Goal: Information Seeking & Learning: Learn about a topic

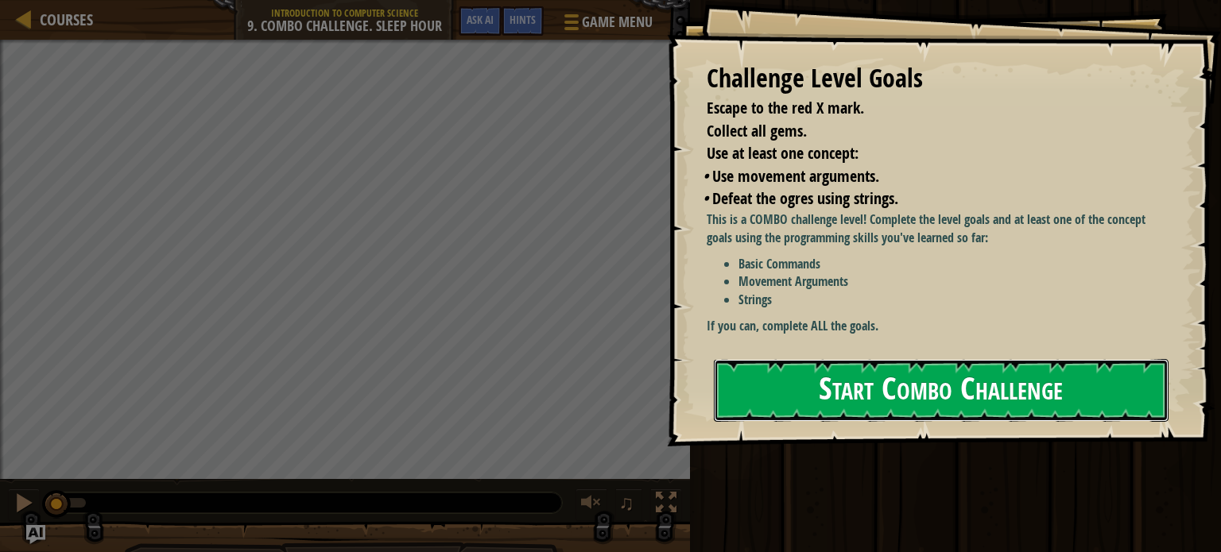
click at [812, 359] on button "Start Combo Challenge" at bounding box center [941, 390] width 455 height 63
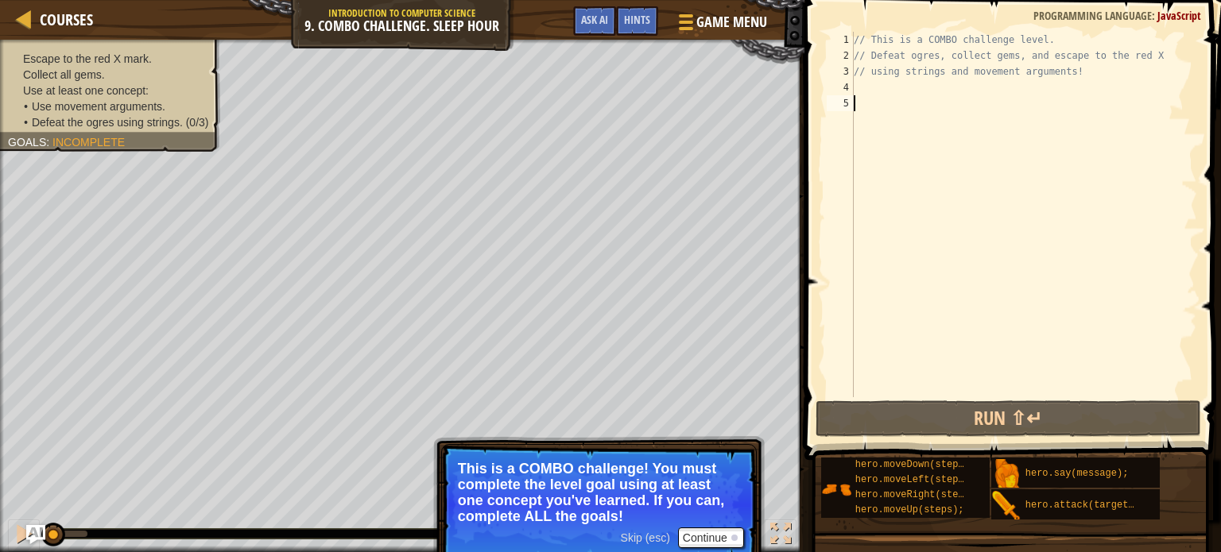
scroll to position [7, 0]
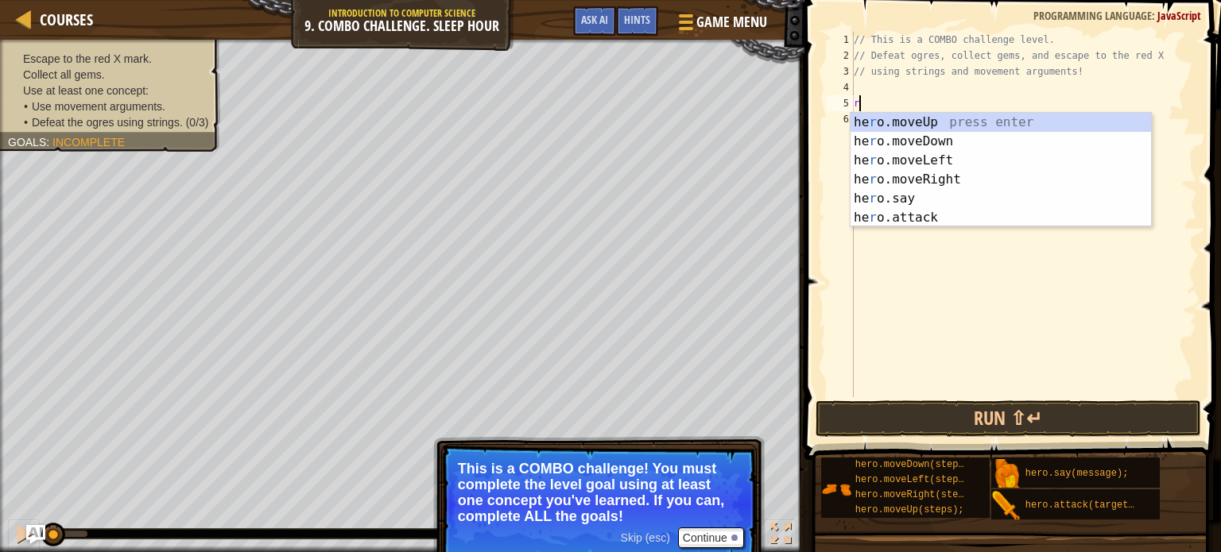
type textarea "ri"
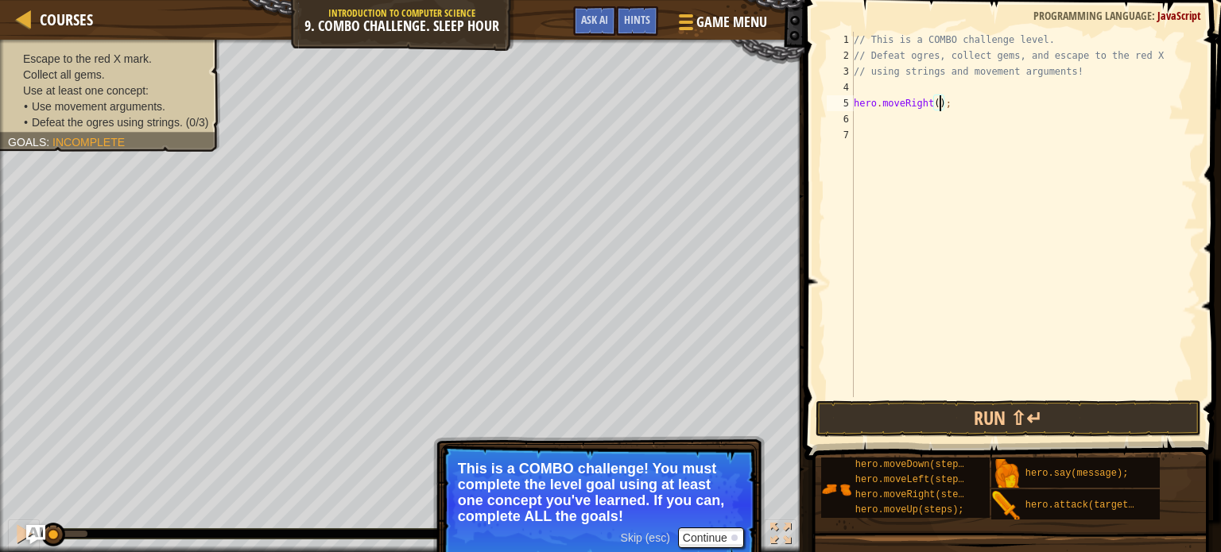
type textarea "hero.moveRight(2);"
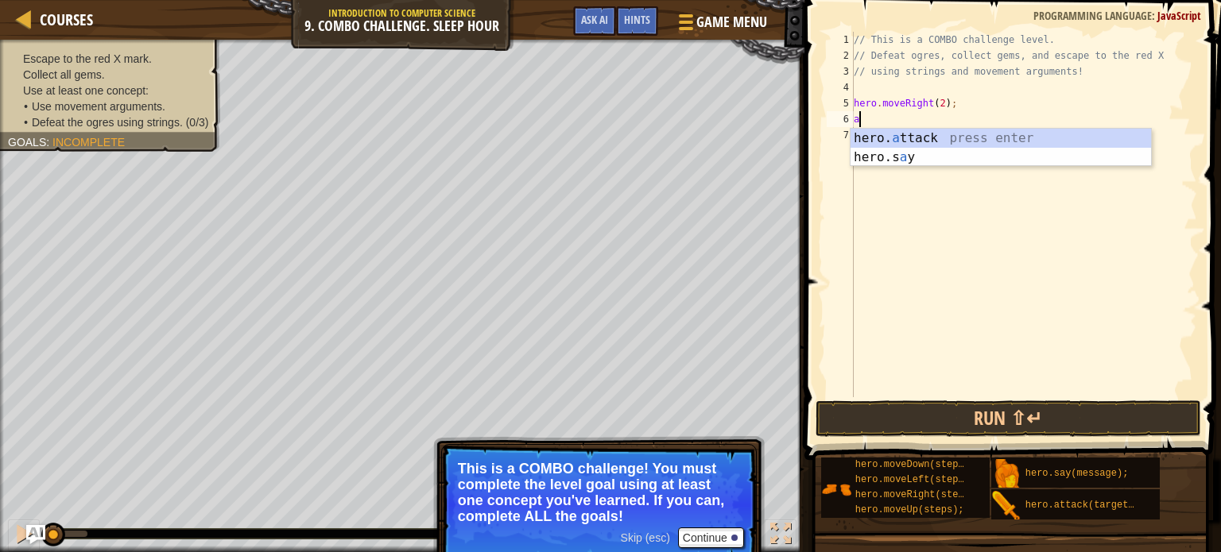
type textarea "at"
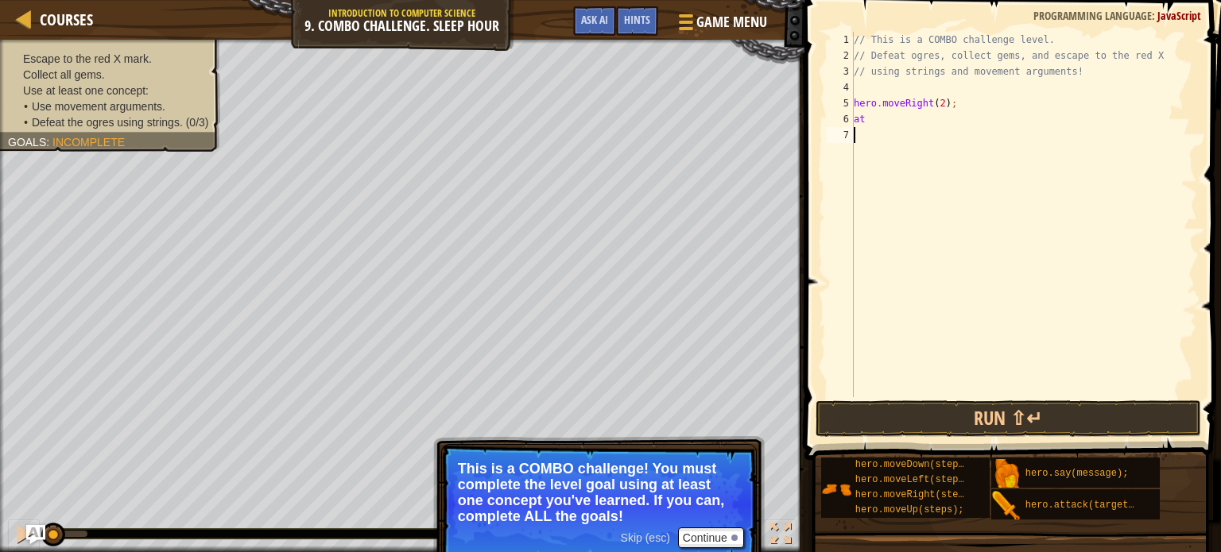
click at [1130, 149] on div "// This is a COMBO challenge level. // Defeat ogres, collect gems, and escape t…" at bounding box center [1024, 230] width 347 height 397
click at [966, 128] on div "// This is a COMBO challenge level. // Defeat ogres, collect gems, and escape t…" at bounding box center [1024, 230] width 347 height 397
click at [878, 118] on div "// This is a COMBO challenge level. // Defeat ogres, collect gems, and escape t…" at bounding box center [1024, 230] width 347 height 397
click at [885, 134] on div "hero. att ack press enter" at bounding box center [1001, 157] width 300 height 57
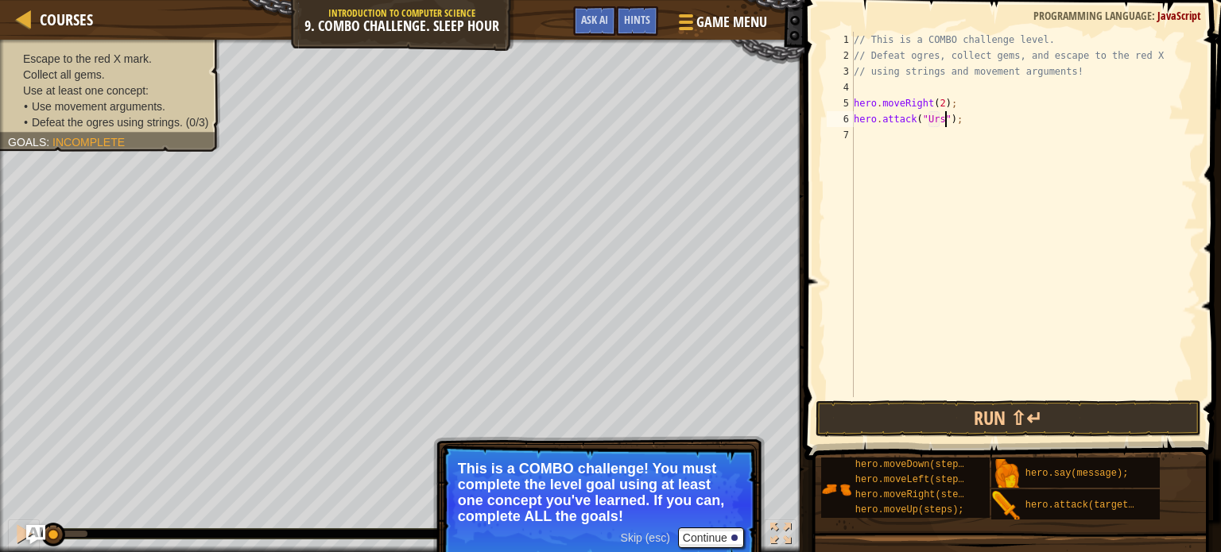
type textarea "hero.attack("Ursa");"
click at [975, 421] on button "Run ⇧↵" at bounding box center [1009, 419] width 386 height 37
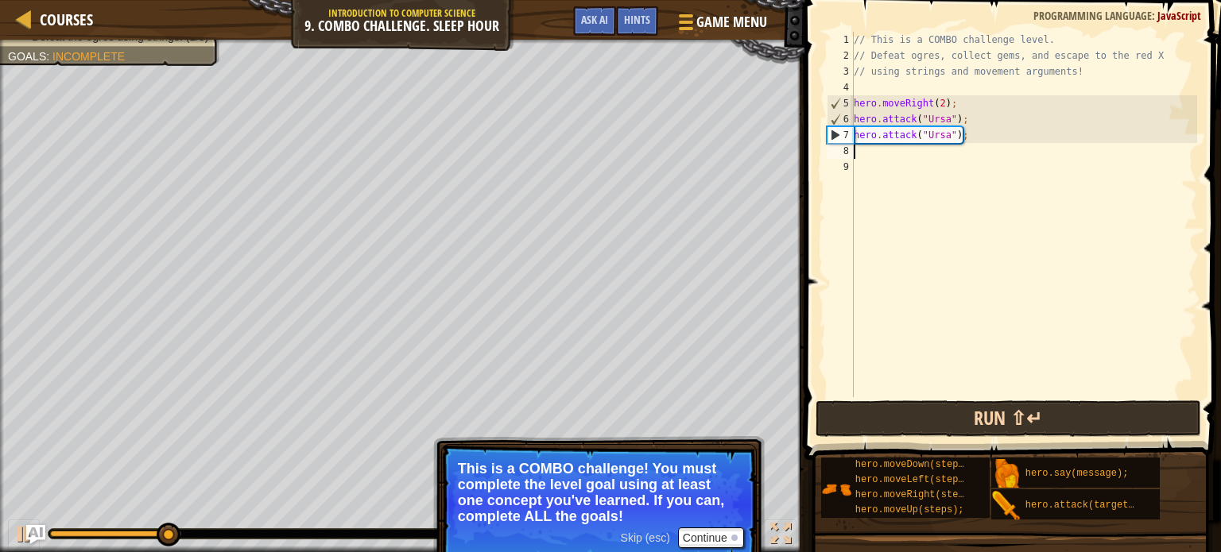
type textarea "do"
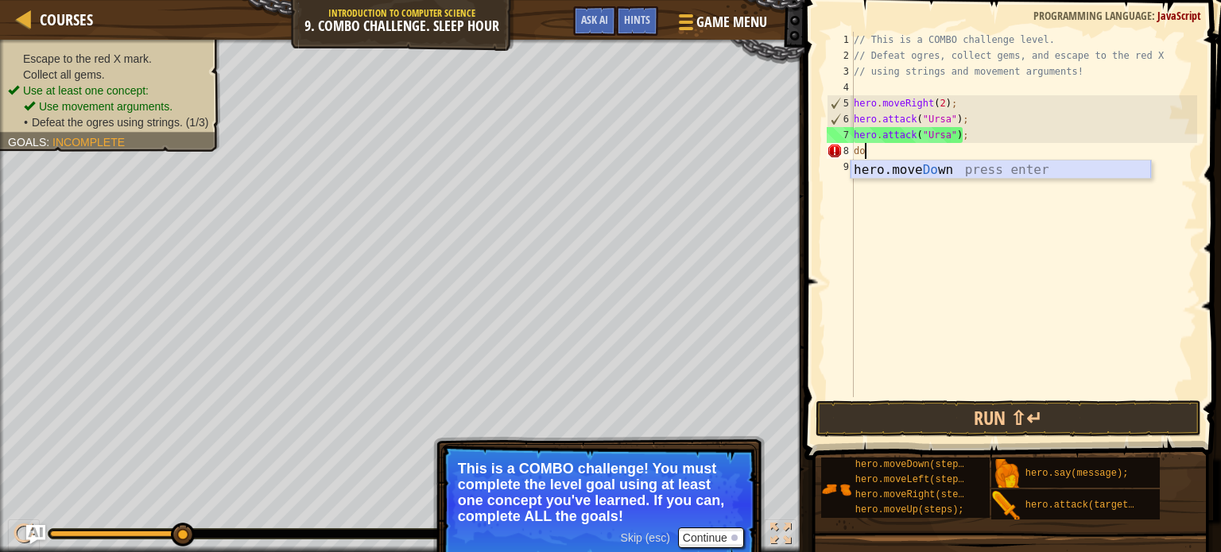
click at [932, 172] on div "hero.move Do wn press enter" at bounding box center [1001, 189] width 300 height 57
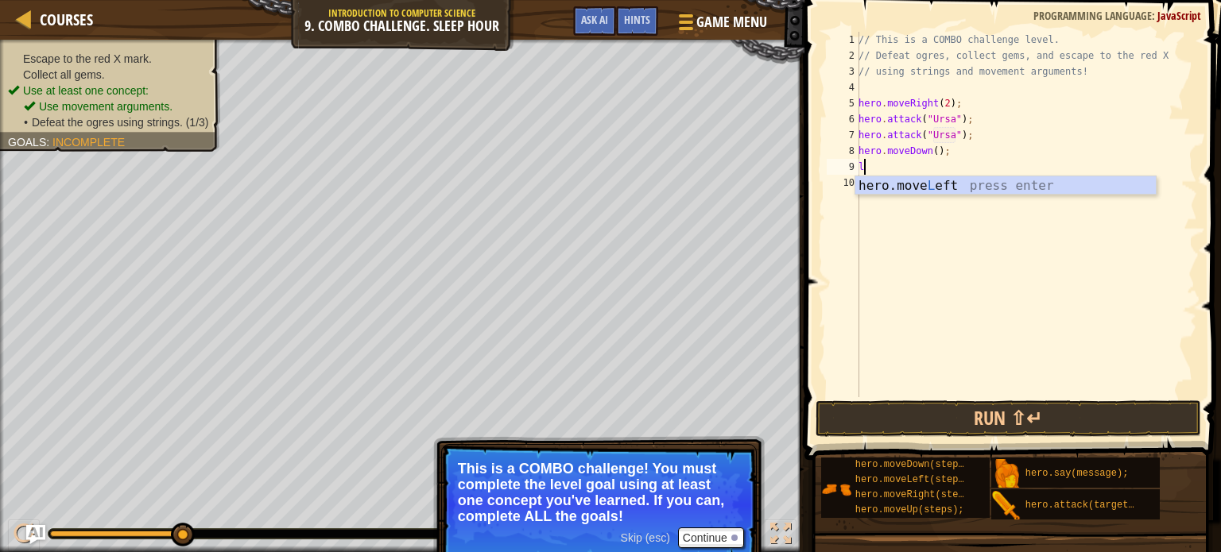
type textarea "le"
click at [917, 183] on div "hero.move Le ft press enter" at bounding box center [1005, 204] width 300 height 57
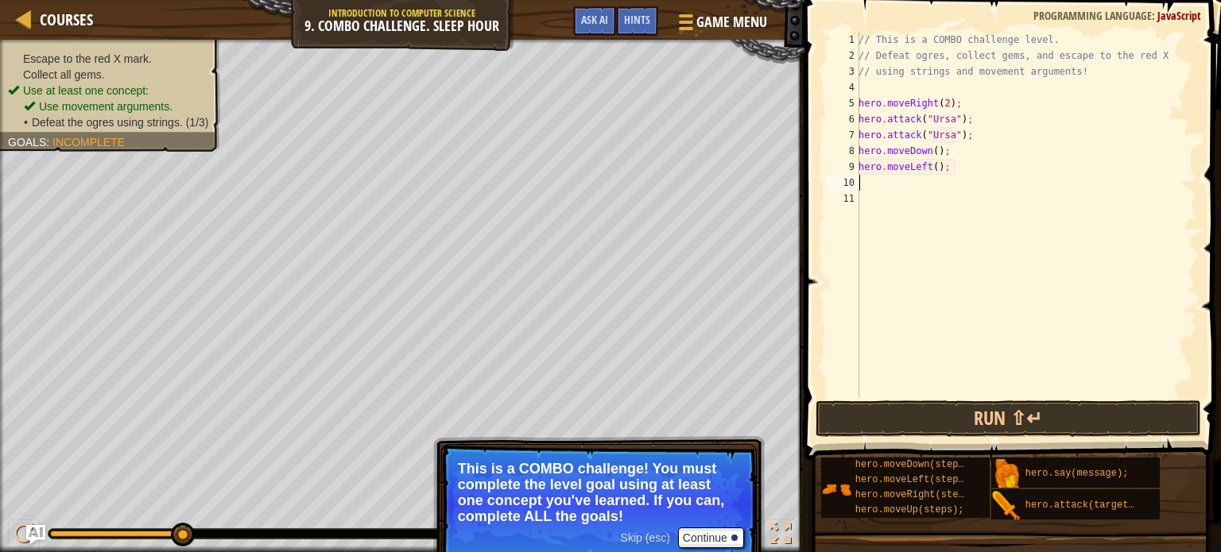
click at [936, 165] on div "// This is a COMBO challenge level. // Defeat ogres, collect gems, and escape t…" at bounding box center [1026, 230] width 342 height 397
type textarea "hero.moveLeft(2);"
click at [924, 182] on div "// This is a COMBO challenge level. // Defeat ogres, collect gems, and escape t…" at bounding box center [1026, 230] width 342 height 397
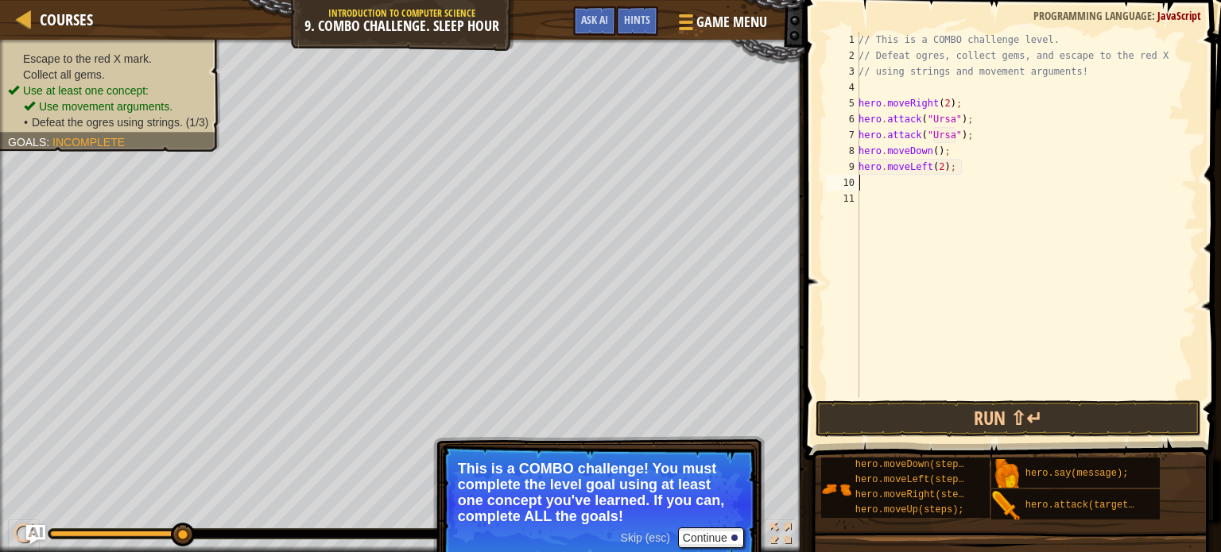
type textarea "u"
click at [946, 196] on div "hero.move U p press enter" at bounding box center [1005, 220] width 300 height 57
click at [927, 183] on div "// This is a COMBO challenge level. // Defeat ogres, collect gems, and escape t…" at bounding box center [1026, 230] width 342 height 397
type textarea "hero.moveUp(2);"
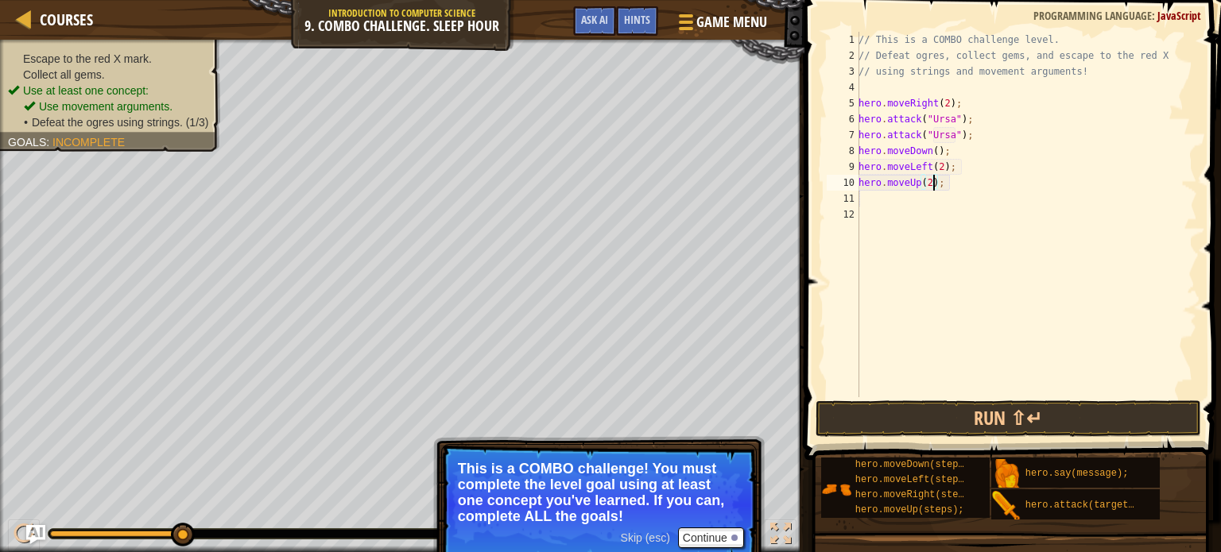
click at [921, 198] on div "// This is a COMBO challenge level. // Defeat ogres, collect gems, and escape t…" at bounding box center [1026, 230] width 342 height 397
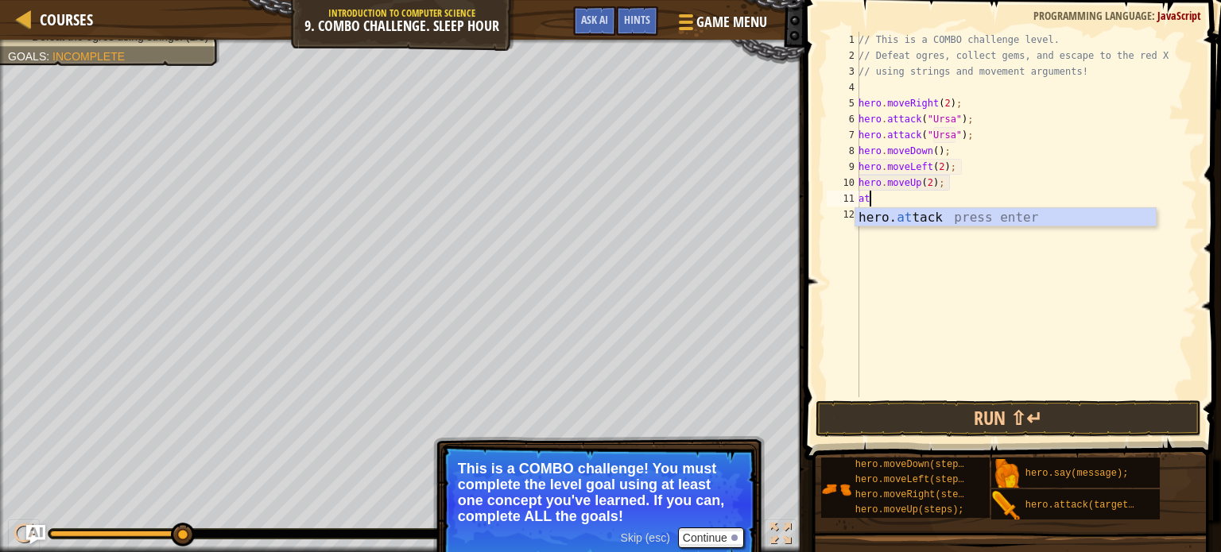
scroll to position [7, 0]
click at [874, 216] on div "hero. att ack press enter" at bounding box center [1005, 236] width 300 height 57
type textarea "hero.attack("Rexxar");"
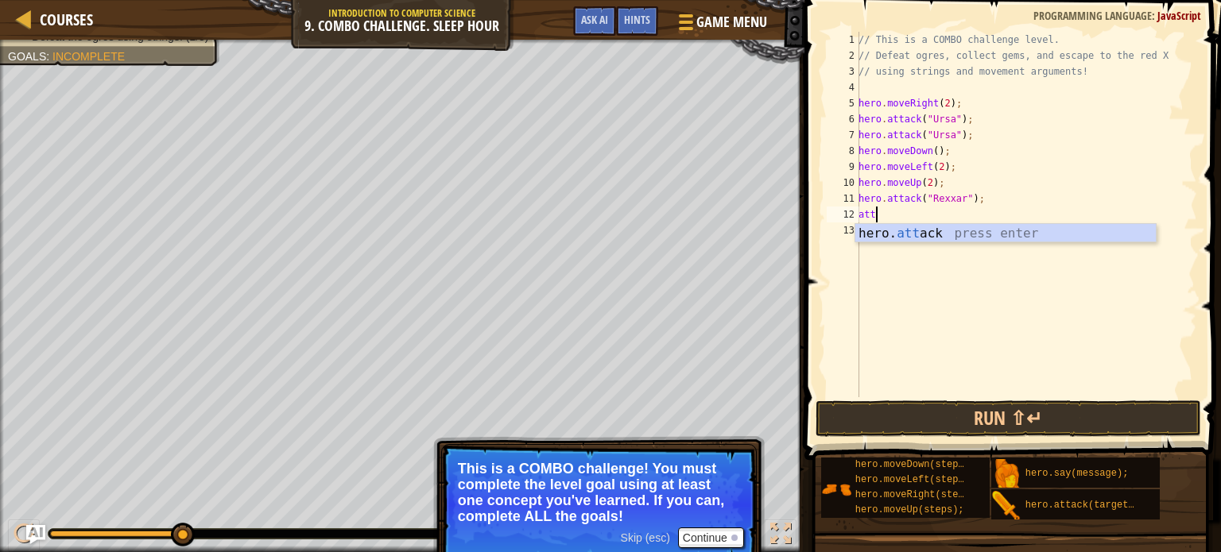
scroll to position [7, 0]
click at [885, 227] on div "hero. att ack press enter" at bounding box center [1005, 252] width 300 height 57
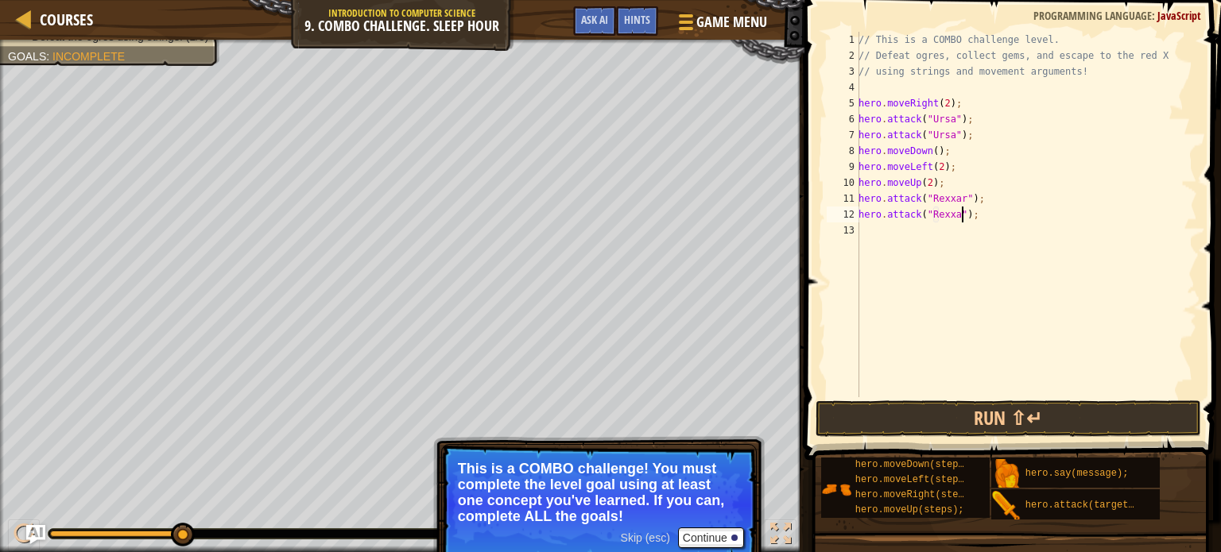
scroll to position [7, 9]
type textarea "hero.attack("Rexxar");"
click at [1005, 424] on button "Run ⇧↵" at bounding box center [1009, 419] width 386 height 37
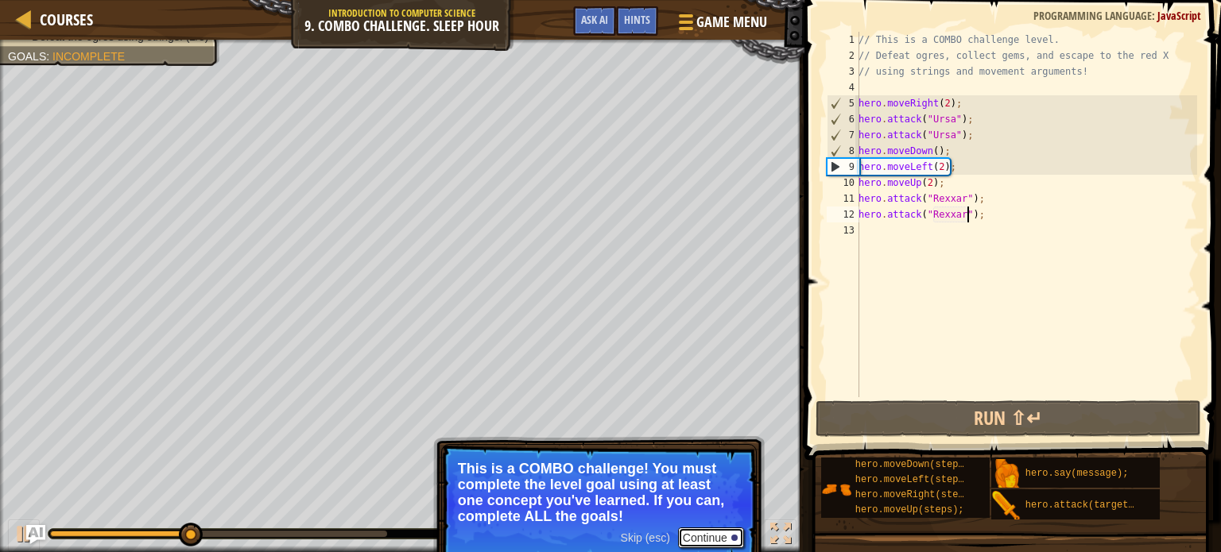
click at [697, 537] on button "Continue" at bounding box center [711, 538] width 66 height 21
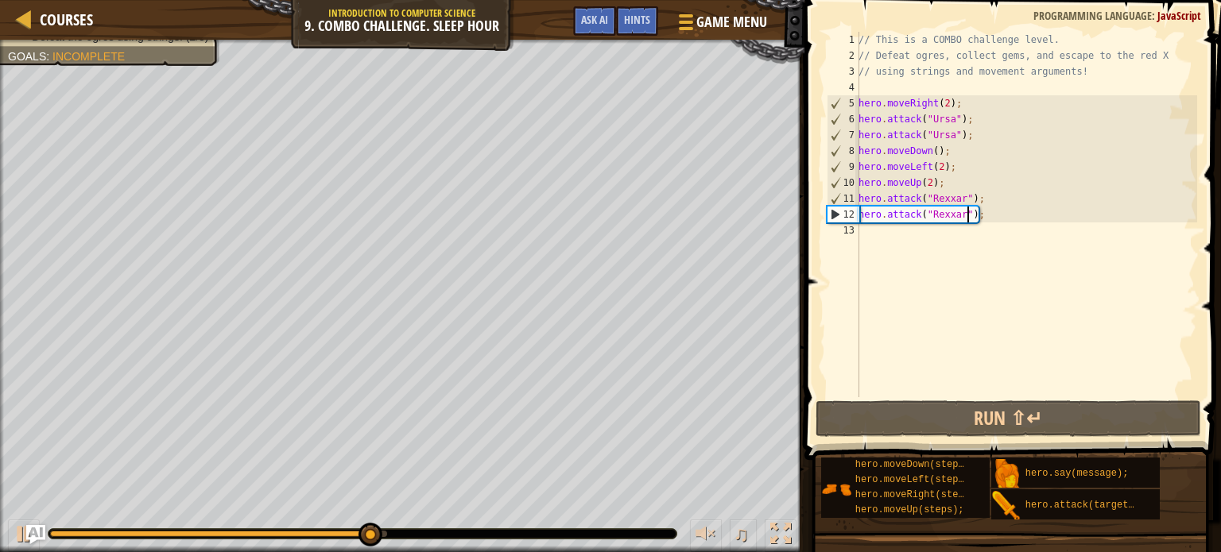
click at [931, 379] on div "// This is a COMBO challenge level. // Defeat ogres, collect gems, and escape t…" at bounding box center [1026, 230] width 342 height 397
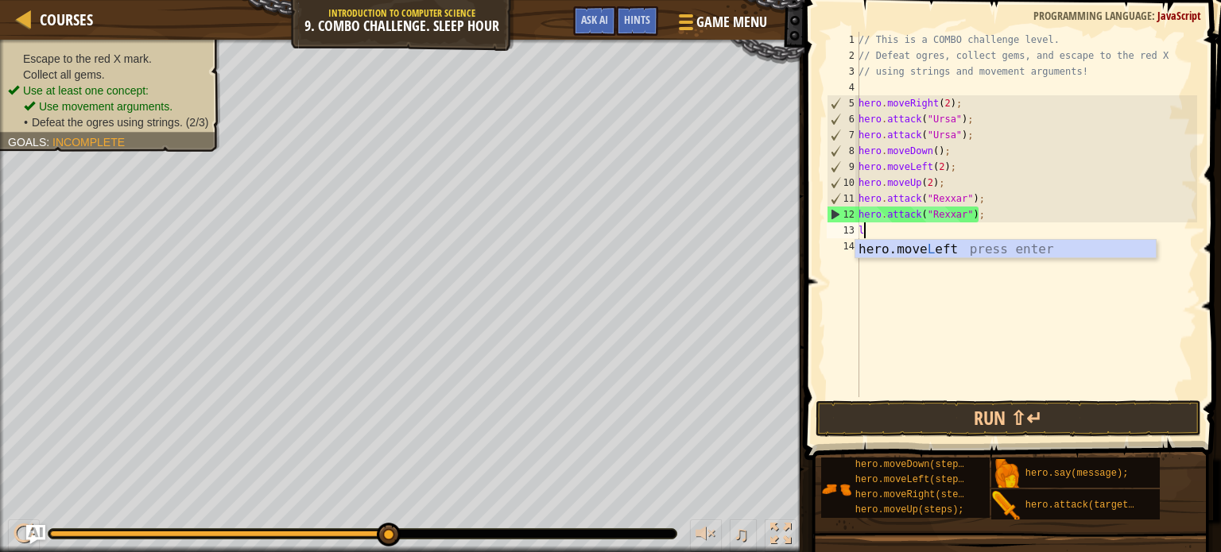
type textarea "le"
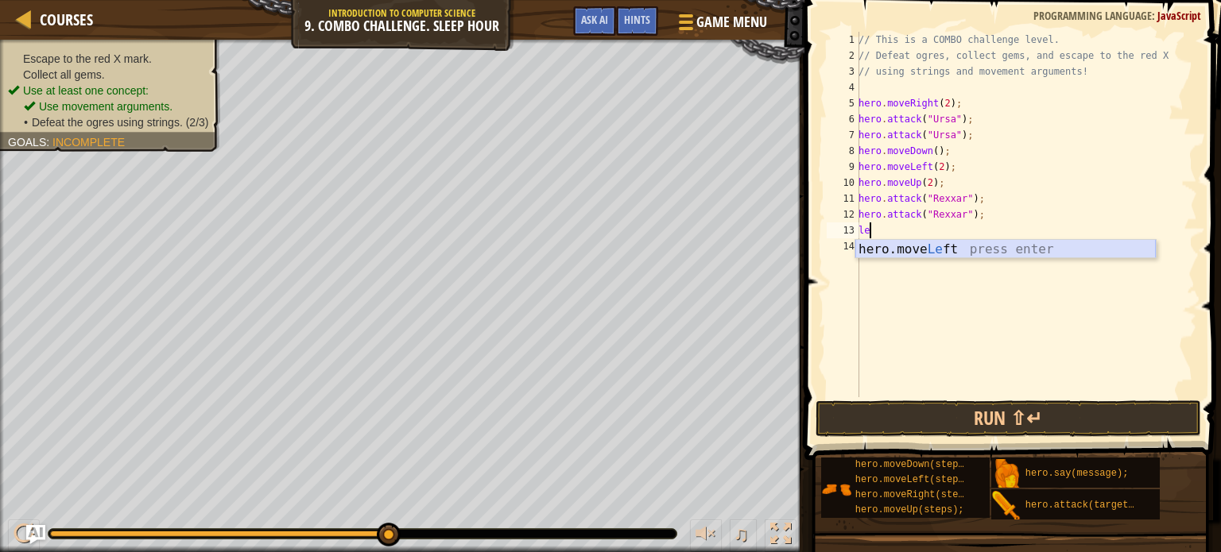
click at [1014, 254] on div "hero.move Le ft press enter" at bounding box center [1005, 268] width 300 height 57
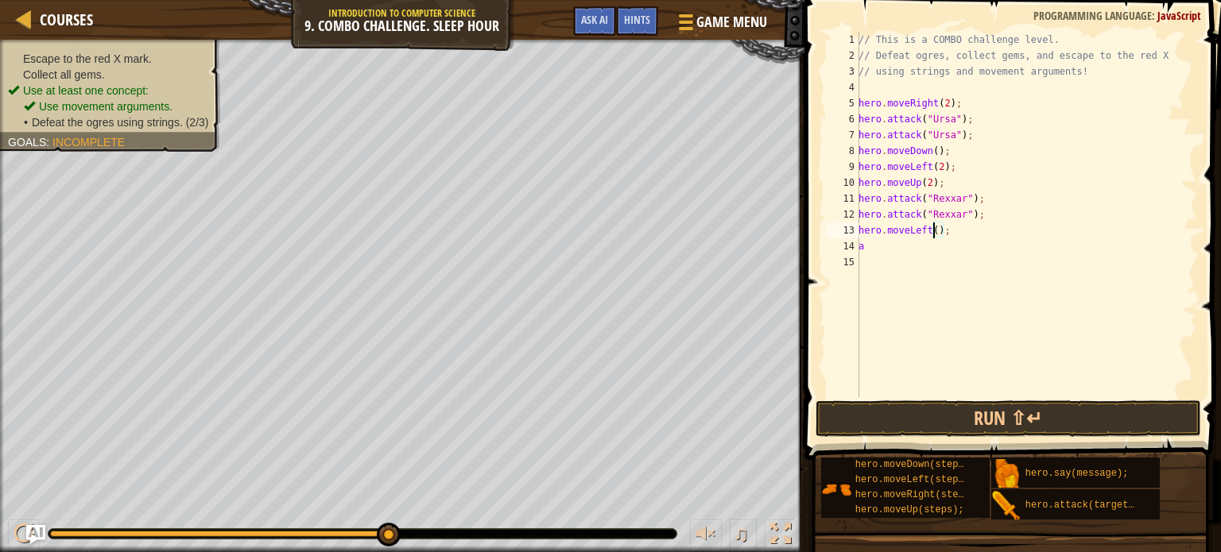
click at [932, 228] on div "// This is a COMBO challenge level. // Defeat ogres, collect gems, and escape t…" at bounding box center [1026, 230] width 342 height 397
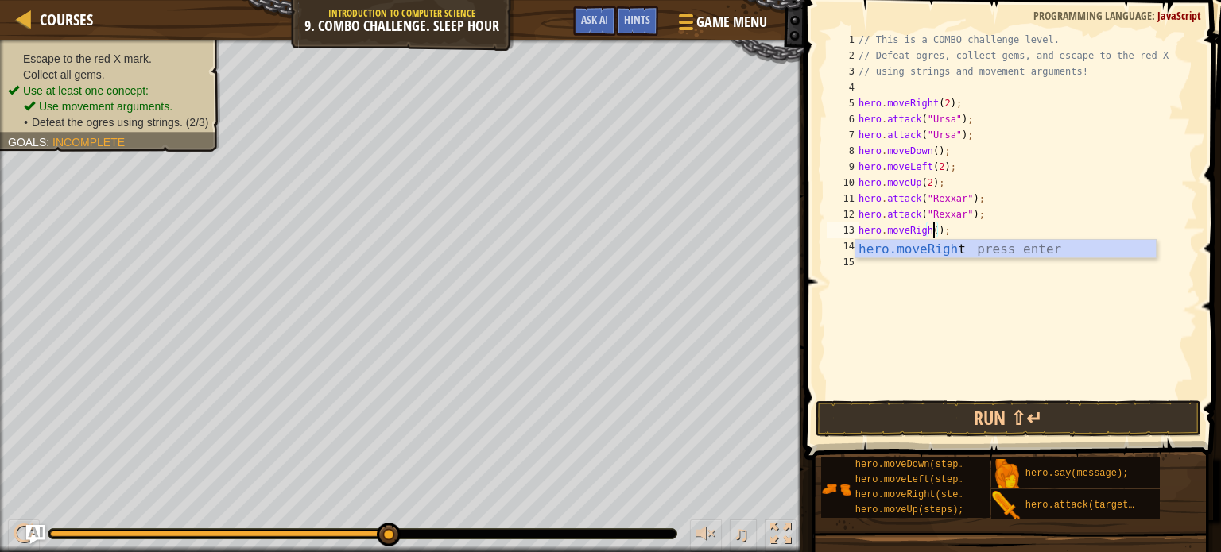
type textarea "hero.moveRight();"
click at [915, 272] on div "// This is a COMBO challenge level. // Defeat ogres, collect gems, and escape t…" at bounding box center [1026, 230] width 342 height 397
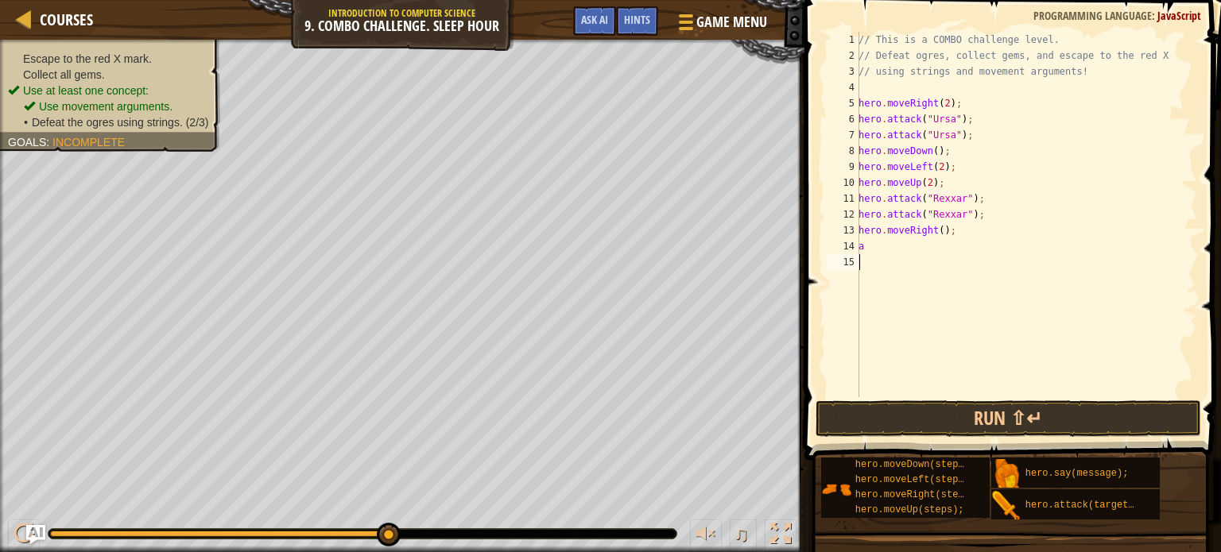
scroll to position [7, 0]
click at [887, 249] on div "// This is a COMBO challenge level. // Defeat ogres, collect gems, and escape t…" at bounding box center [1026, 230] width 342 height 397
click at [912, 264] on div "hero. att ack press enter" at bounding box center [1005, 284] width 300 height 57
type textarea "hero.attack("[PERSON_NAME]");"
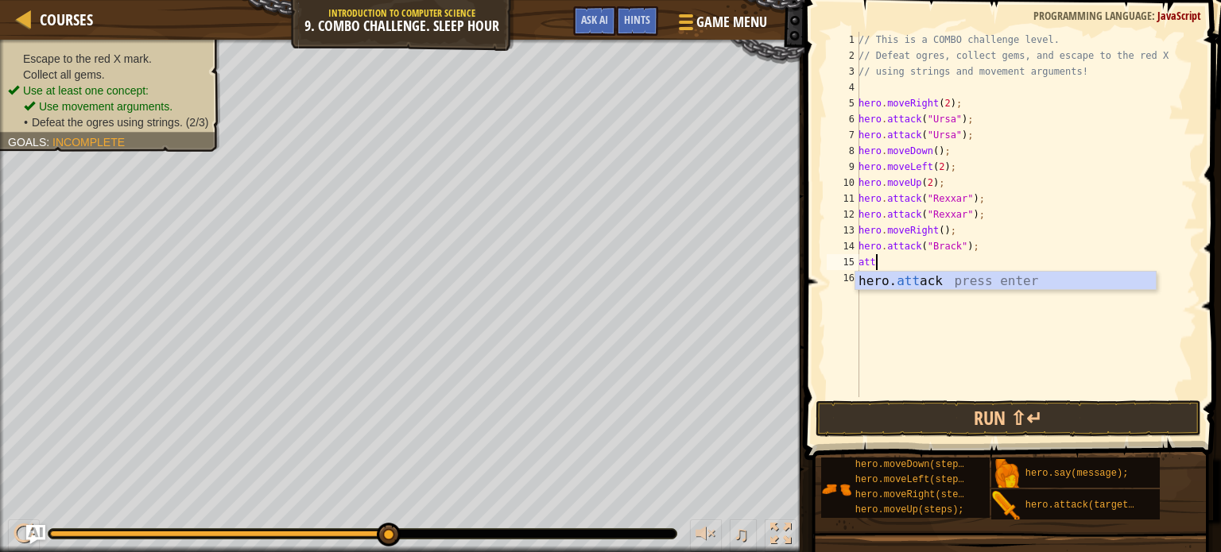
scroll to position [7, 0]
click at [921, 281] on div "hero. att ack press enter" at bounding box center [1005, 300] width 300 height 57
type textarea "hero.attack("[PERSON_NAME]");"
click at [939, 295] on div "// This is a COMBO challenge level. // Defeat ogres, collect gems, and escape t…" at bounding box center [1026, 230] width 342 height 397
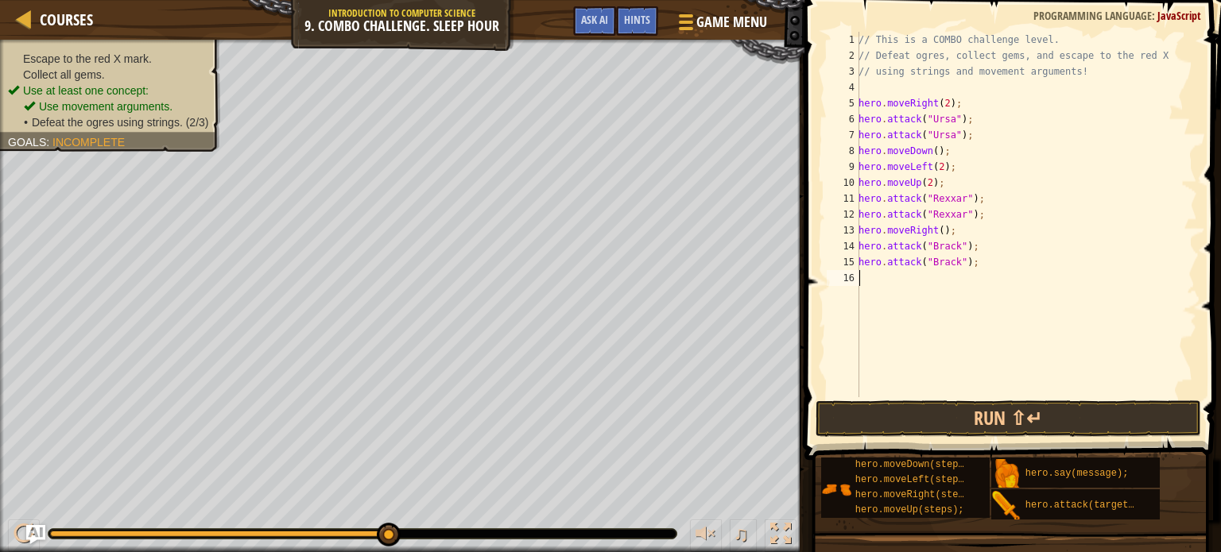
scroll to position [7, 0]
type textarea "r"
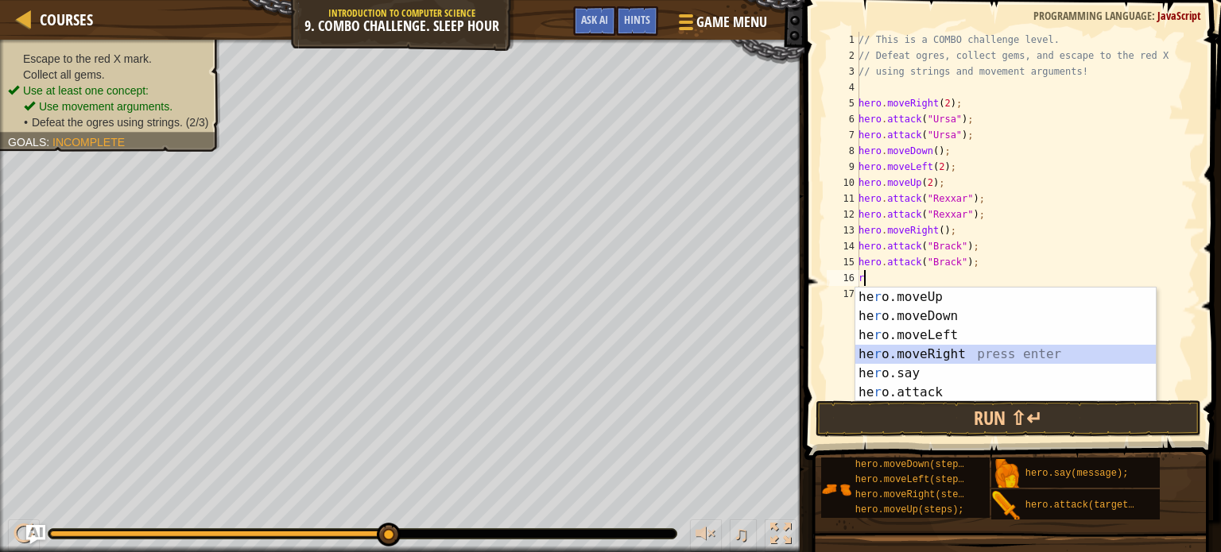
click at [897, 350] on div "he r o.moveUp press enter he r o.moveDown press enter he r o.moveLeft press ent…" at bounding box center [1005, 364] width 300 height 153
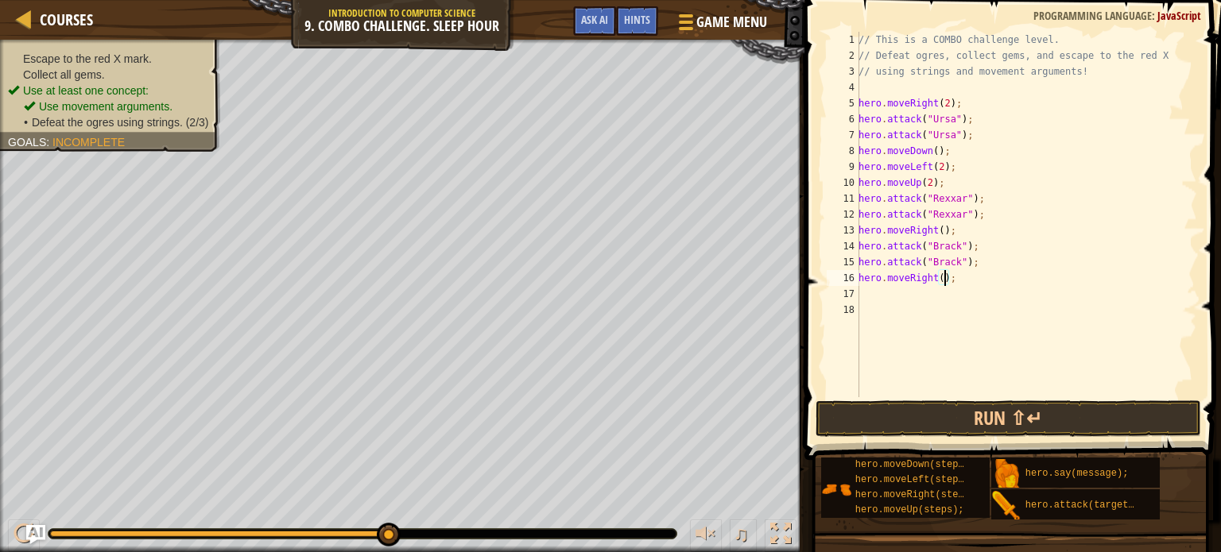
click at [946, 273] on div "// This is a COMBO challenge level. // Defeat ogres, collect gems, and escape t…" at bounding box center [1026, 230] width 342 height 397
type textarea "hero.moveRight(2);"
click at [986, 420] on button "Run ⇧↵" at bounding box center [1009, 419] width 386 height 37
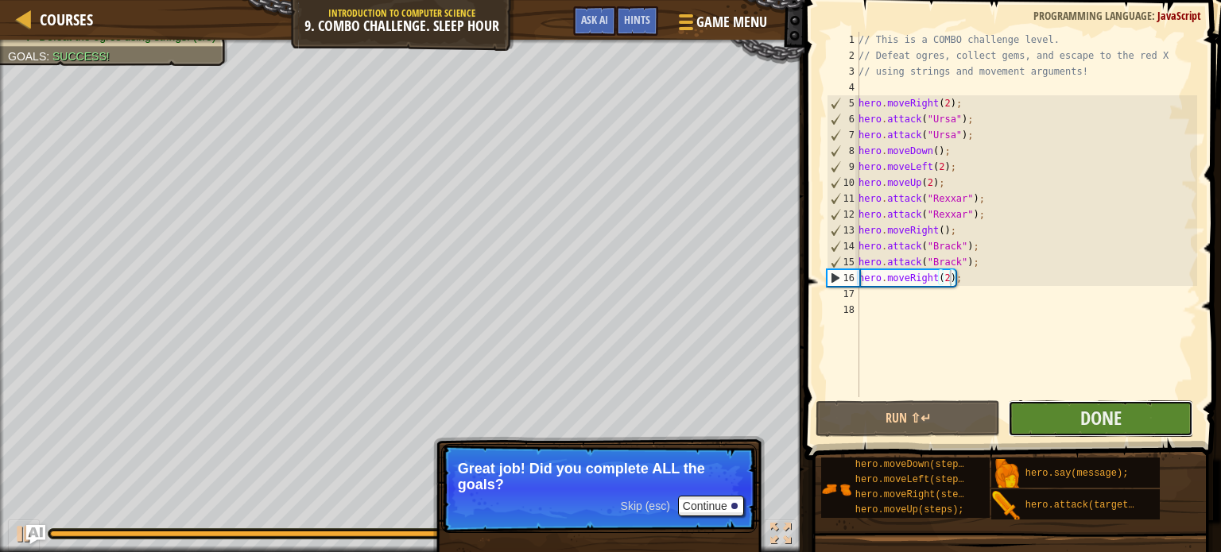
click at [1028, 413] on button "Done" at bounding box center [1100, 419] width 185 height 37
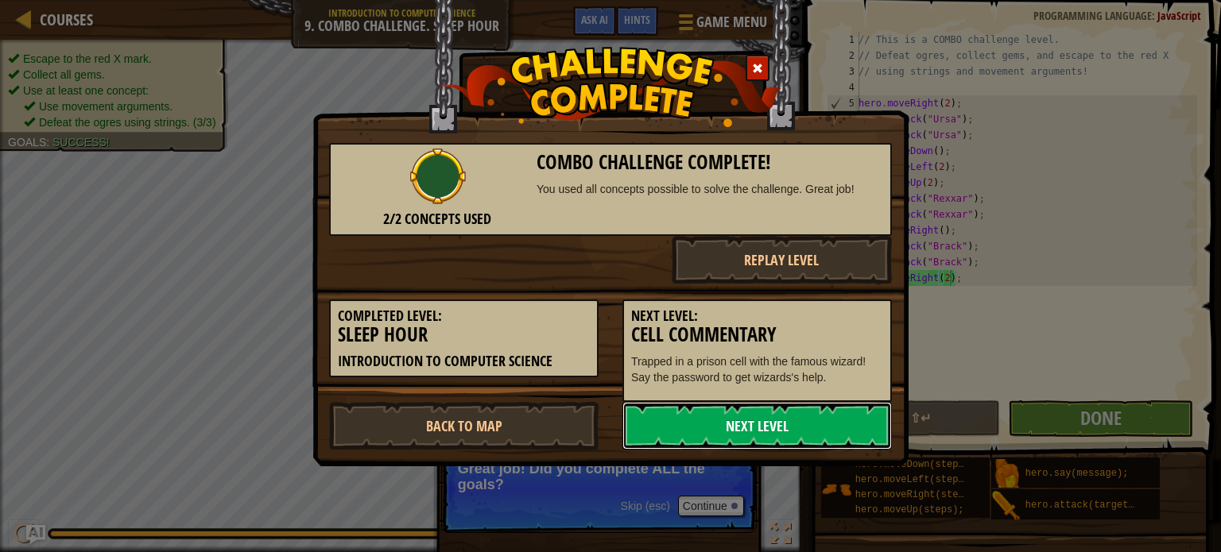
click at [789, 432] on link "Next Level" at bounding box center [756, 426] width 269 height 48
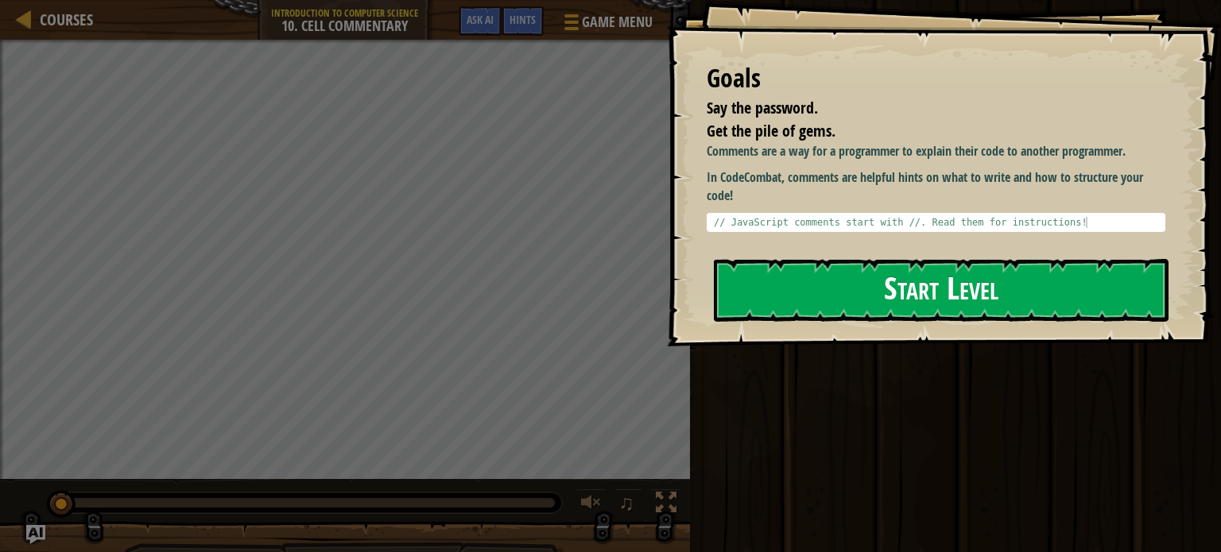
click at [859, 285] on button "Start Level" at bounding box center [941, 290] width 455 height 63
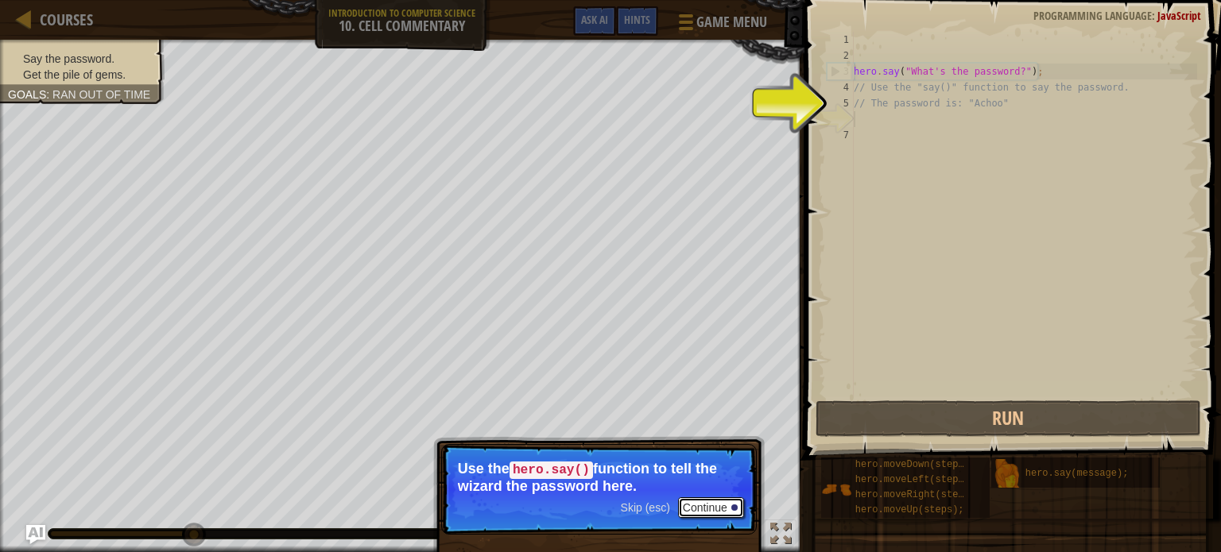
click at [729, 511] on button "Continue" at bounding box center [711, 508] width 66 height 21
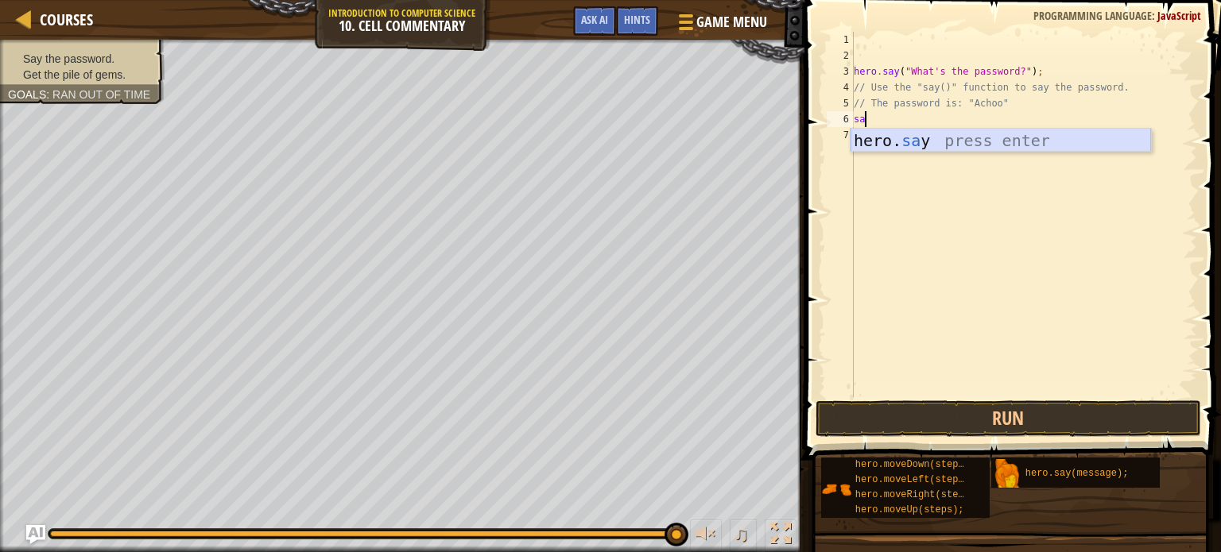
click at [946, 139] on div "hero. sa y press enter" at bounding box center [1001, 165] width 300 height 72
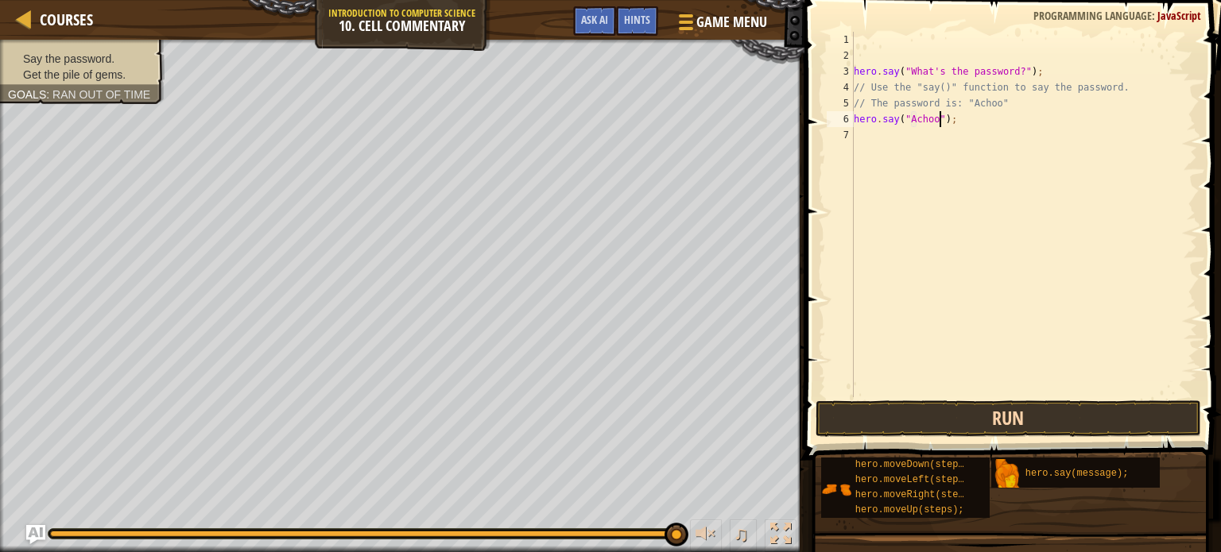
type textarea "hero.say("Achoo");"
click at [942, 405] on button "Run" at bounding box center [1009, 419] width 386 height 37
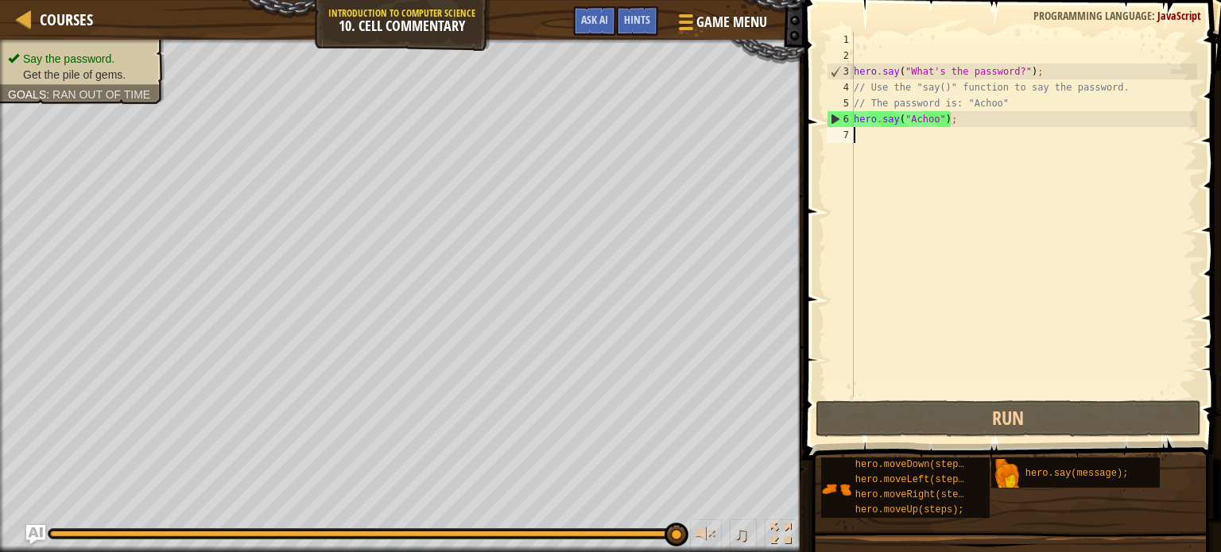
click at [977, 176] on div "hero . say ( "What's the password?" ) ; // Use the "say()" function to say the …" at bounding box center [1024, 230] width 347 height 397
type textarea "up"
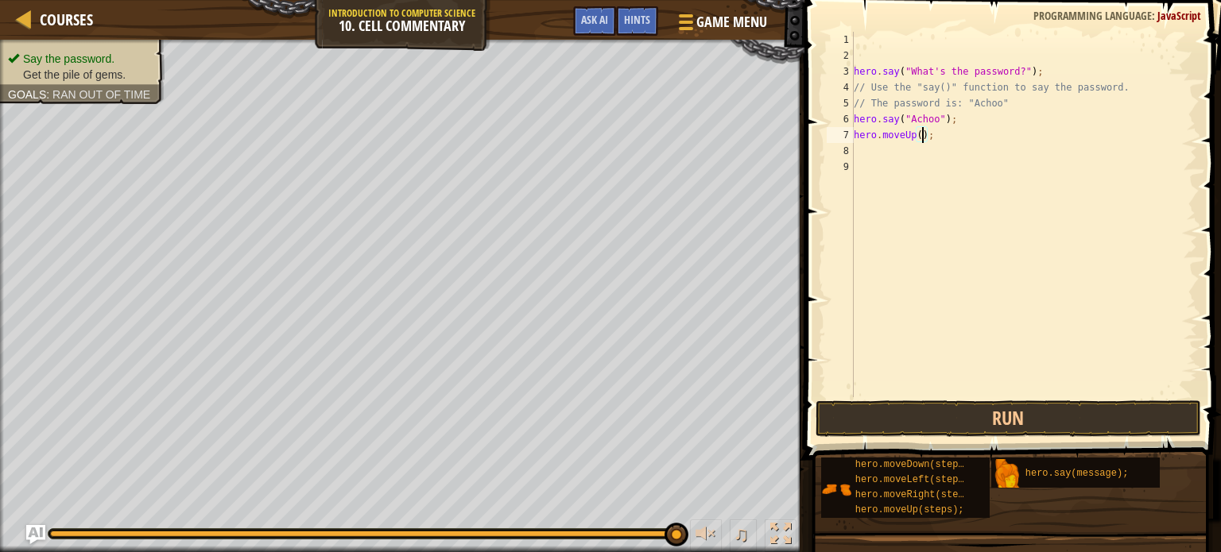
scroll to position [7, 6]
type textarea "hero.moveUp(3);"
click at [965, 416] on button "Run" at bounding box center [1009, 419] width 386 height 37
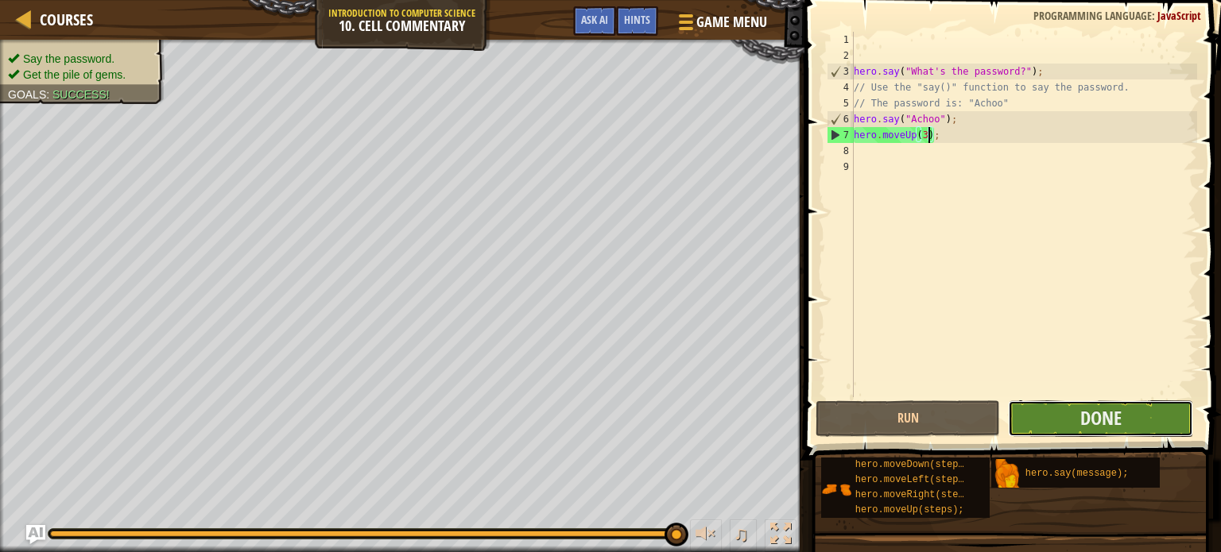
click at [1076, 430] on button "Done" at bounding box center [1100, 419] width 185 height 37
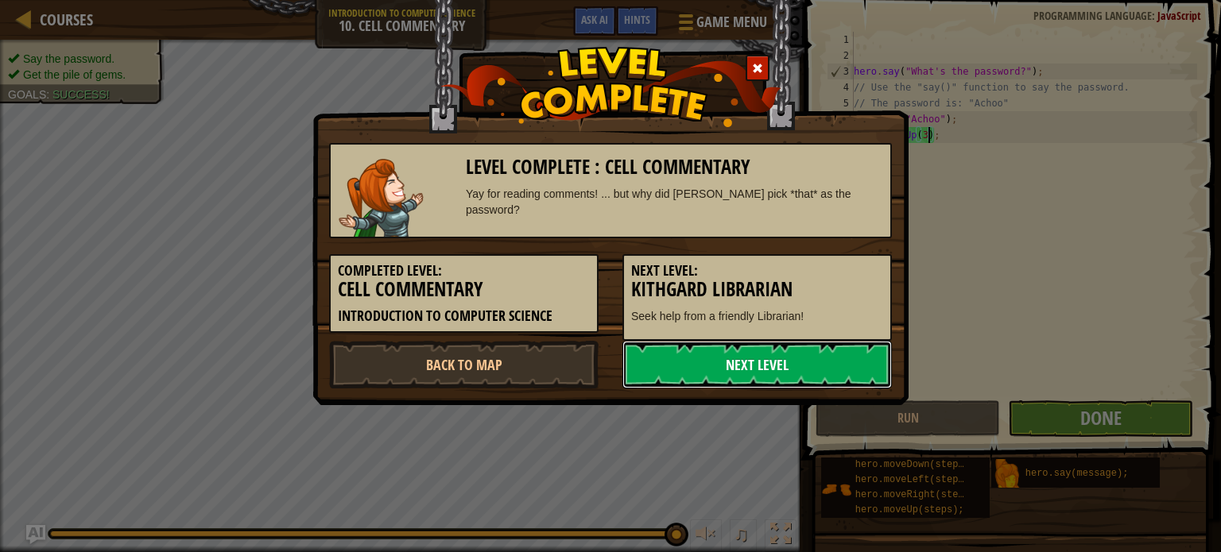
click at [837, 360] on link "Next Level" at bounding box center [756, 365] width 269 height 48
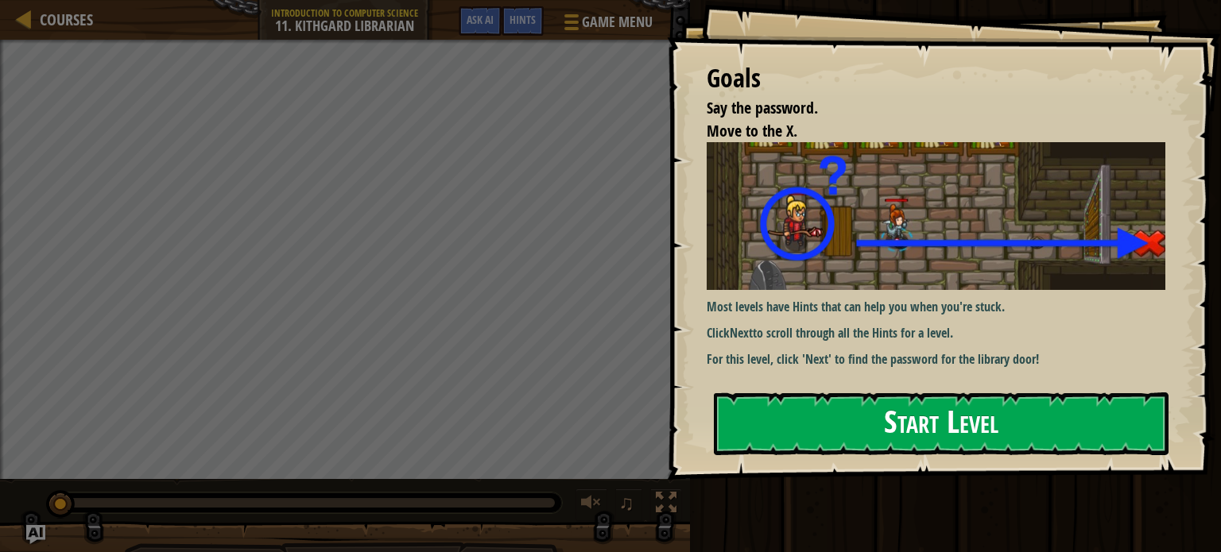
click at [815, 298] on p "Most levels have Hints that can help you when you're stuck." at bounding box center [936, 307] width 459 height 18
click at [843, 418] on button "Start Level" at bounding box center [941, 424] width 455 height 63
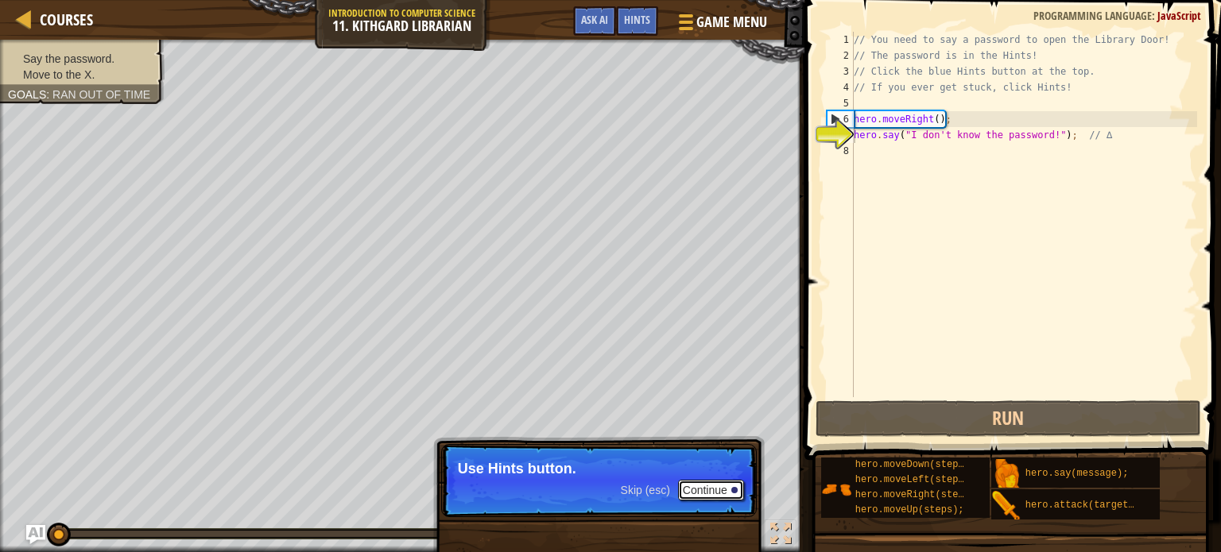
click at [717, 494] on button "Continue" at bounding box center [711, 490] width 66 height 21
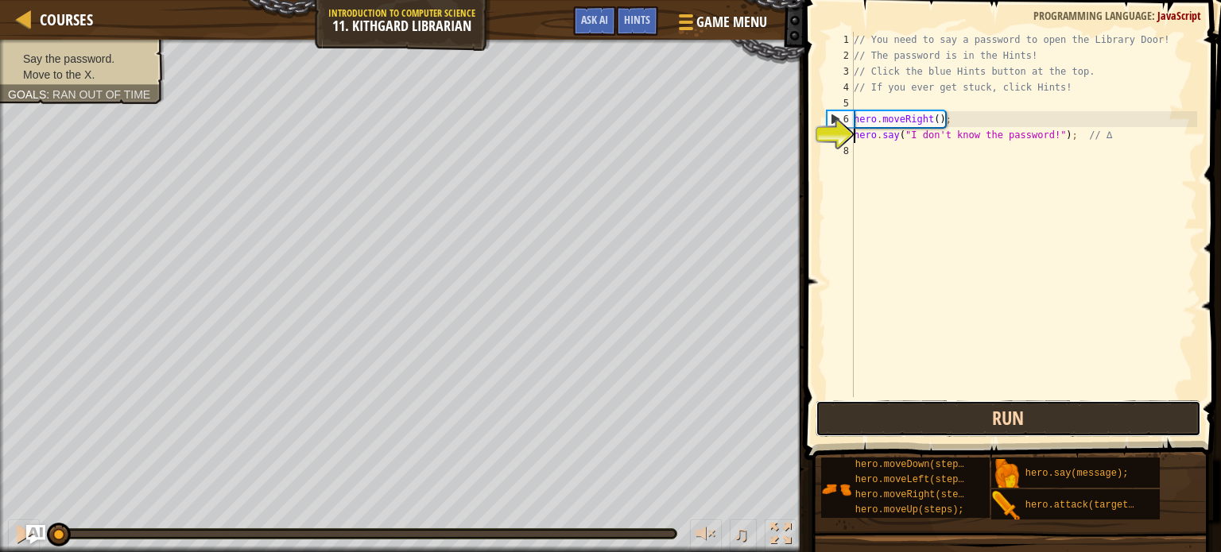
click at [987, 412] on button "Run" at bounding box center [1009, 419] width 386 height 37
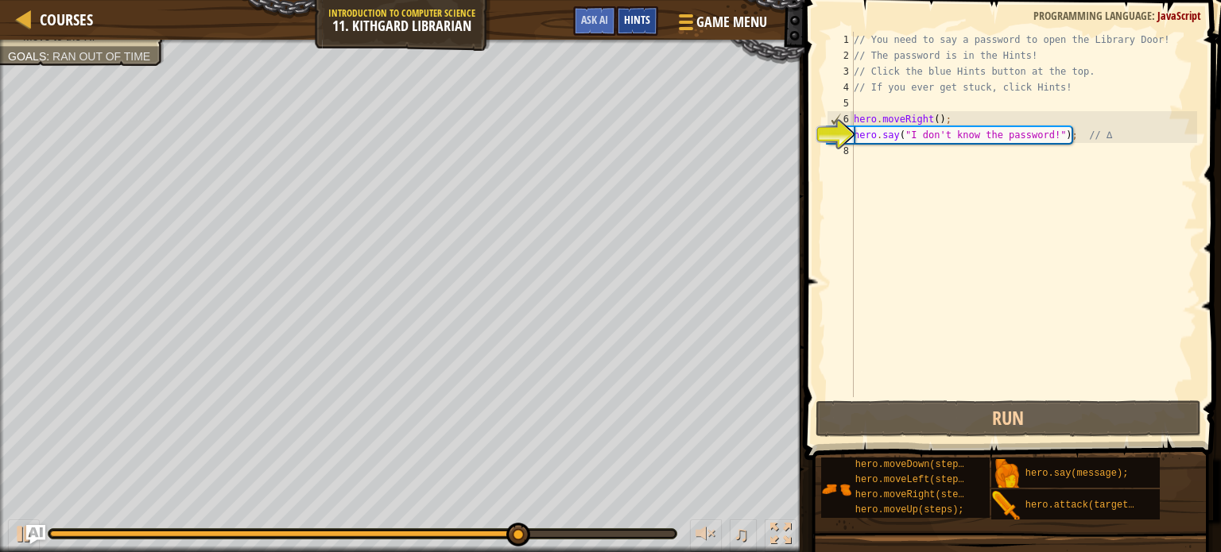
click at [649, 23] on span "Hints" at bounding box center [637, 19] width 26 height 15
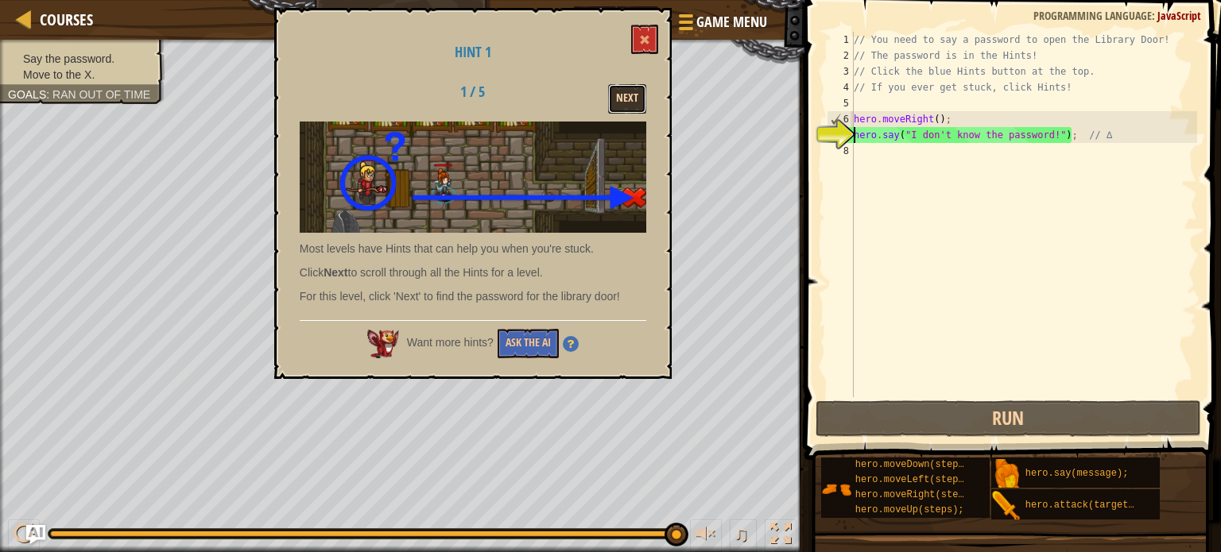
click at [638, 103] on button "Next" at bounding box center [627, 98] width 38 height 29
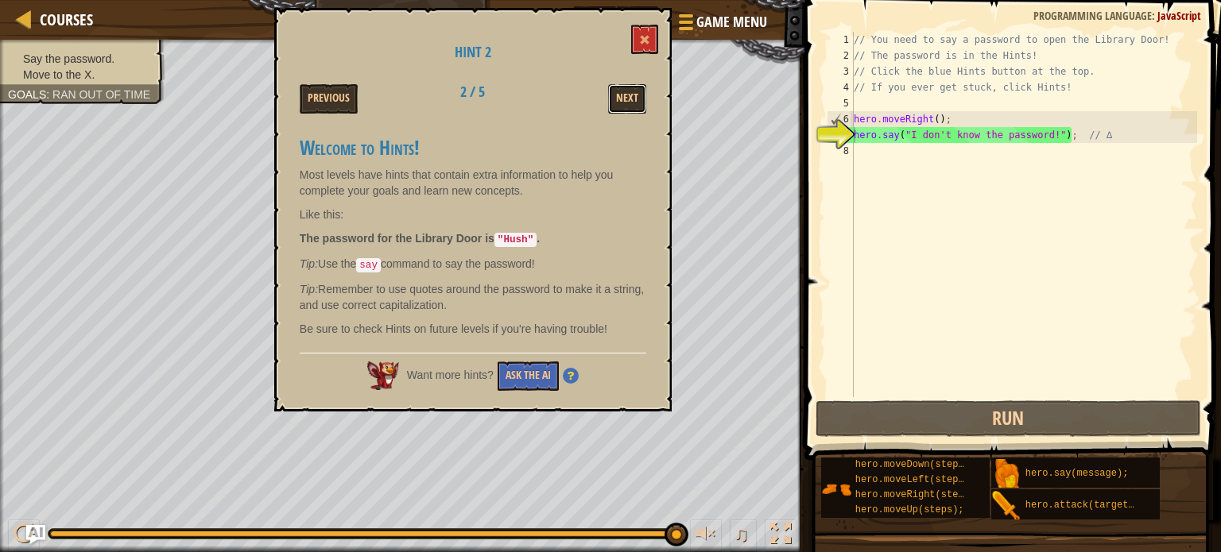
click at [638, 103] on button "Next" at bounding box center [627, 98] width 38 height 29
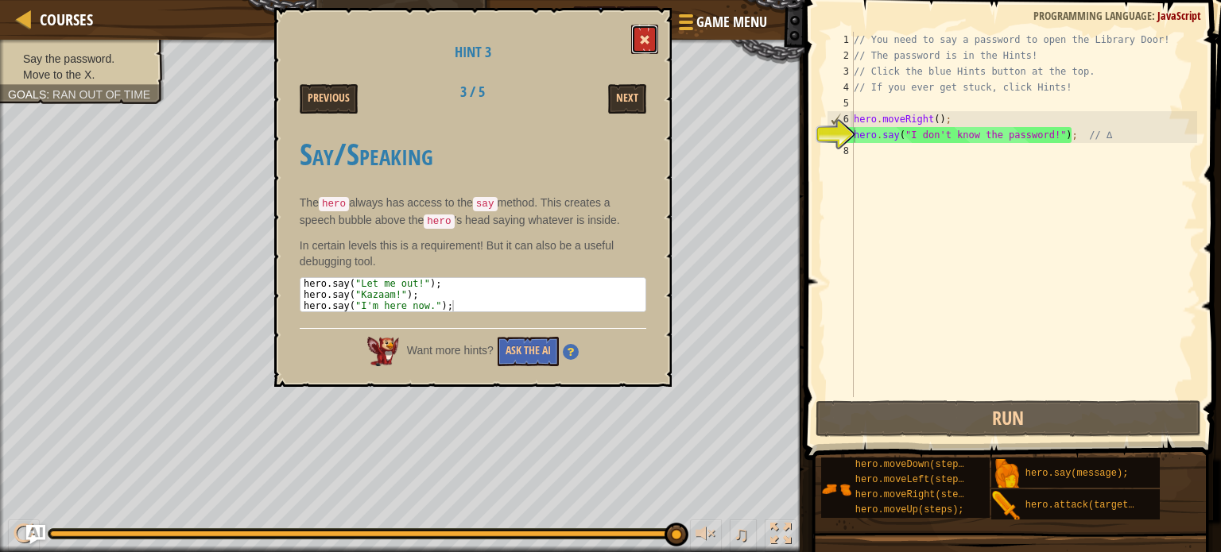
click at [643, 37] on span at bounding box center [644, 39] width 11 height 11
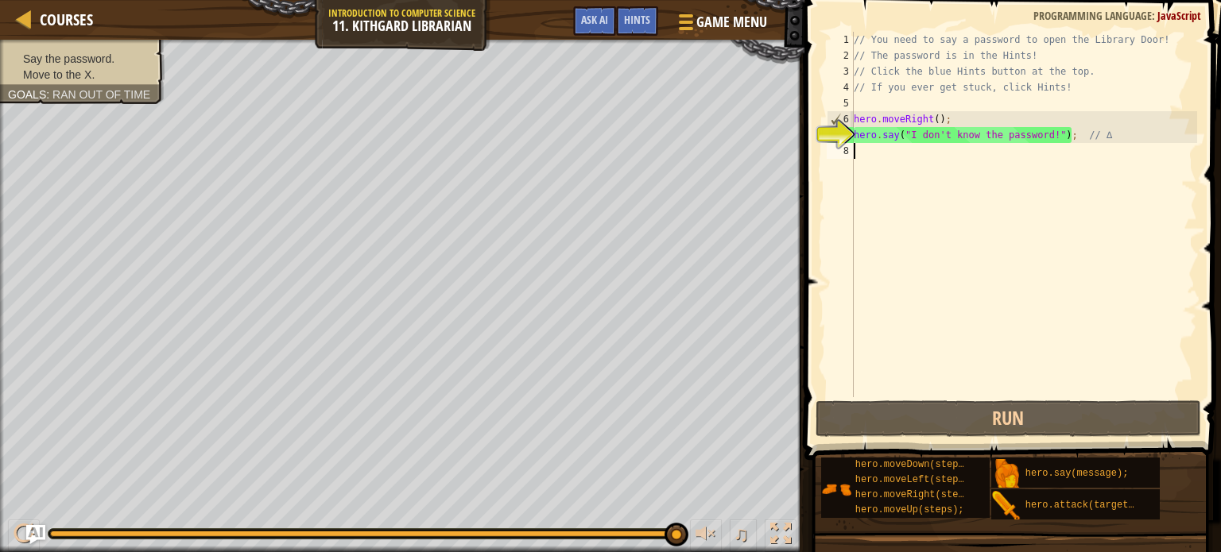
click at [865, 164] on div "// You need to say a password to open the Library Door! // The password is in t…" at bounding box center [1024, 230] width 347 height 397
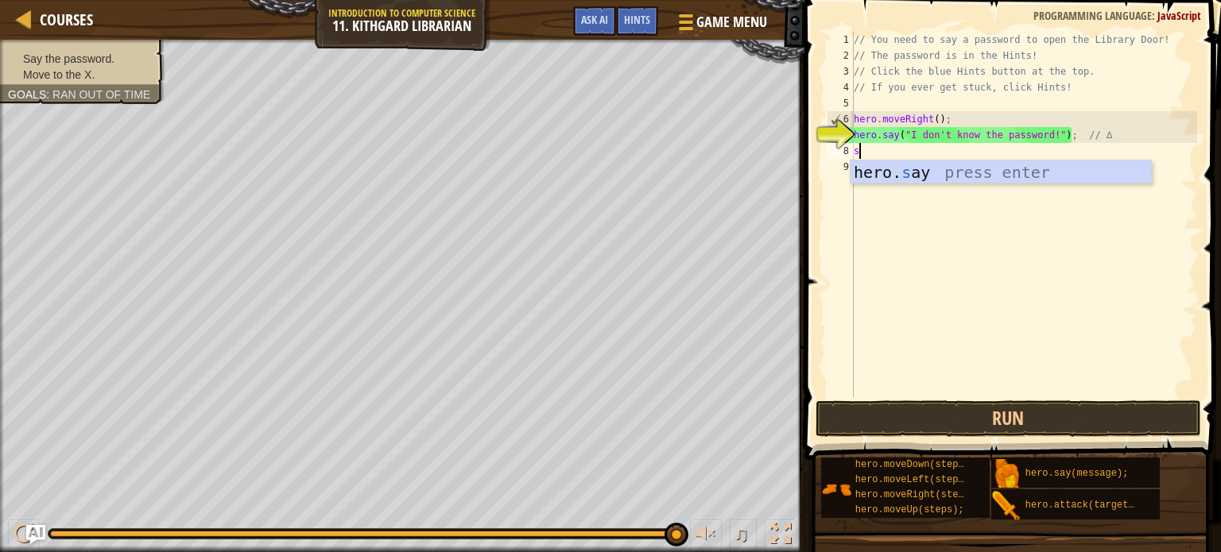
scroll to position [7, 0]
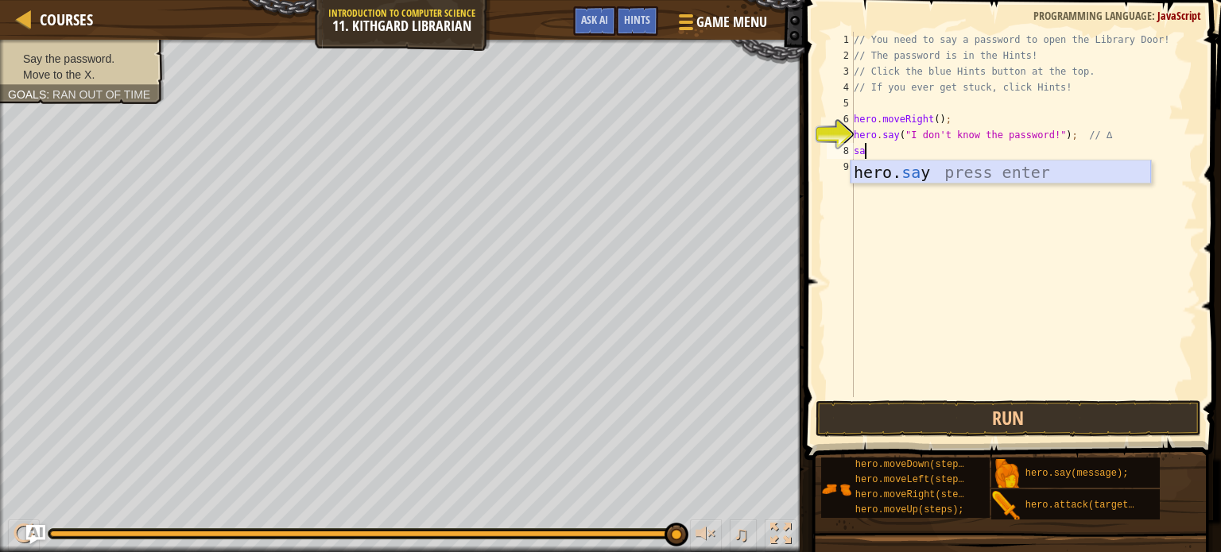
click at [975, 169] on div "hero. sa y press enter" at bounding box center [1001, 197] width 300 height 72
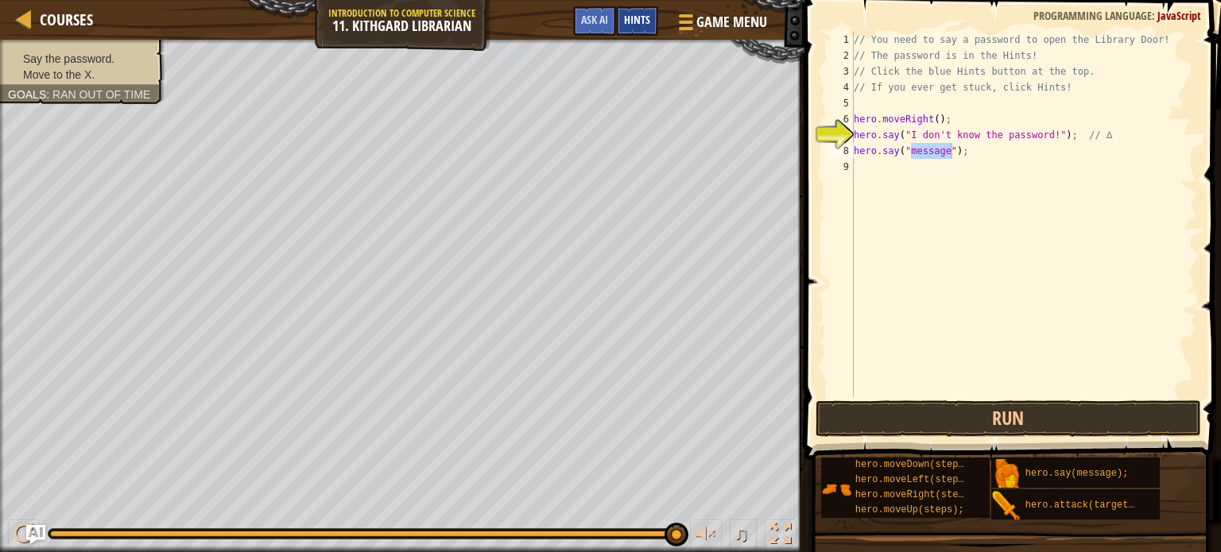
click at [646, 14] on span "Hints" at bounding box center [637, 19] width 26 height 15
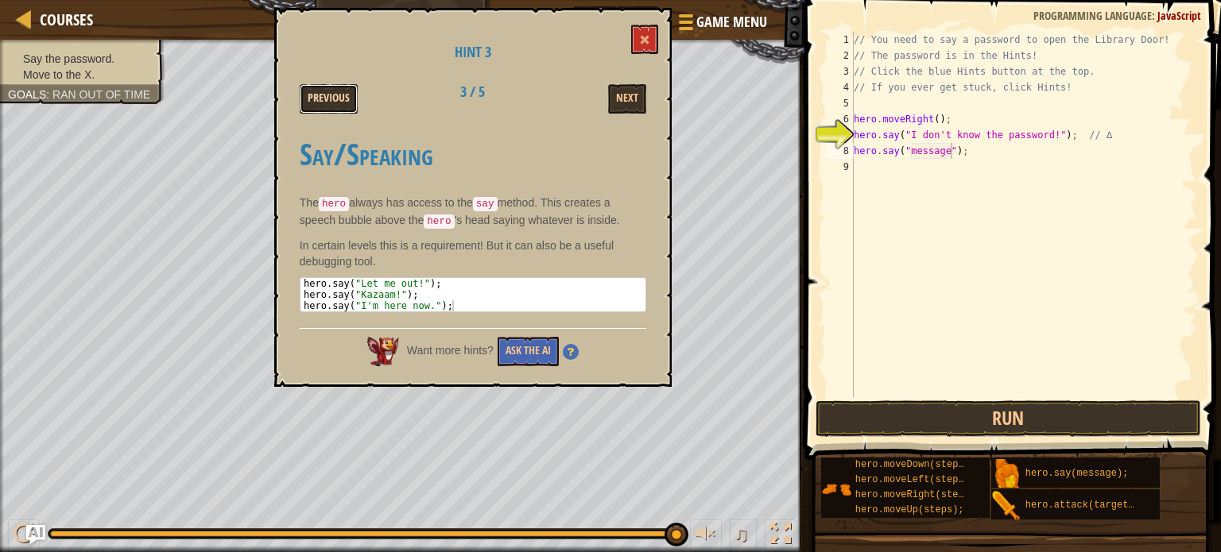
click at [327, 97] on button "Previous" at bounding box center [329, 98] width 58 height 29
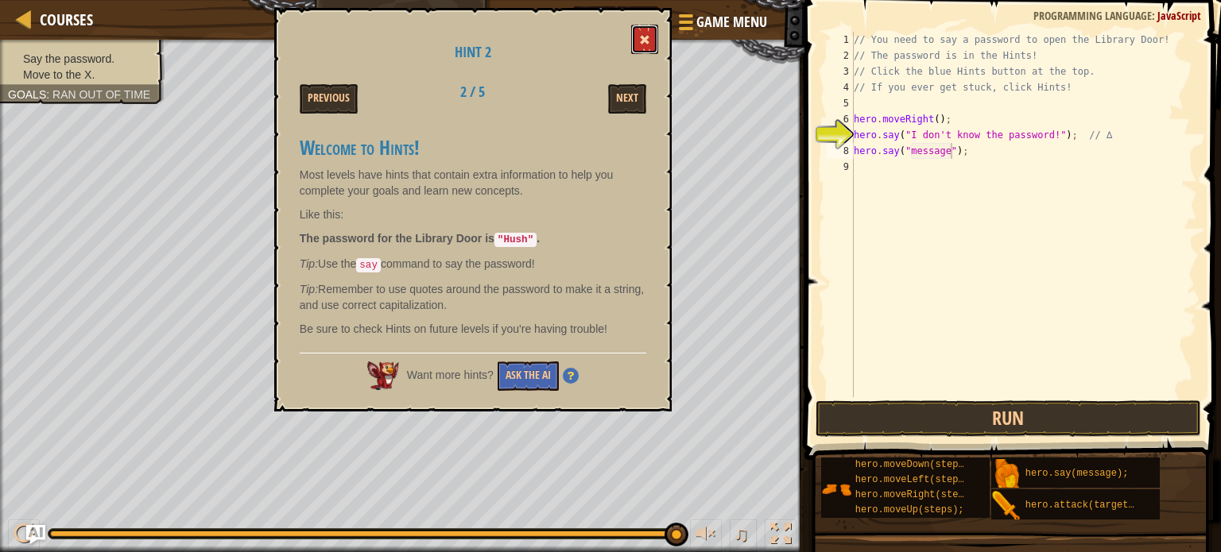
click at [638, 32] on button at bounding box center [644, 39] width 27 height 29
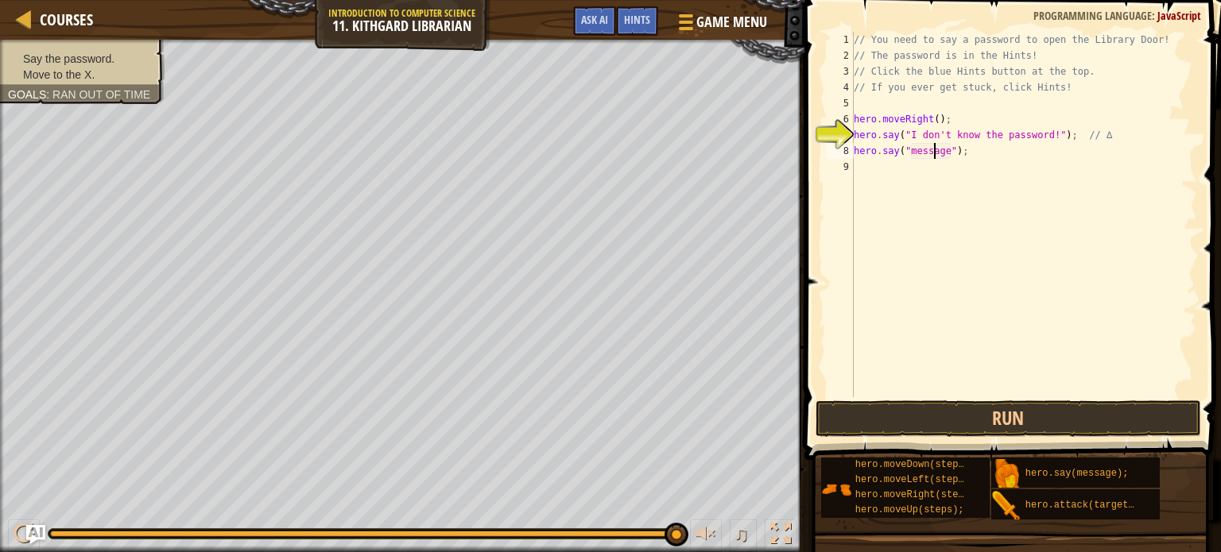
click at [936, 155] on div "// You need to say a password to open the Library Door! // The password is in t…" at bounding box center [1024, 230] width 347 height 397
click at [949, 151] on div "// You need to say a password to open the Library Door! // The password is in t…" at bounding box center [1024, 230] width 347 height 397
type textarea "hero.say("Hush");"
click at [982, 413] on button "Run" at bounding box center [1009, 419] width 386 height 37
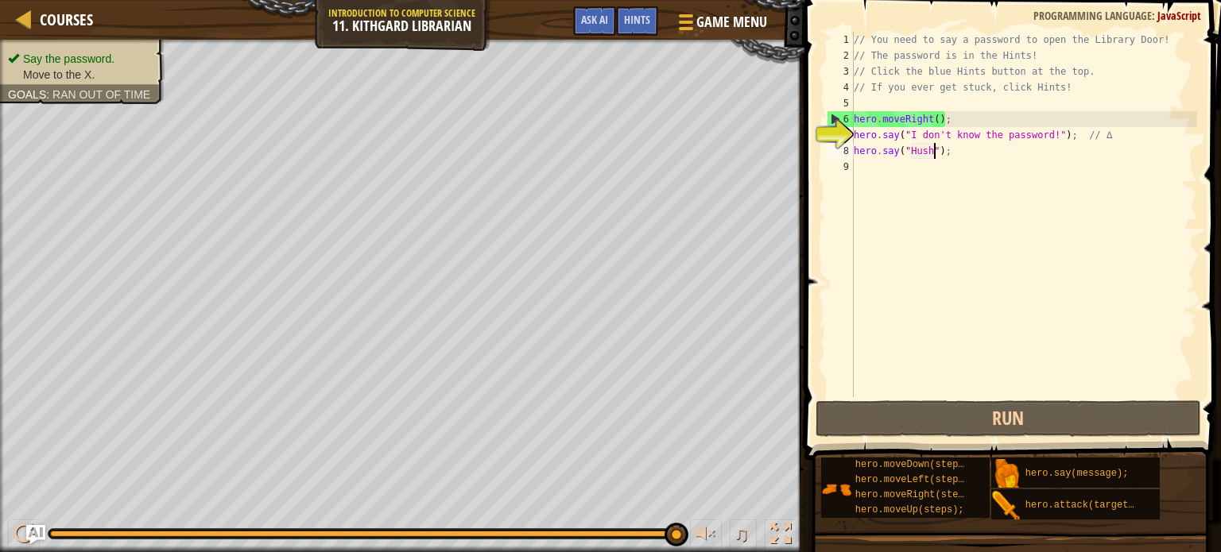
scroll to position [7, 0]
type textarea "r"
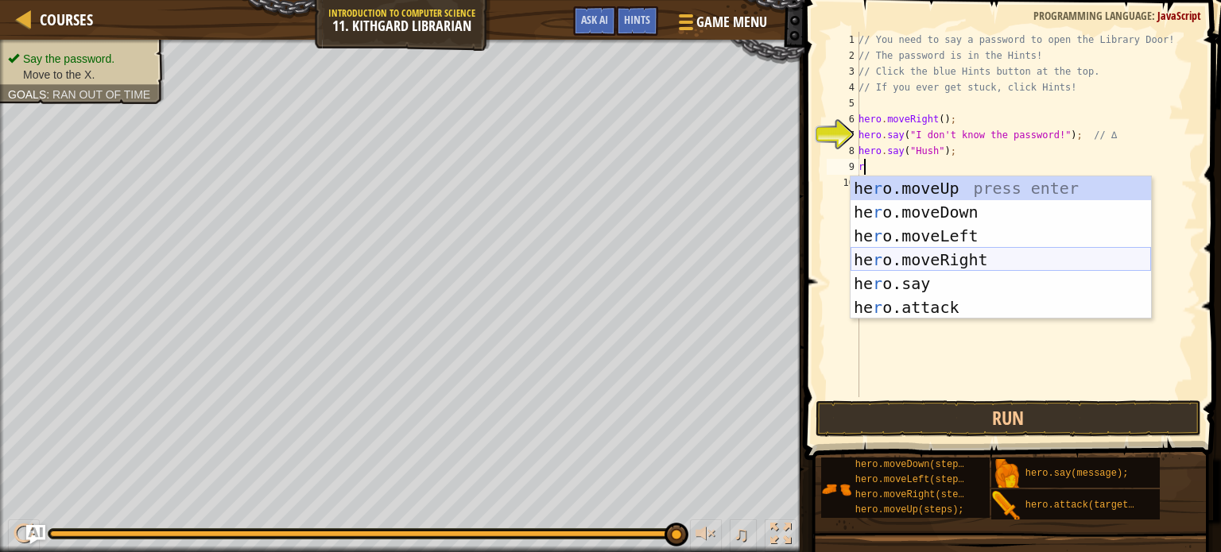
click at [977, 267] on div "he r o.moveUp press enter he r o.moveDown press enter he r o.moveLeft press ent…" at bounding box center [1001, 271] width 300 height 191
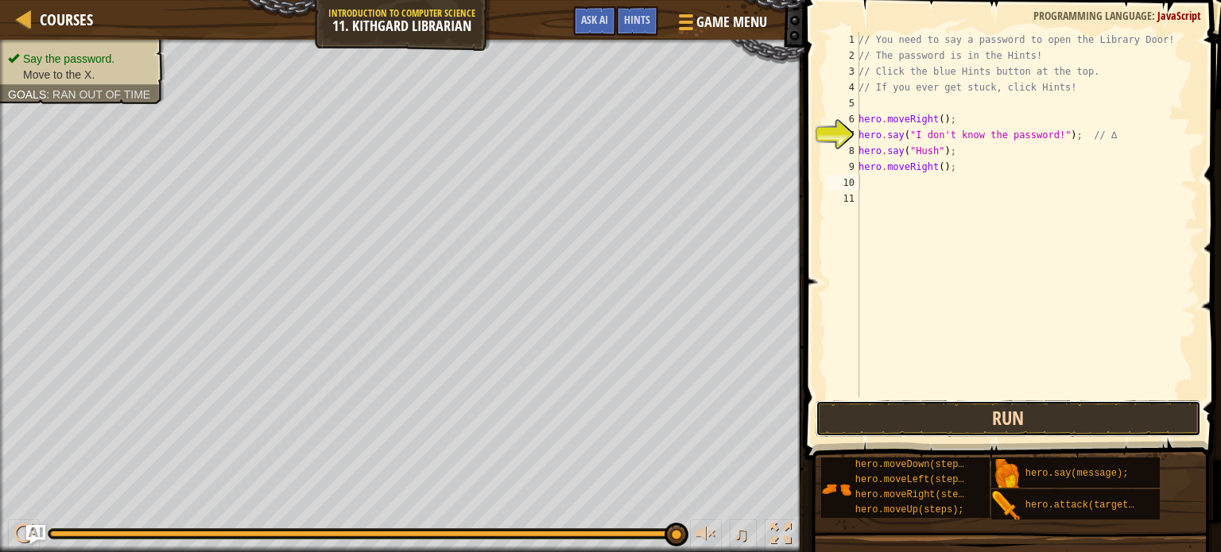
click at [984, 411] on button "Run" at bounding box center [1009, 419] width 386 height 37
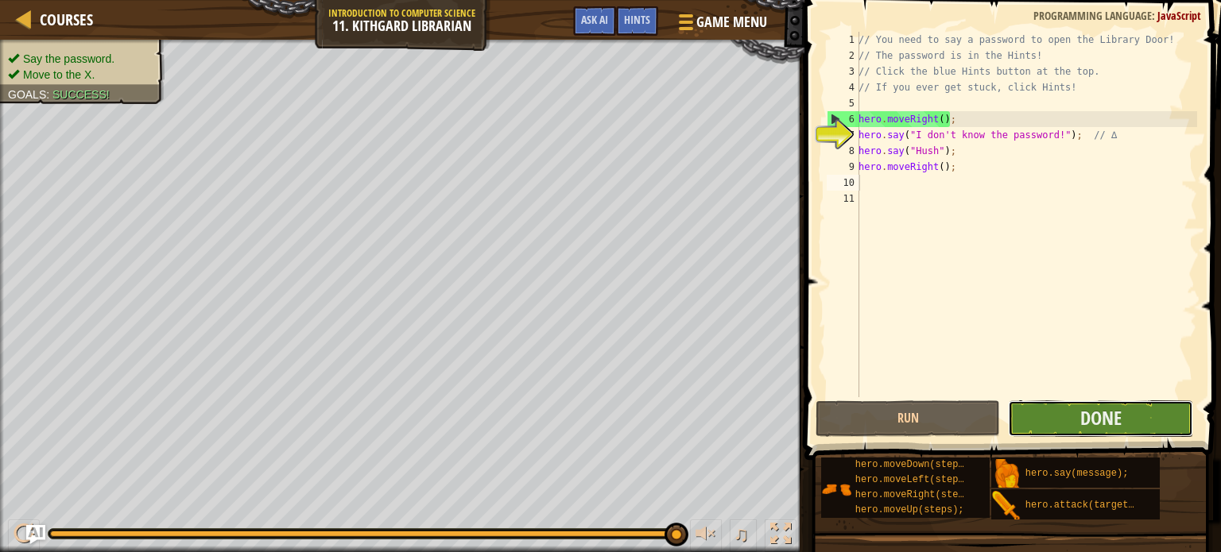
click at [1040, 412] on button "Done" at bounding box center [1100, 419] width 185 height 37
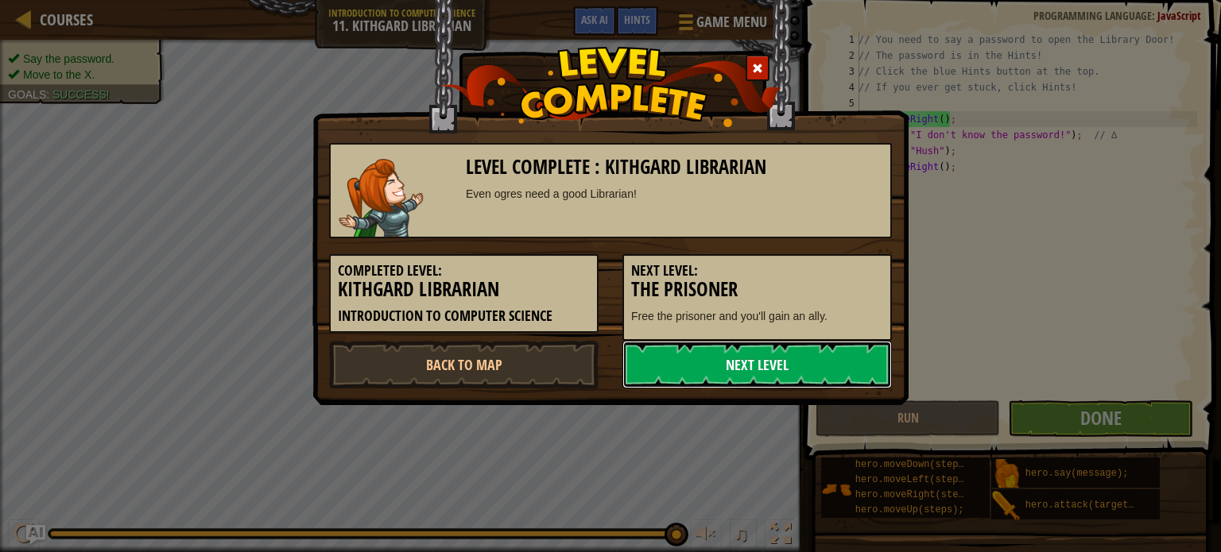
click at [799, 371] on link "Next Level" at bounding box center [756, 365] width 269 height 48
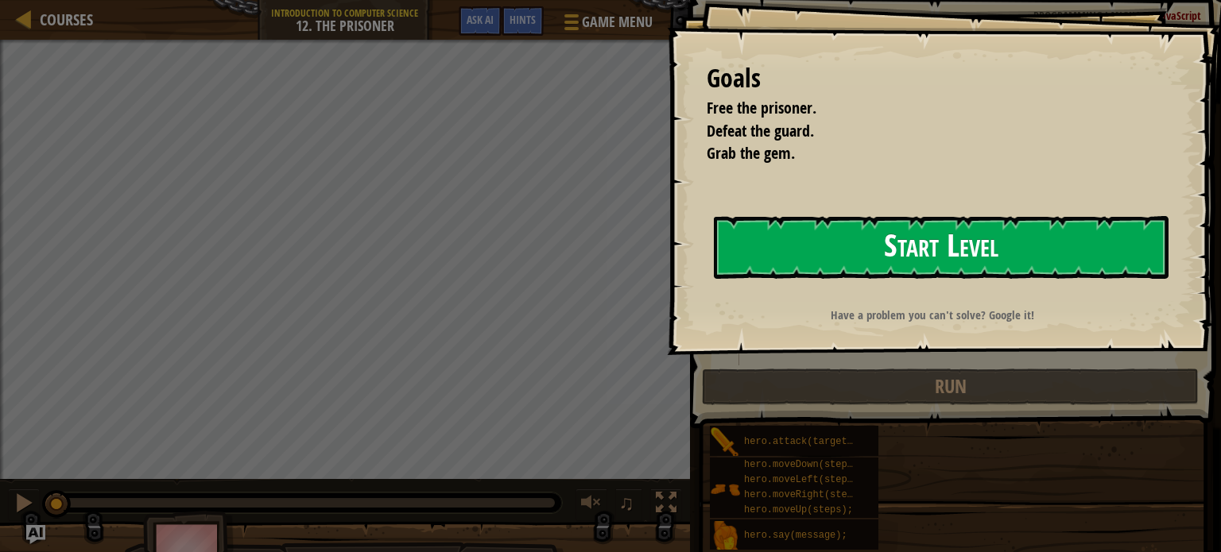
click at [992, 265] on button "Start Level" at bounding box center [941, 247] width 455 height 63
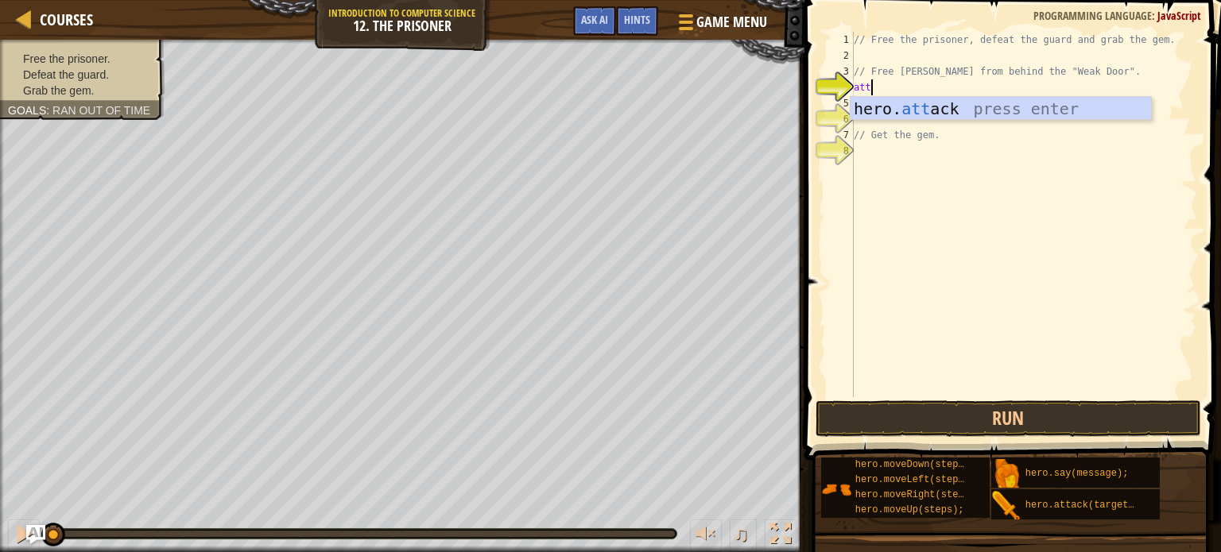
scroll to position [7, 0]
click at [1037, 104] on div "hero. att ack press enter" at bounding box center [1001, 133] width 300 height 72
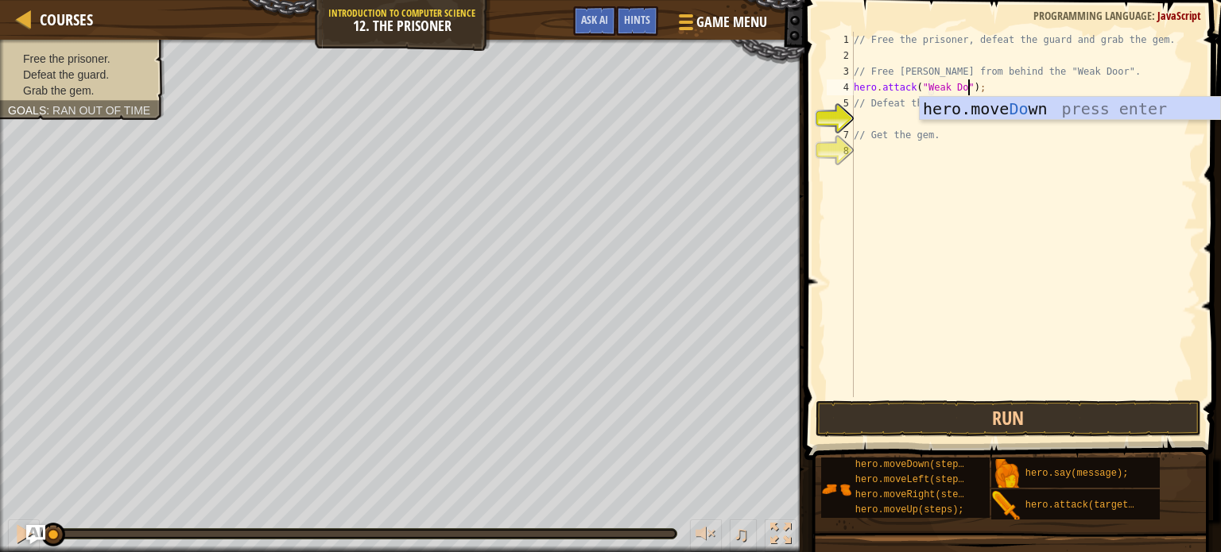
scroll to position [7, 10]
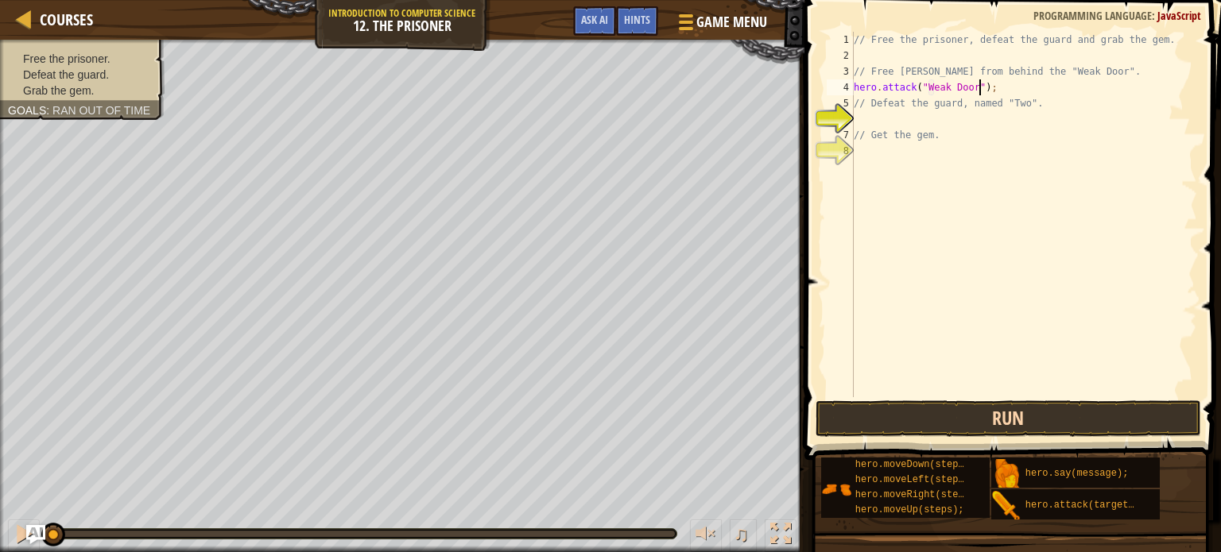
type textarea "hero.attack("Weak Door");"
click at [909, 412] on button "Run" at bounding box center [1009, 419] width 386 height 37
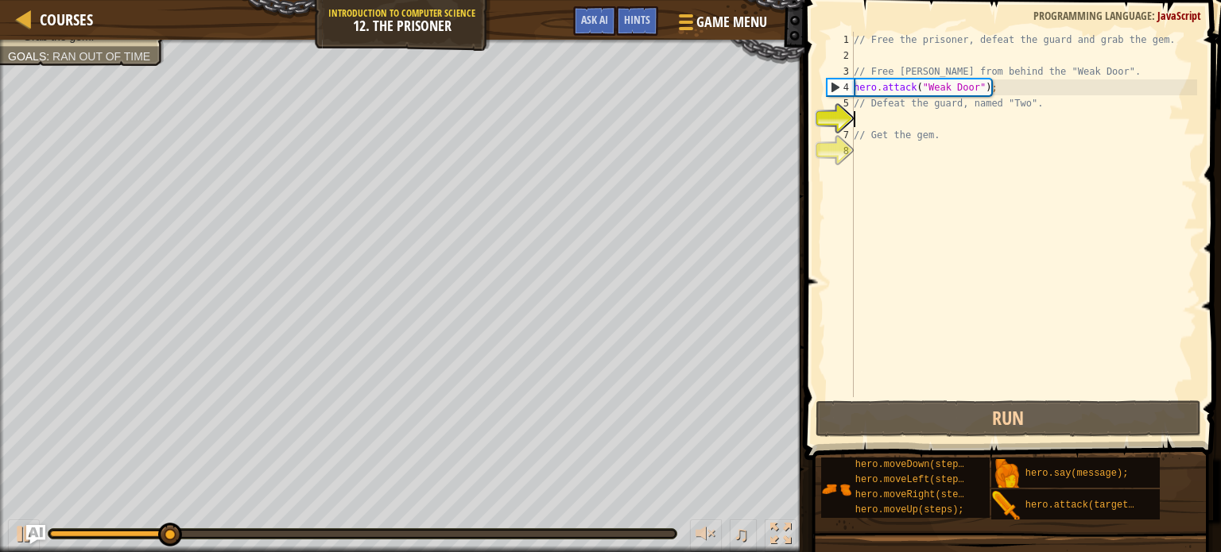
click at [963, 117] on div "// Free the prisoner, defeat the guard and grab the gem. // Free [PERSON_NAME] …" at bounding box center [1024, 230] width 347 height 397
type textarea "ri"
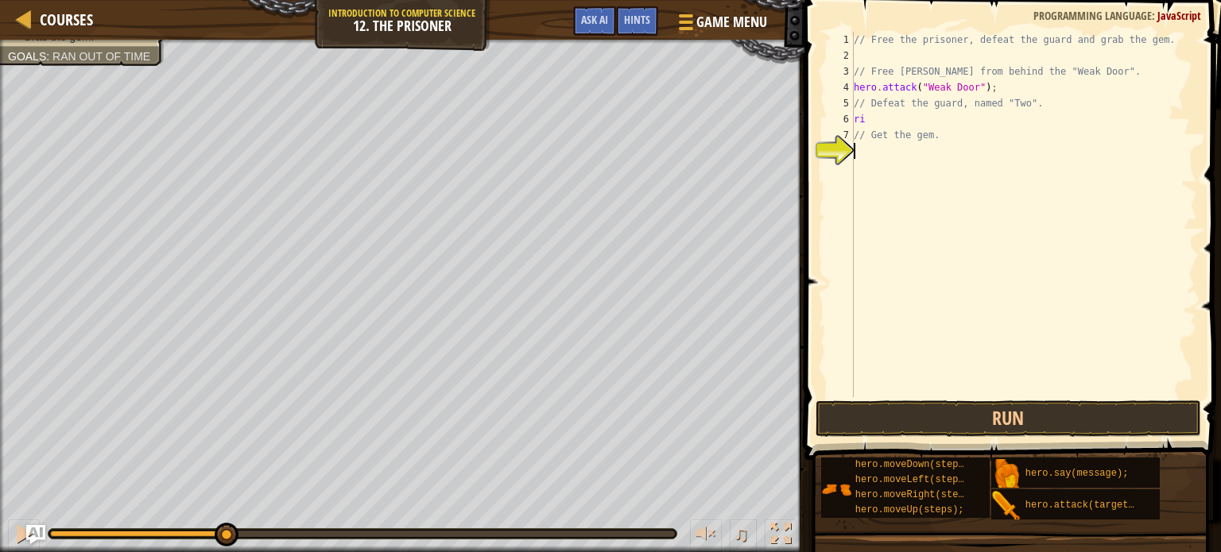
click at [993, 153] on div "// Free the prisoner, defeat the guard and grab the gem. // Free [PERSON_NAME] …" at bounding box center [1024, 230] width 347 height 397
click at [950, 125] on div "// Free the prisoner, defeat the guard and grab the gem. // Free [PERSON_NAME] …" at bounding box center [1024, 230] width 347 height 397
type textarea "rig"
click at [951, 138] on div "hero.move Rig ht press enter" at bounding box center [1001, 165] width 300 height 72
type textarea "2"
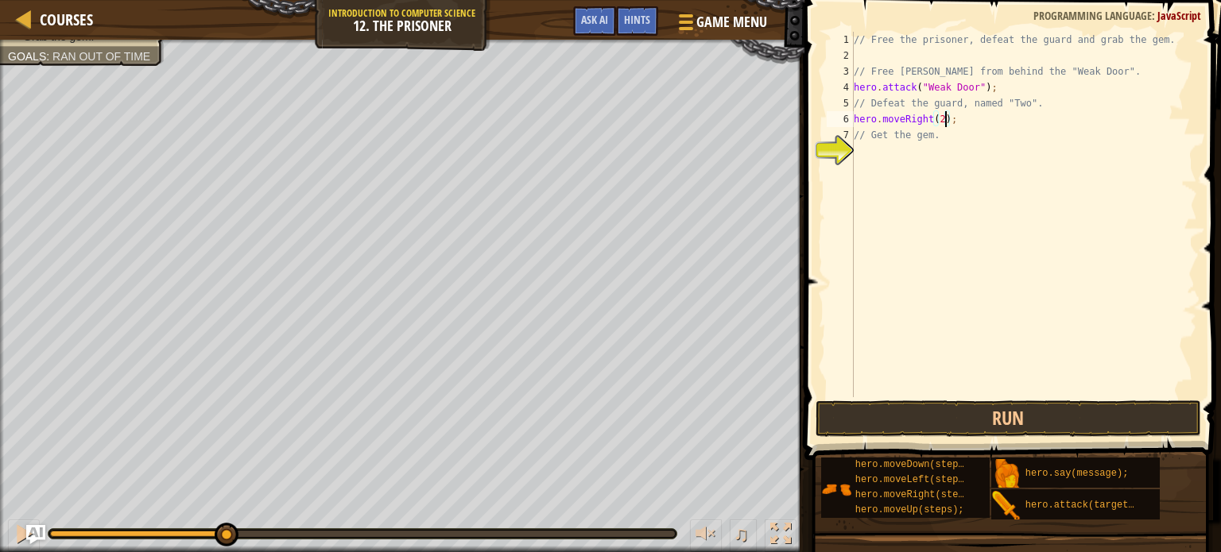
type textarea "// Get the gem."
click at [985, 119] on div "// Free the prisoner, defeat the guard and grab the gem. // Free [PERSON_NAME] …" at bounding box center [1024, 230] width 347 height 397
type textarea "hero.moveRight(2);"
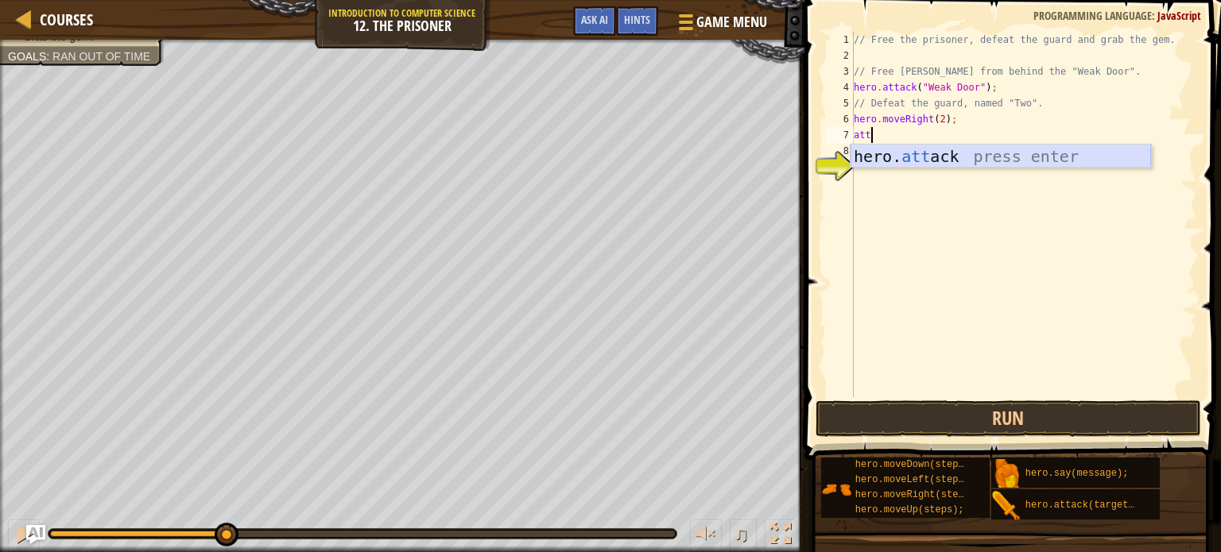
click at [976, 156] on div "hero. att ack press enter" at bounding box center [1001, 181] width 300 height 72
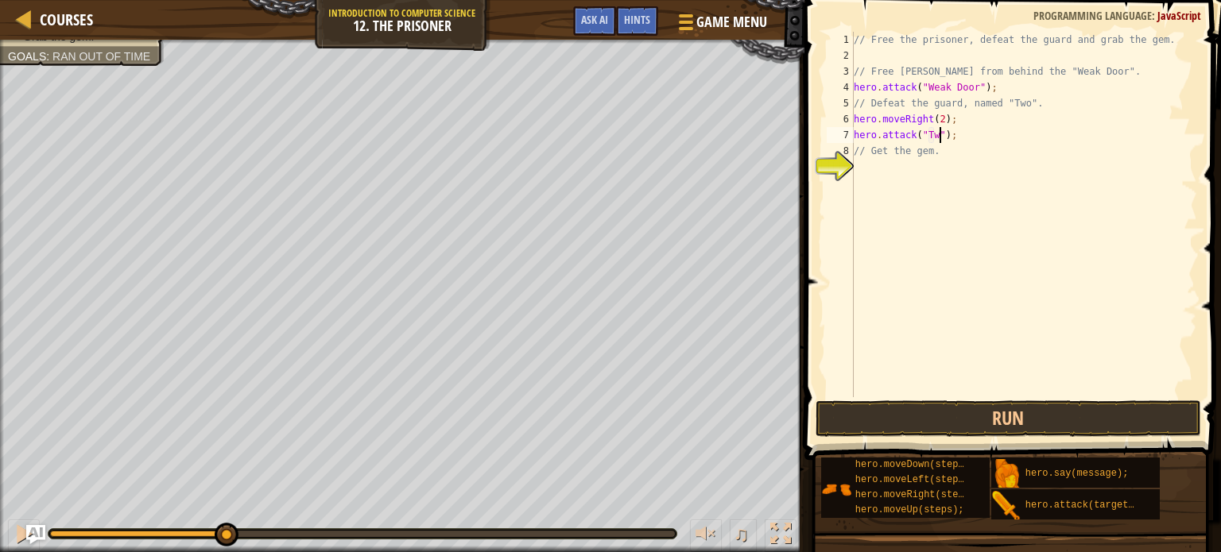
scroll to position [7, 6]
drag, startPoint x: 962, startPoint y: 136, endPoint x: 852, endPoint y: 138, distance: 109.7
click at [852, 138] on div "hero.attack("Two"); 1 2 3 4 5 6 7 8 9 // Free the prisoner, defeat the guard an…" at bounding box center [1010, 215] width 374 height 366
paste textarea "hero.attack("Two");"
click at [963, 137] on div "// Free the prisoner, defeat the guard and grab the gem. // Free [PERSON_NAME] …" at bounding box center [1024, 230] width 347 height 397
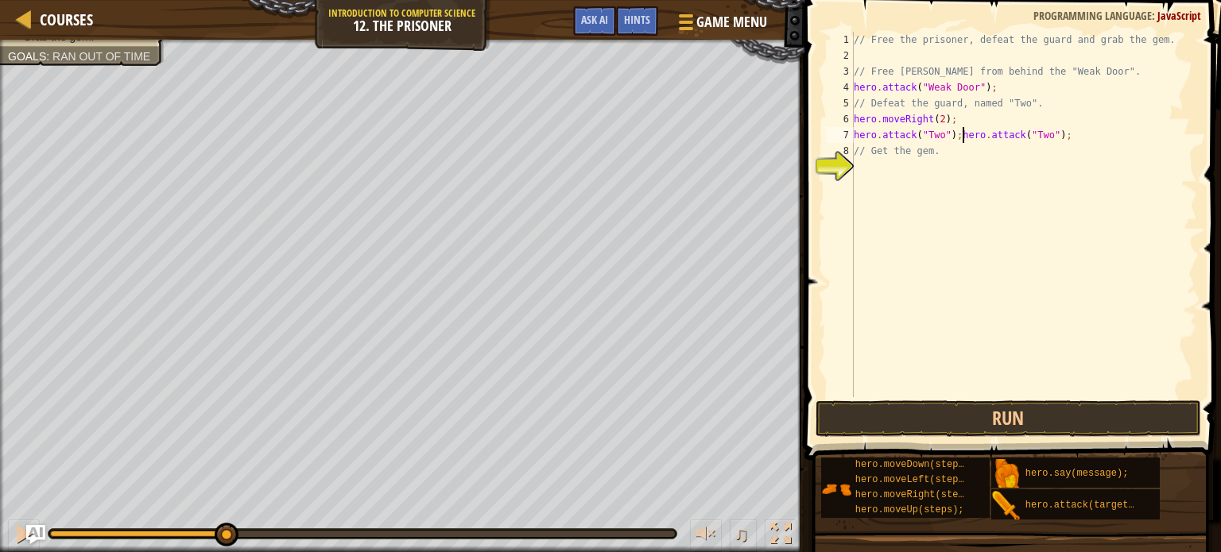
type textarea "hero.attack("Two");"
click at [978, 152] on div "// Free the prisoner, defeat the guard and grab the gem. // Free [PERSON_NAME] …" at bounding box center [1026, 230] width 342 height 397
paste textarea "hero.attack("Two");"
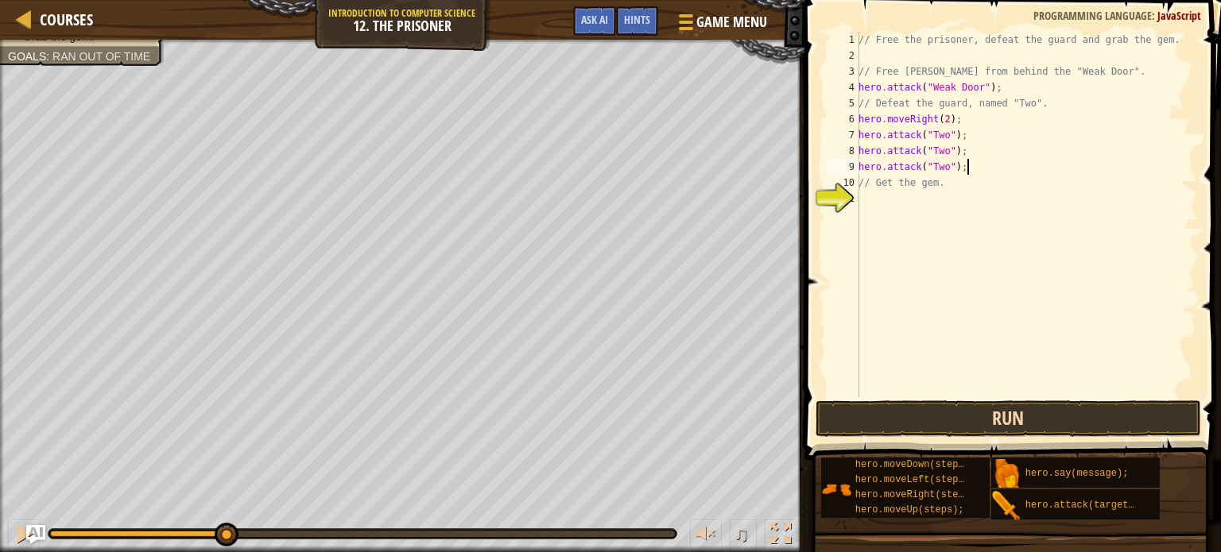
type textarea "hero.attack("Two");"
click at [1021, 427] on button "Run" at bounding box center [1009, 419] width 386 height 37
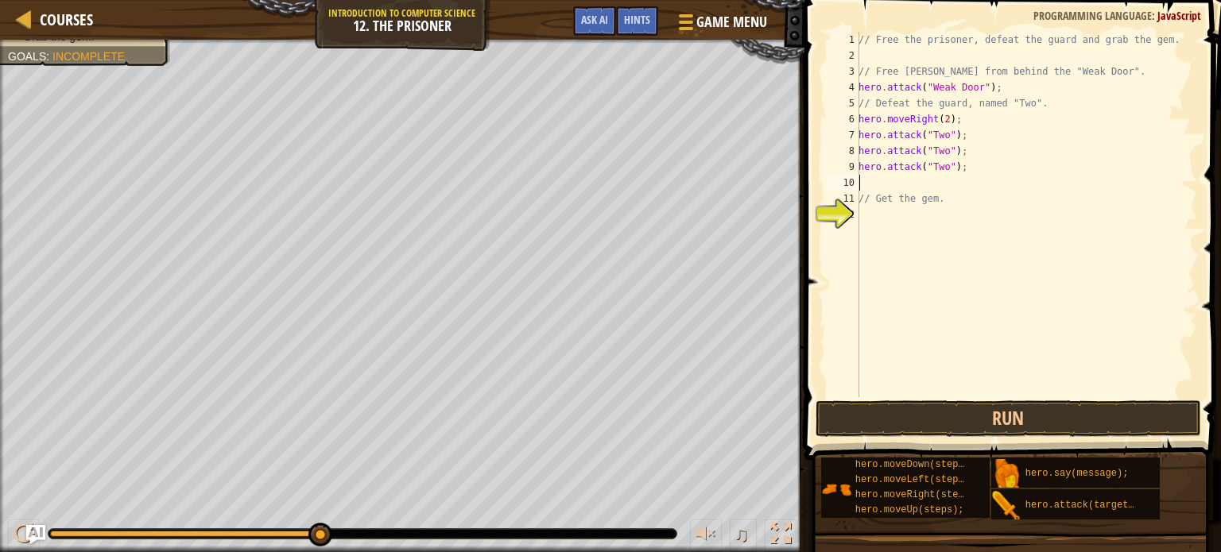
paste textarea "hero.attack("Two");"
type textarea "hero.attack("Two");"
paste textarea "hero.attack("Two");"
type textarea "hero.attack("Two");"
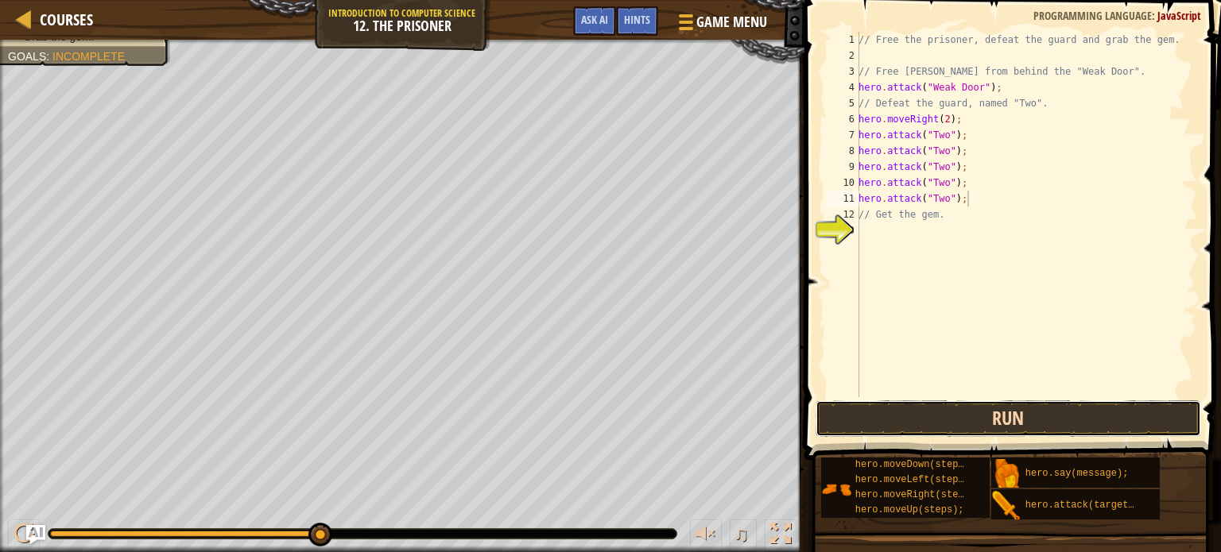
click at [1023, 425] on button "Run" at bounding box center [1009, 419] width 386 height 37
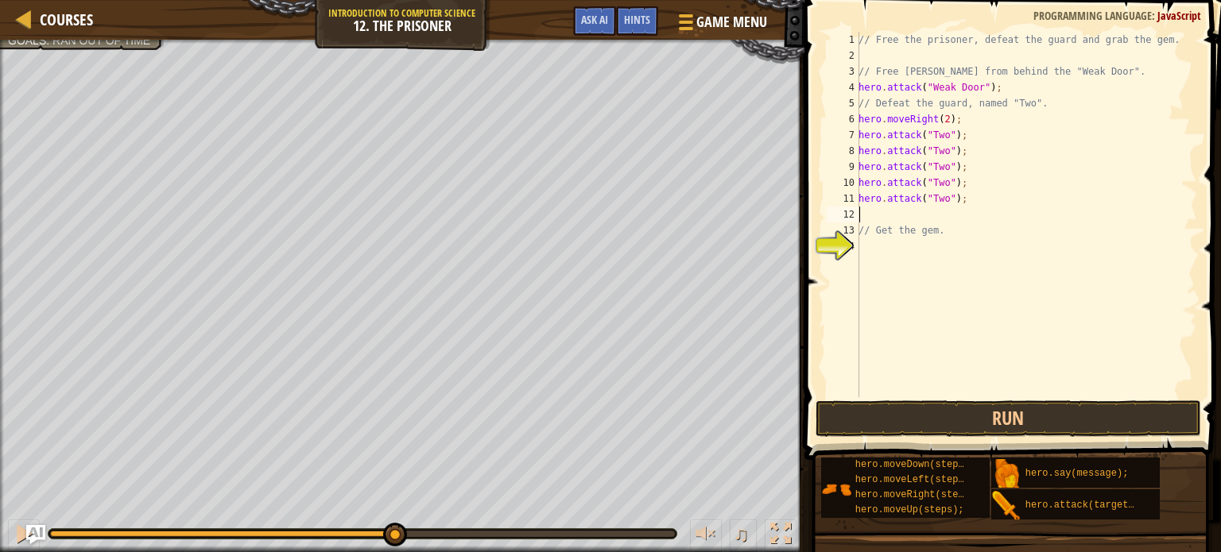
type textarea "hero.attack("Two");"
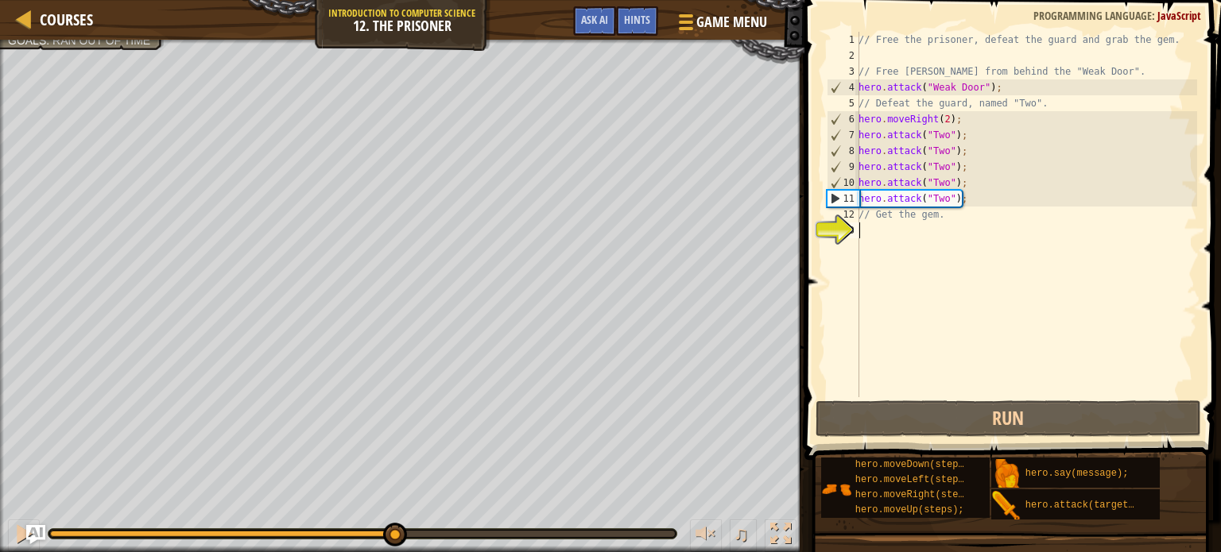
click at [972, 304] on div "// Free the prisoner, defeat the guard and grab the gem. // Free [PERSON_NAME] …" at bounding box center [1026, 230] width 342 height 397
click at [909, 251] on div "// Free the prisoner, defeat the guard and grab the gem. // Free [PERSON_NAME] …" at bounding box center [1026, 230] width 342 height 397
type textarea "ri"
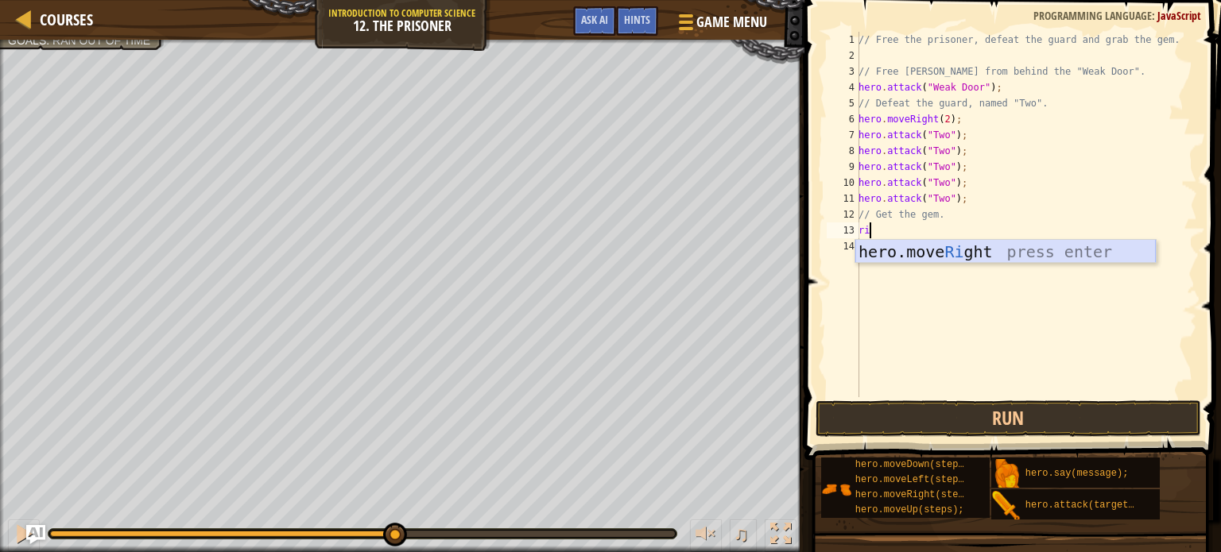
click at [1001, 246] on div "hero.move Ri ght press enter" at bounding box center [1005, 276] width 300 height 72
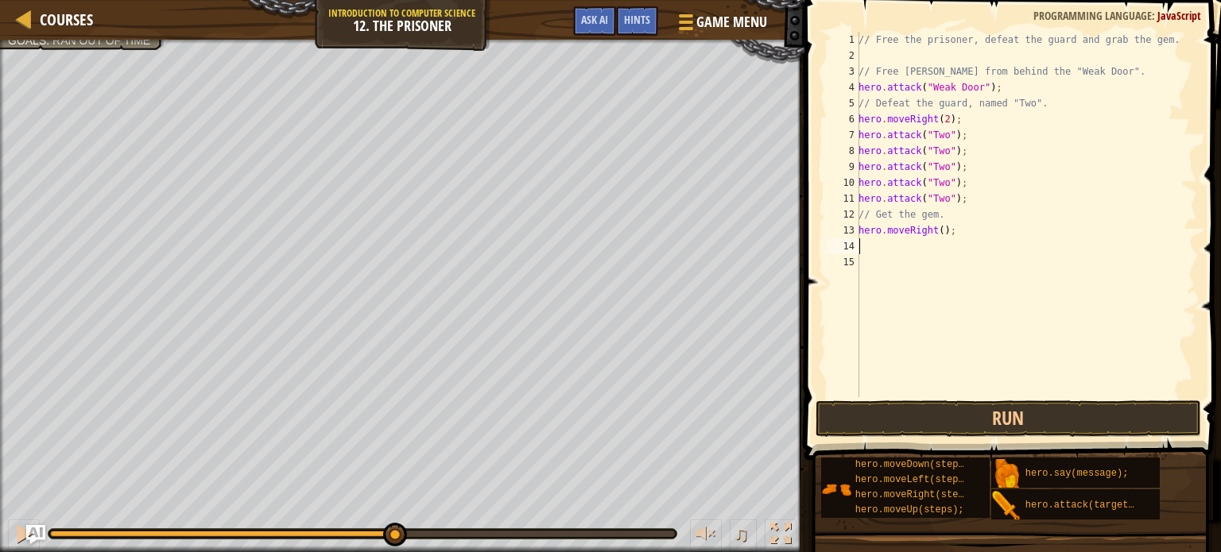
type textarea "do"
click at [970, 269] on div "hero.move Do wn press enter" at bounding box center [1005, 292] width 300 height 72
click at [937, 247] on div "// Free the prisoner, defeat the guard and grab the gem. // Free [PERSON_NAME] …" at bounding box center [1026, 230] width 342 height 397
type textarea "hero.moveDown(4);"
click at [962, 411] on button "Run" at bounding box center [1009, 419] width 386 height 37
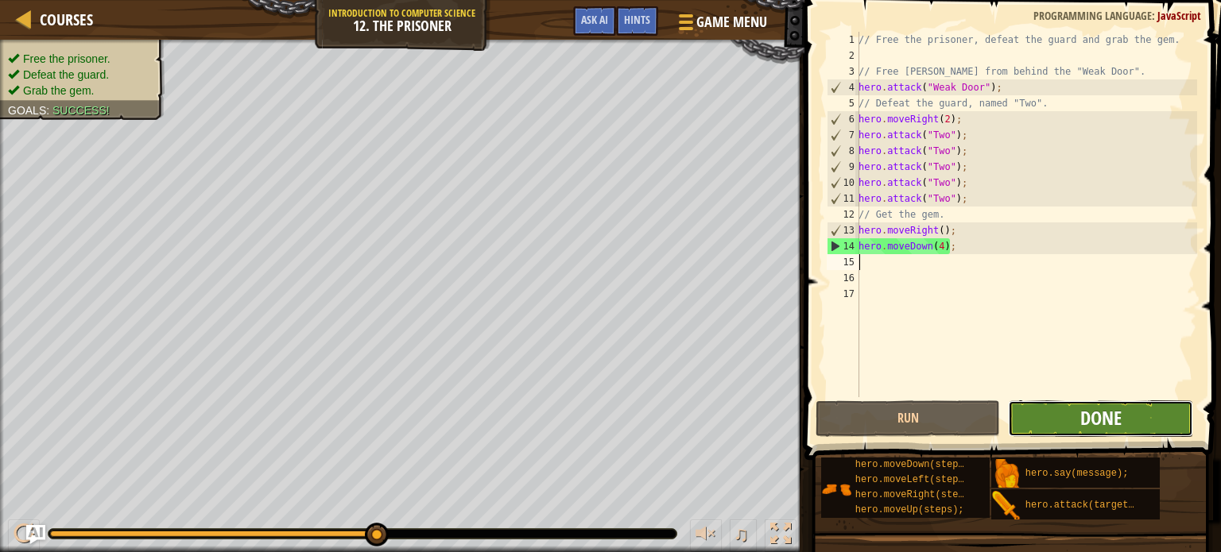
click at [1084, 422] on span "Done" at bounding box center [1100, 417] width 41 height 25
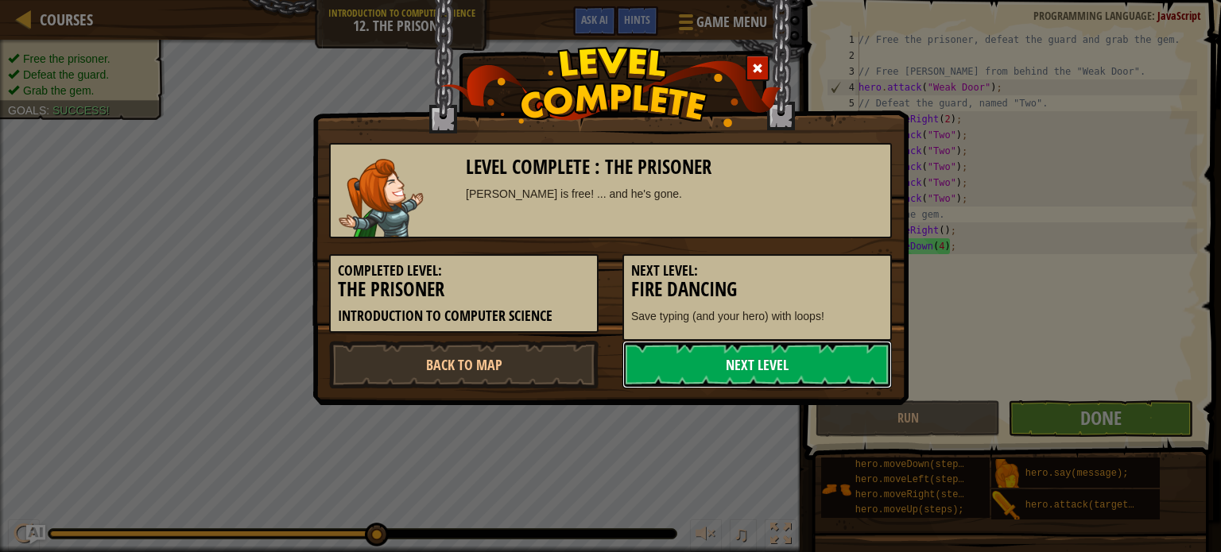
click at [752, 362] on link "Next Level" at bounding box center [756, 365] width 269 height 48
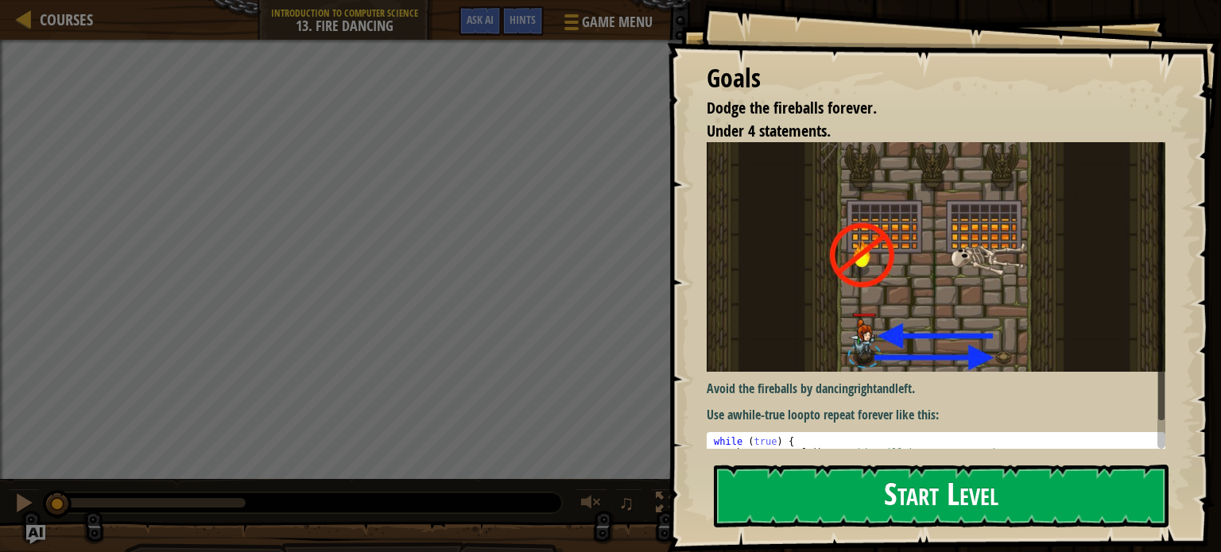
click at [834, 493] on button "Start Level" at bounding box center [941, 496] width 455 height 63
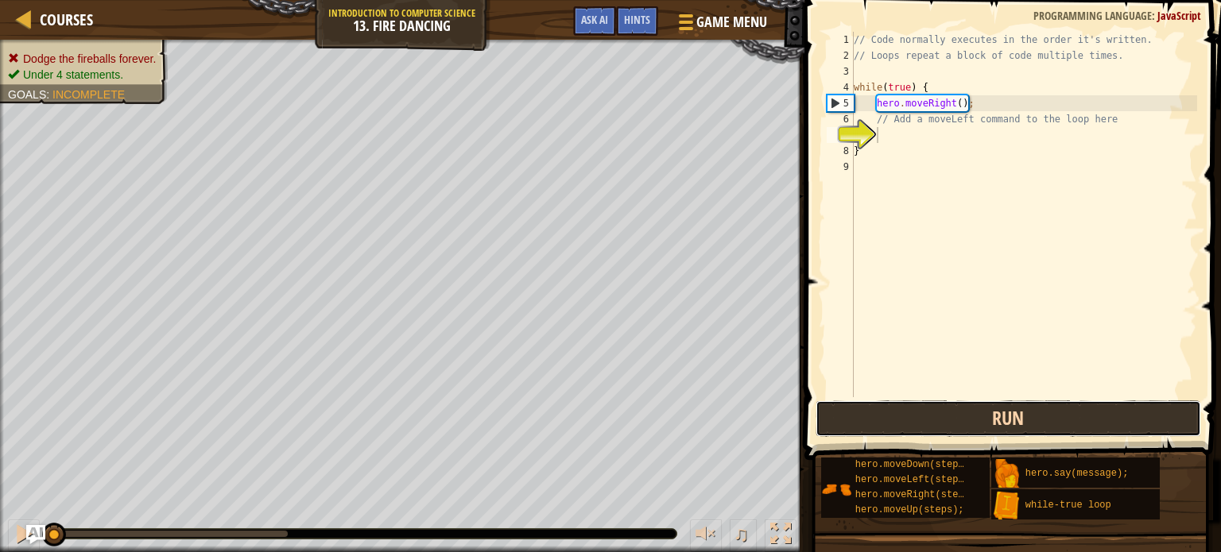
click at [992, 417] on button "Run" at bounding box center [1009, 419] width 386 height 37
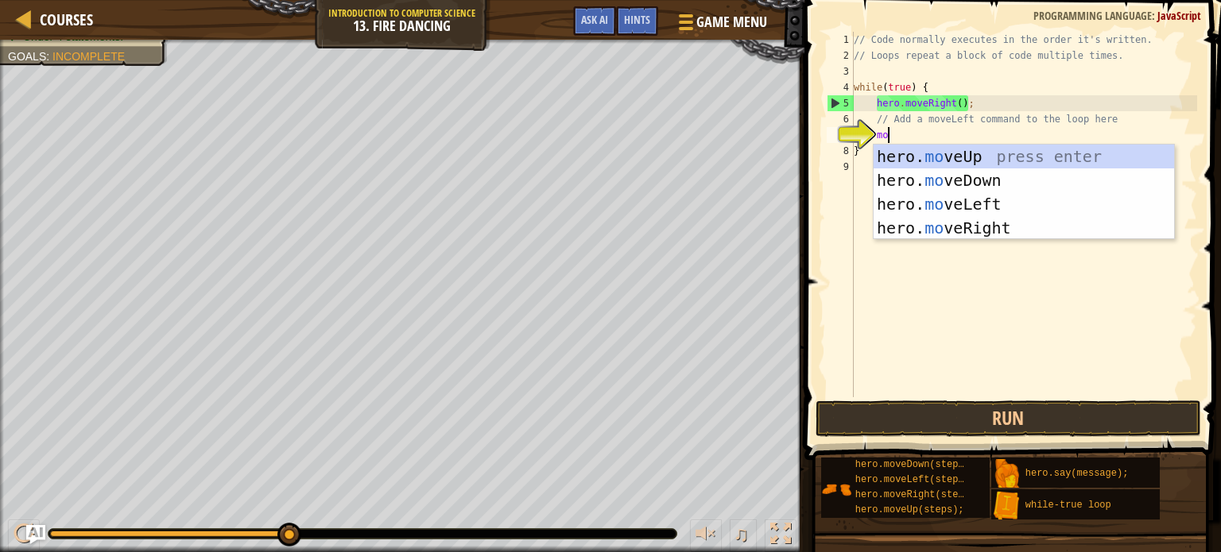
type textarea "mov"
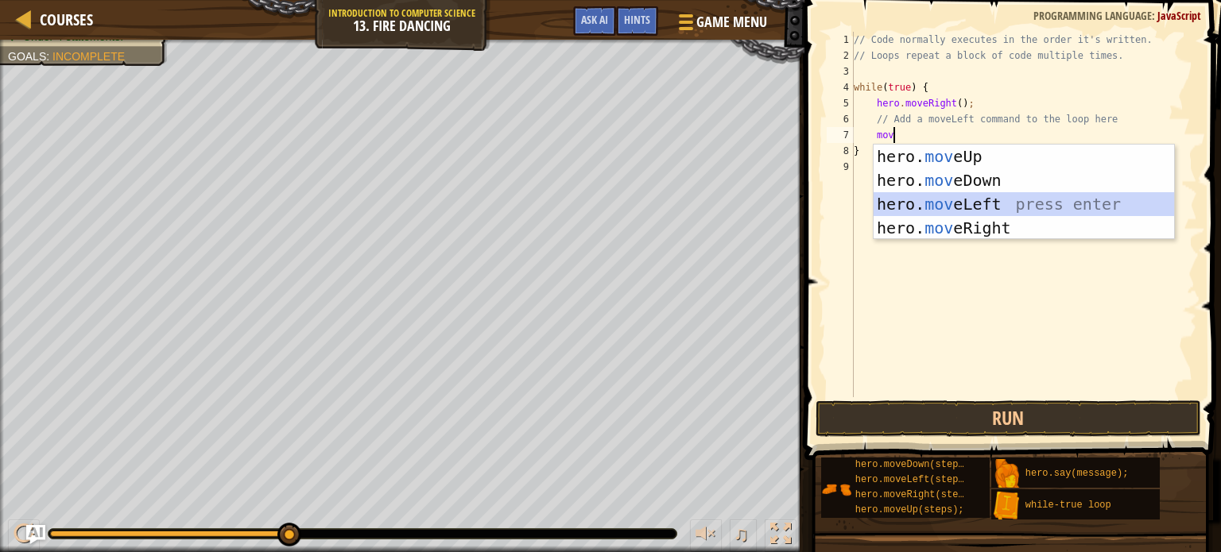
click at [935, 204] on div "hero. mov eUp press enter hero. mov eDown press enter hero. mov eLeft press ent…" at bounding box center [1024, 216] width 300 height 143
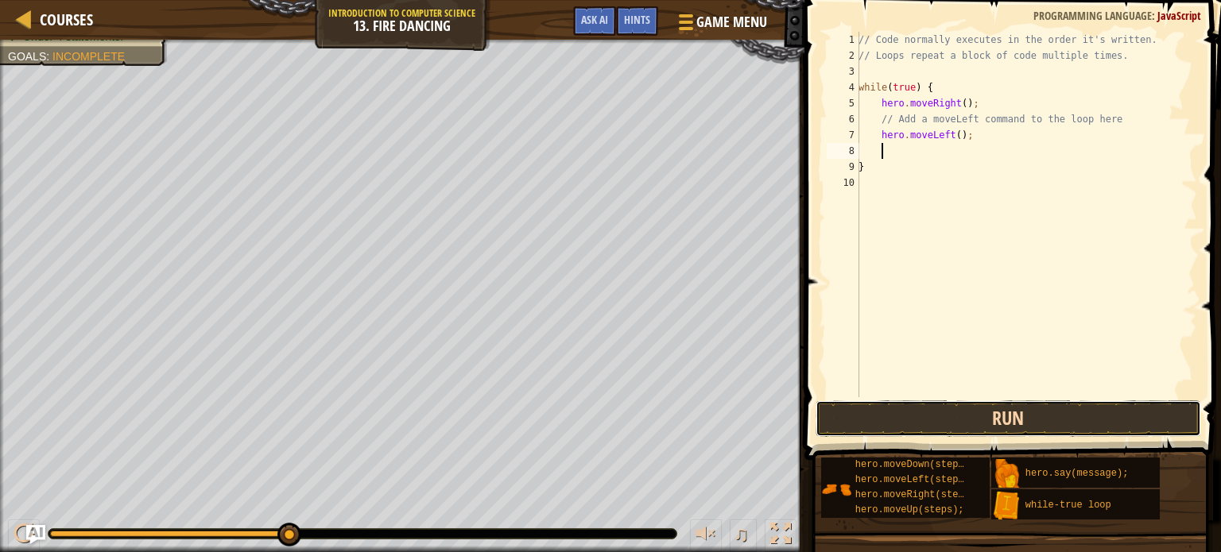
click at [974, 426] on button "Run" at bounding box center [1009, 419] width 386 height 37
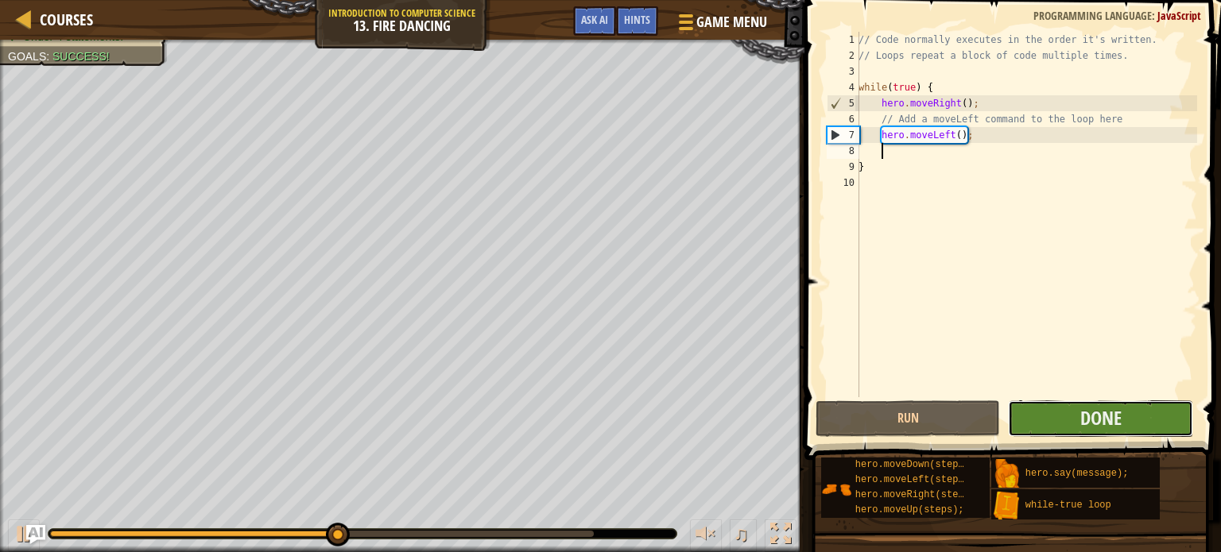
click at [1075, 417] on button "Done" at bounding box center [1100, 419] width 185 height 37
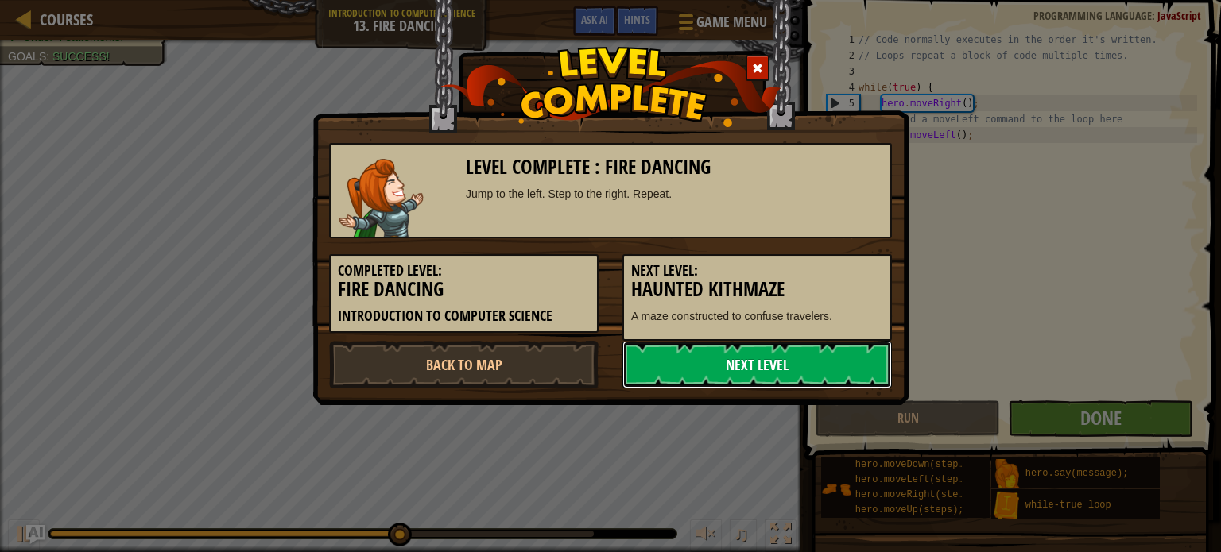
click at [839, 371] on link "Next Level" at bounding box center [756, 365] width 269 height 48
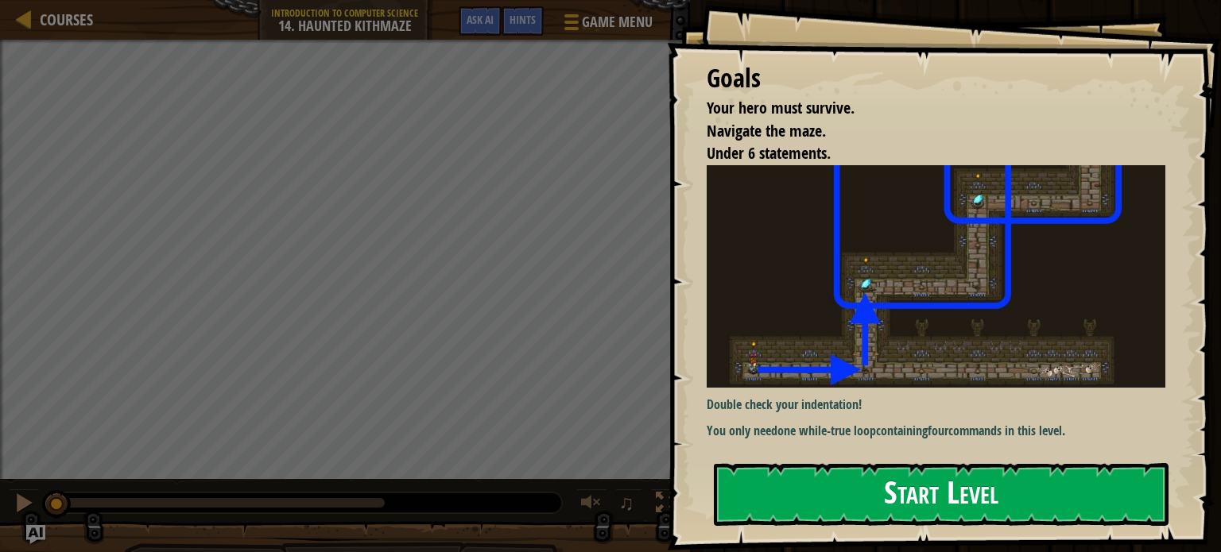
click at [824, 480] on button "Start Level" at bounding box center [941, 494] width 455 height 63
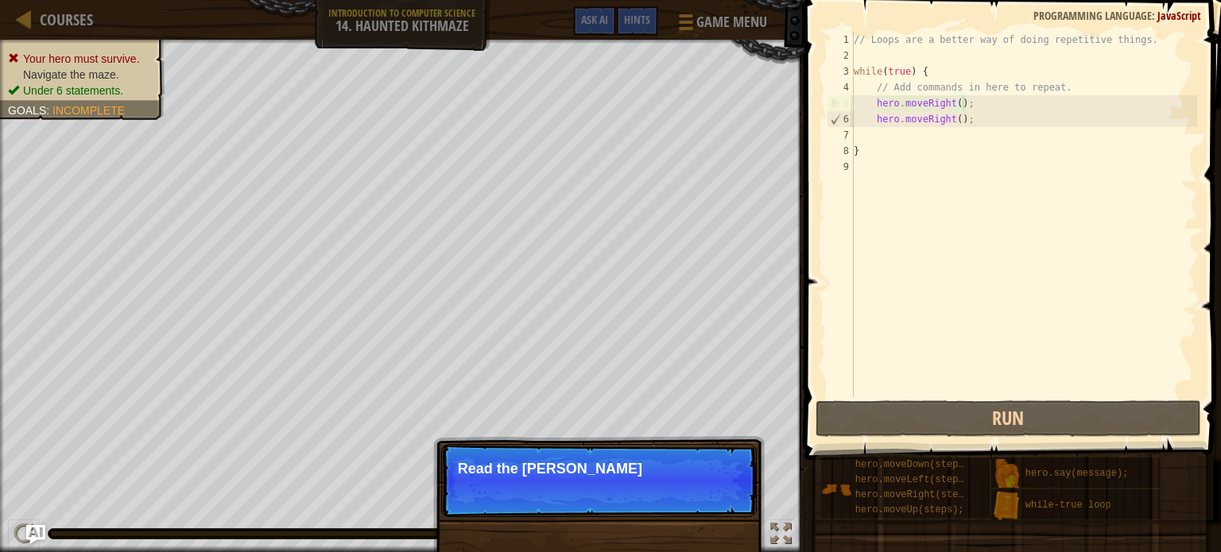
click at [962, 102] on div "// Loops are a better way of doing repetitive things. while ( true ) { // Add c…" at bounding box center [1024, 230] width 347 height 397
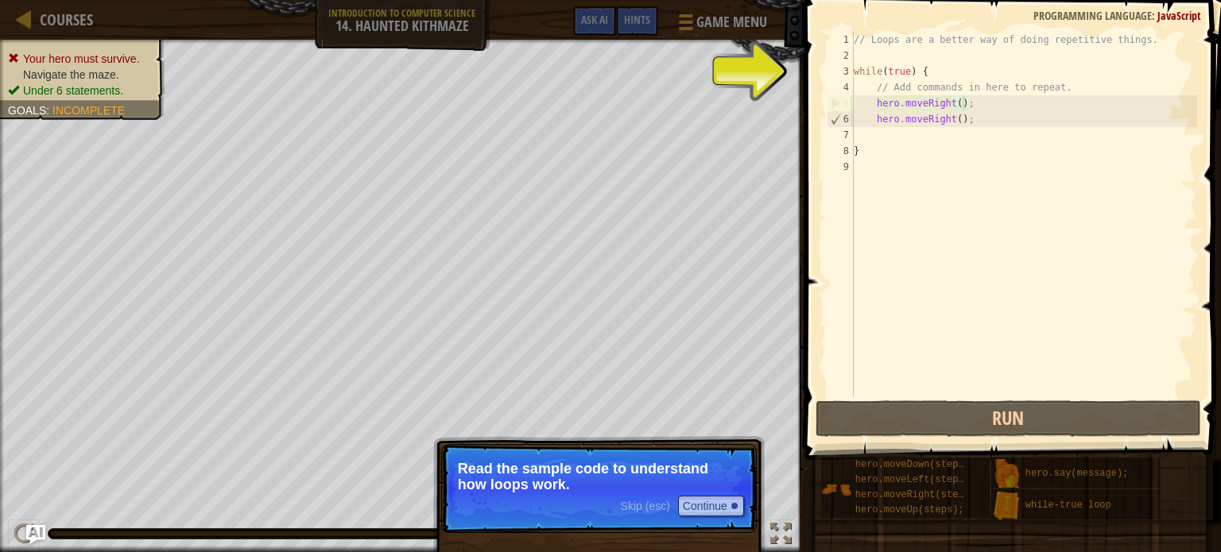
click at [962, 102] on div "// Loops are a better way of doing repetitive things. while ( true ) { // Add c…" at bounding box center [1024, 230] width 347 height 397
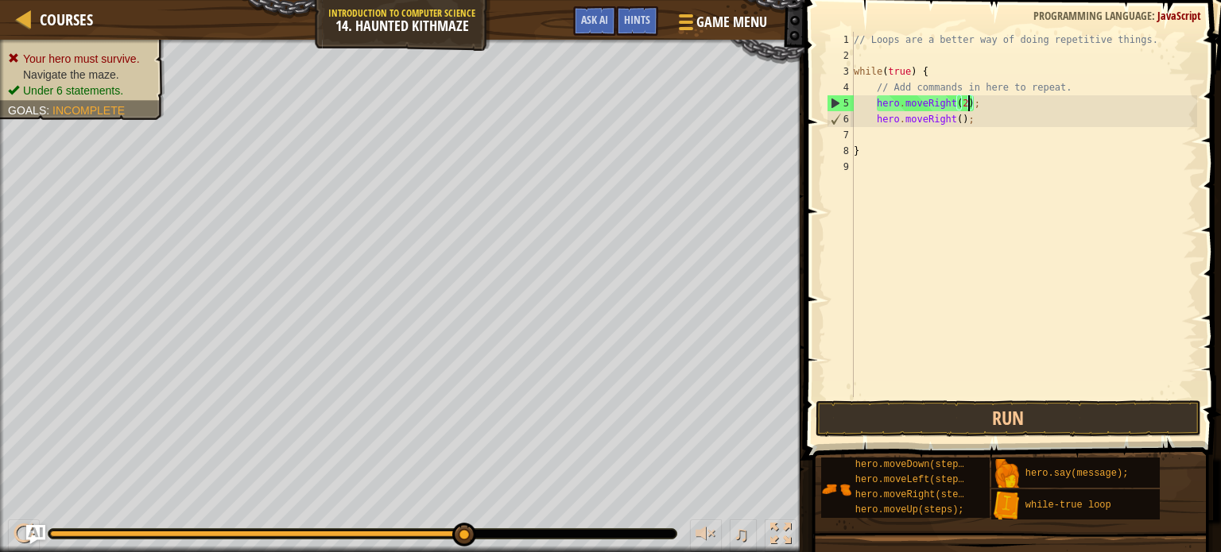
scroll to position [7, 9]
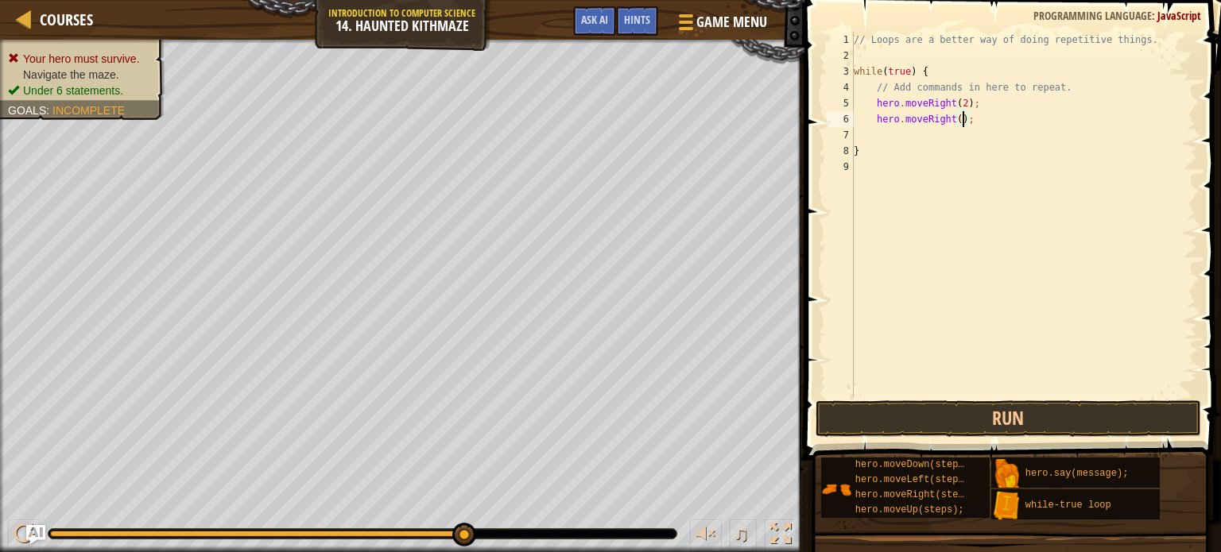
click at [963, 119] on div "// Loops are a better way of doing repetitive things. while ( true ) { // Add c…" at bounding box center [1024, 230] width 347 height 397
click at [957, 118] on div "// Loops are a better way of doing repetitive things. while ( true ) { // Add c…" at bounding box center [1024, 230] width 347 height 397
type textarea "hero.moveUp(2);"
click at [990, 421] on button "Run" at bounding box center [1009, 419] width 386 height 37
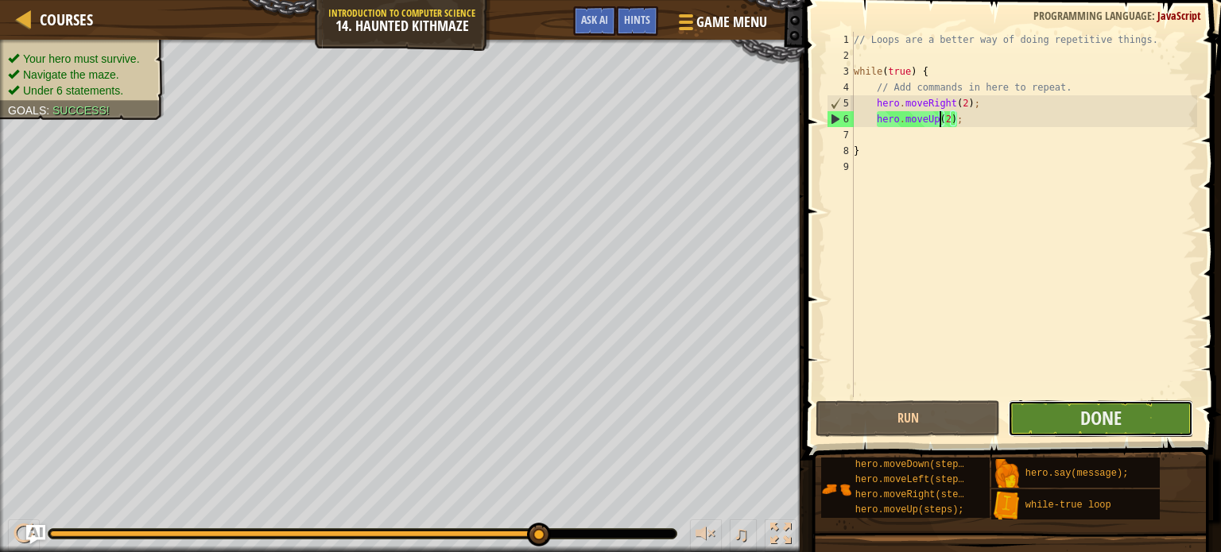
click at [1078, 422] on button "Done" at bounding box center [1100, 419] width 185 height 37
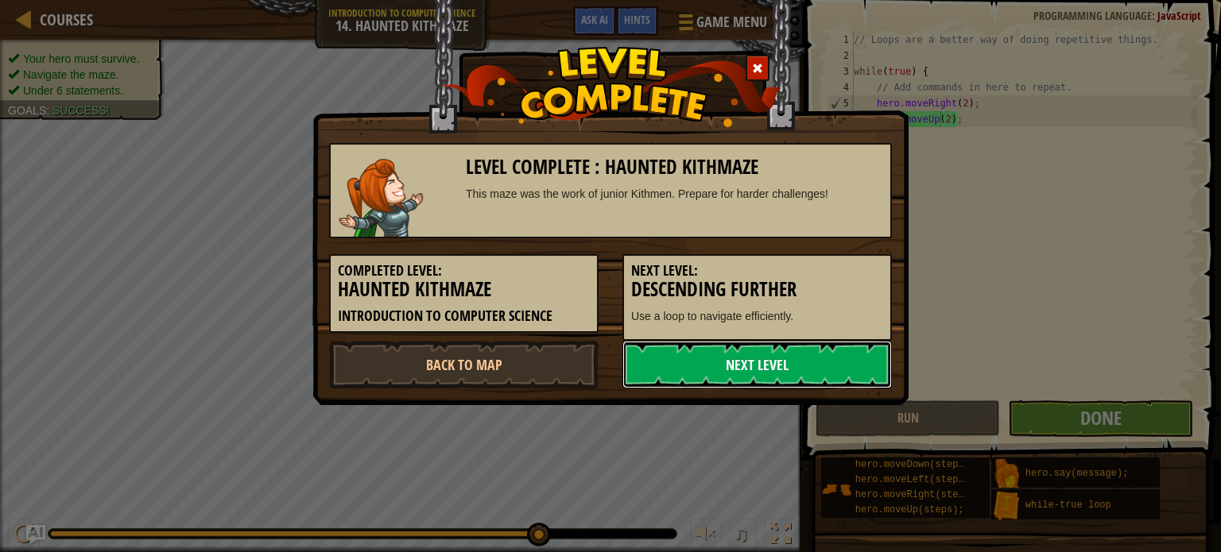
click at [792, 379] on link "Next Level" at bounding box center [756, 365] width 269 height 48
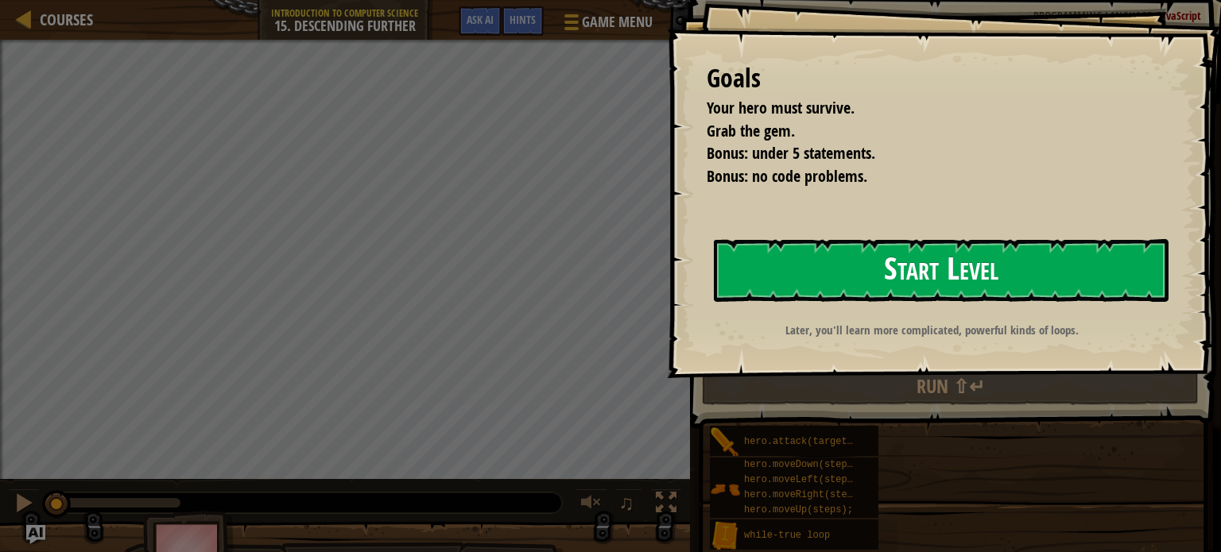
click at [760, 271] on button "Start Level" at bounding box center [941, 270] width 455 height 63
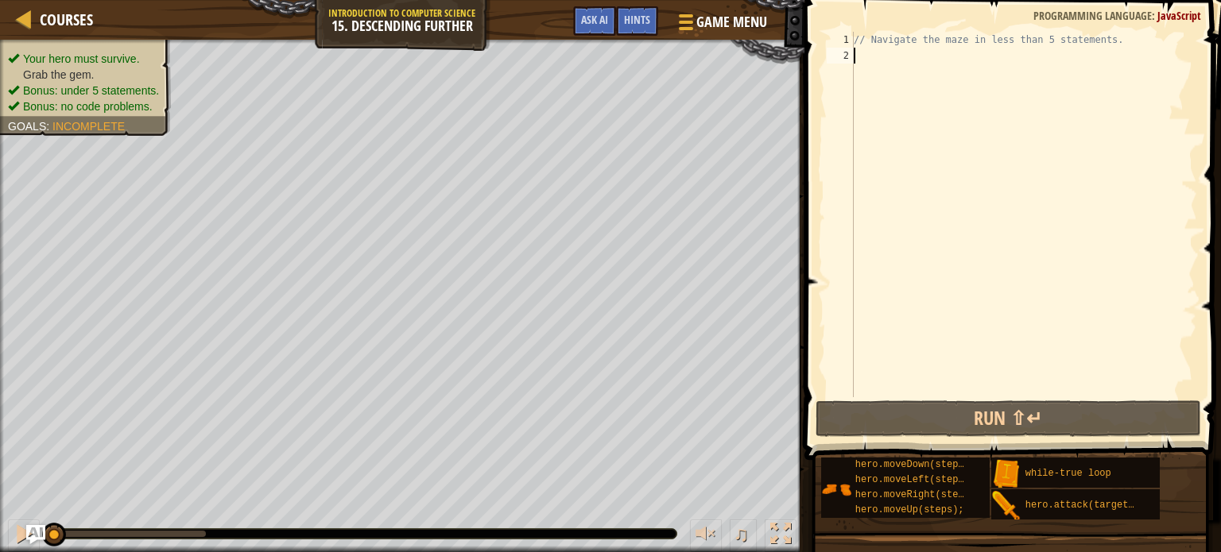
type textarea "r"
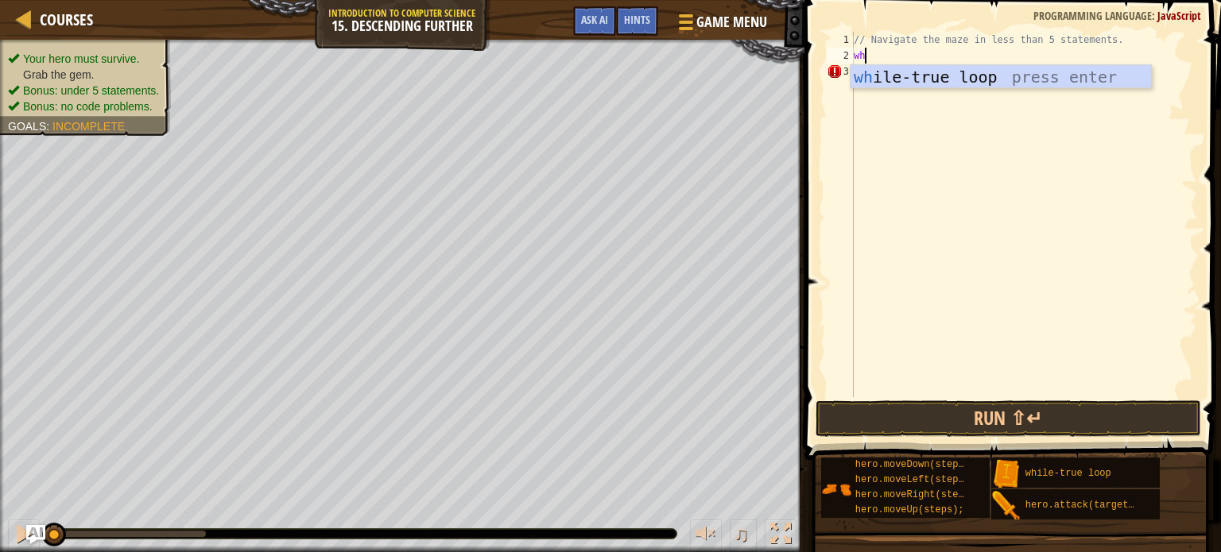
scroll to position [7, 0]
type textarea "w"
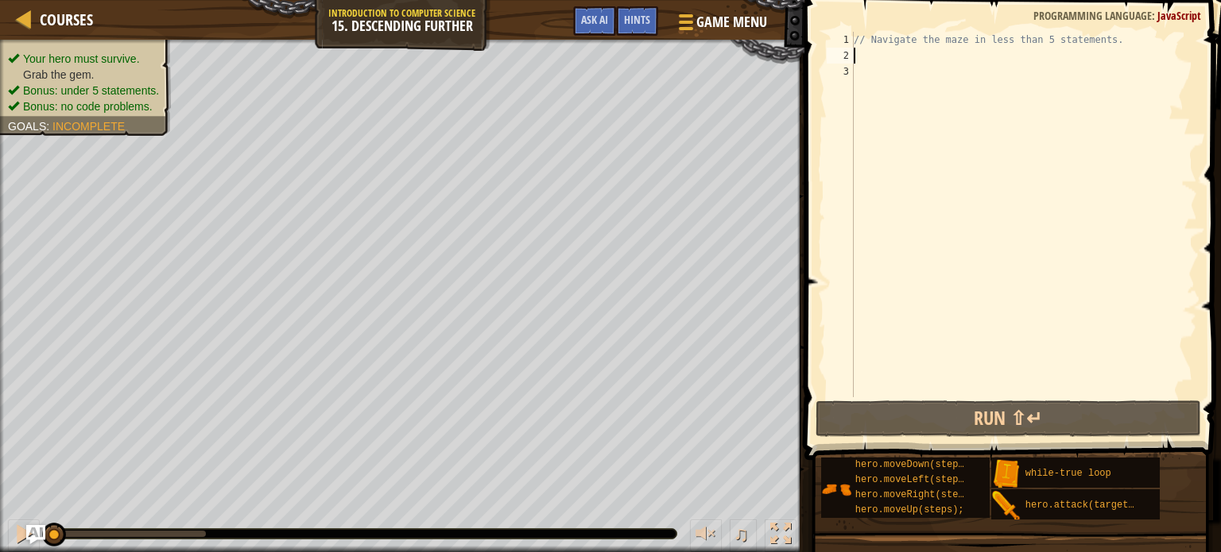
type textarea "w"
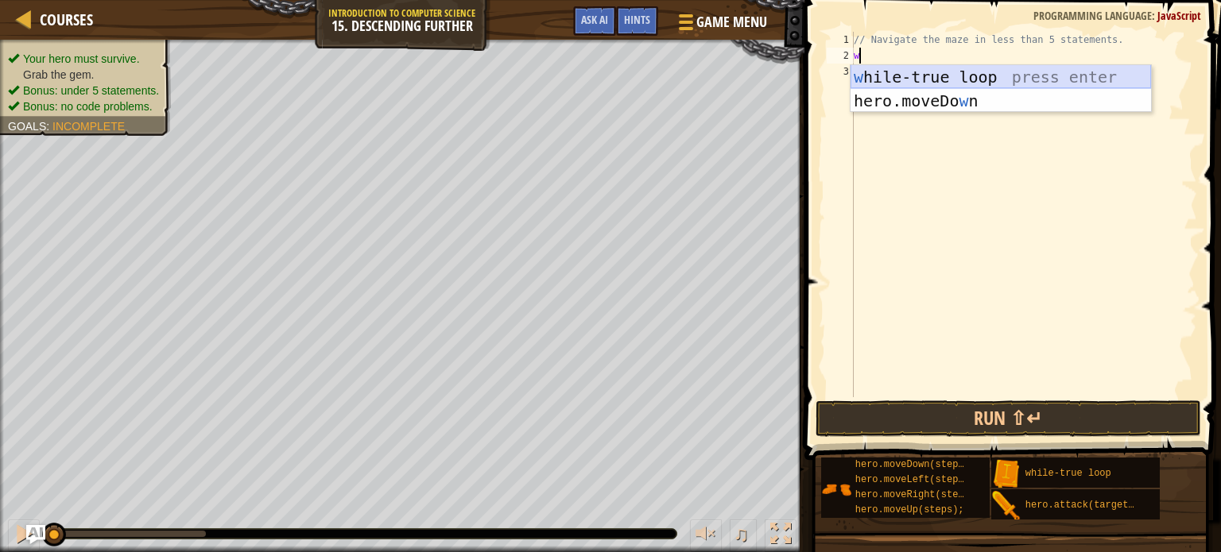
click at [980, 78] on div "w [PERSON_NAME]-true loop press enter hero.moveDo w n press enter" at bounding box center [1001, 112] width 300 height 95
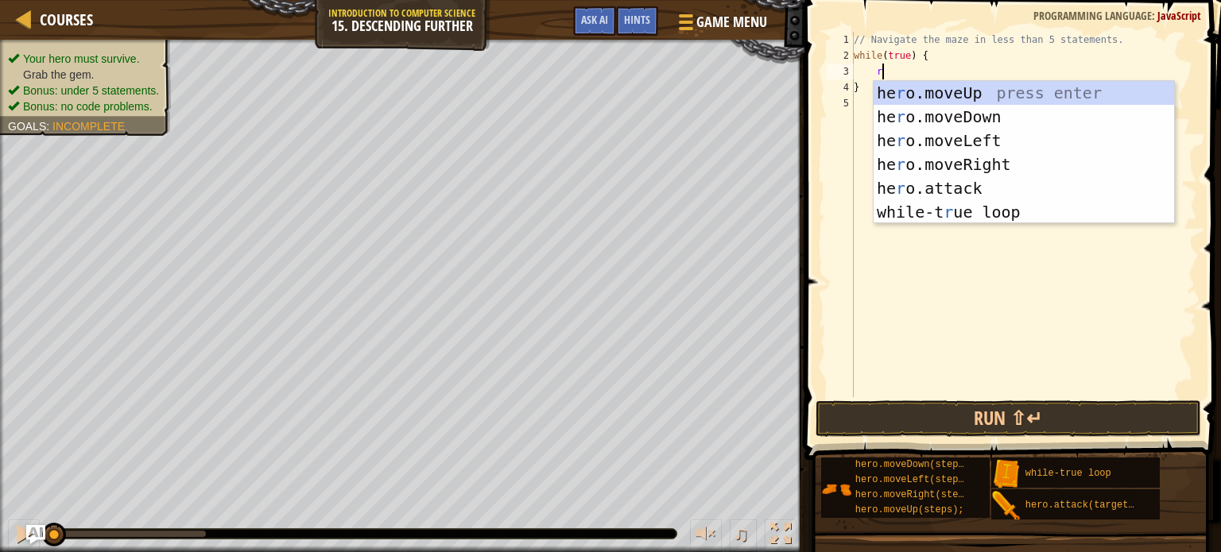
type textarea "ri"
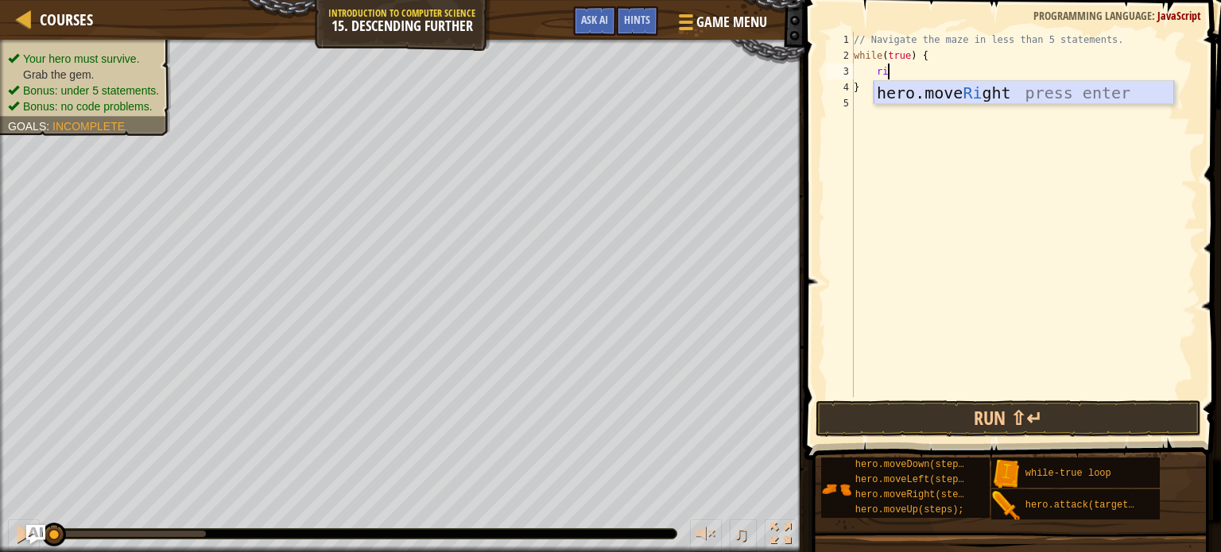
click at [977, 91] on div "hero.move Ri ght press enter" at bounding box center [1024, 117] width 300 height 72
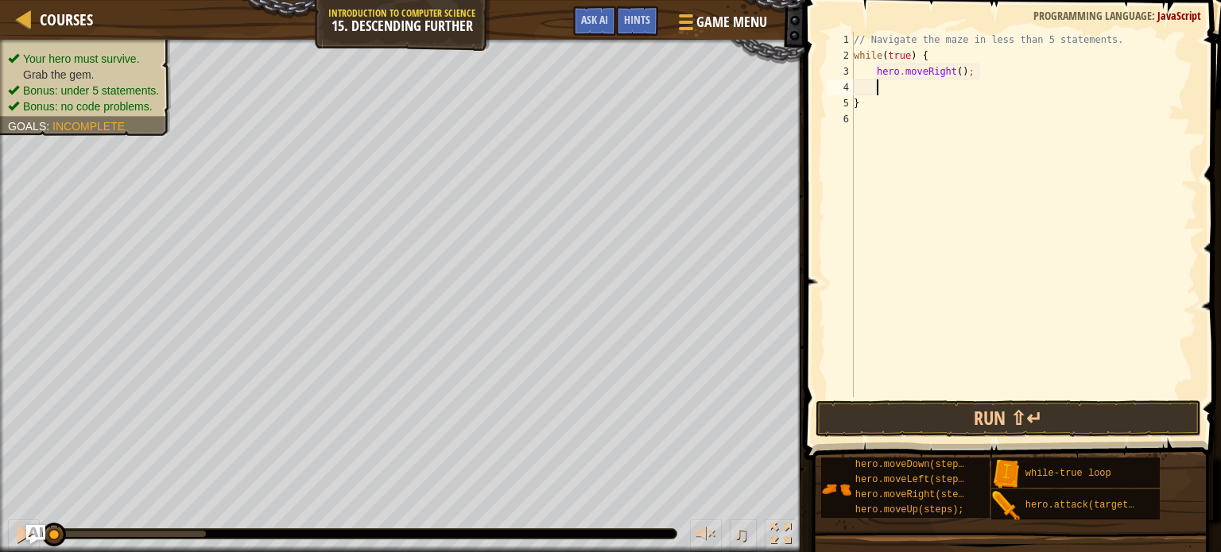
click at [963, 71] on div "// Navigate the maze in less than 5 statements. while ( true ) { hero . moveRig…" at bounding box center [1024, 230] width 347 height 397
type textarea "hero.moveRight(2);"
click at [972, 88] on div "// Navigate the maze in less than 5 statements. while ( true ) { hero . moveRig…" at bounding box center [1024, 230] width 347 height 397
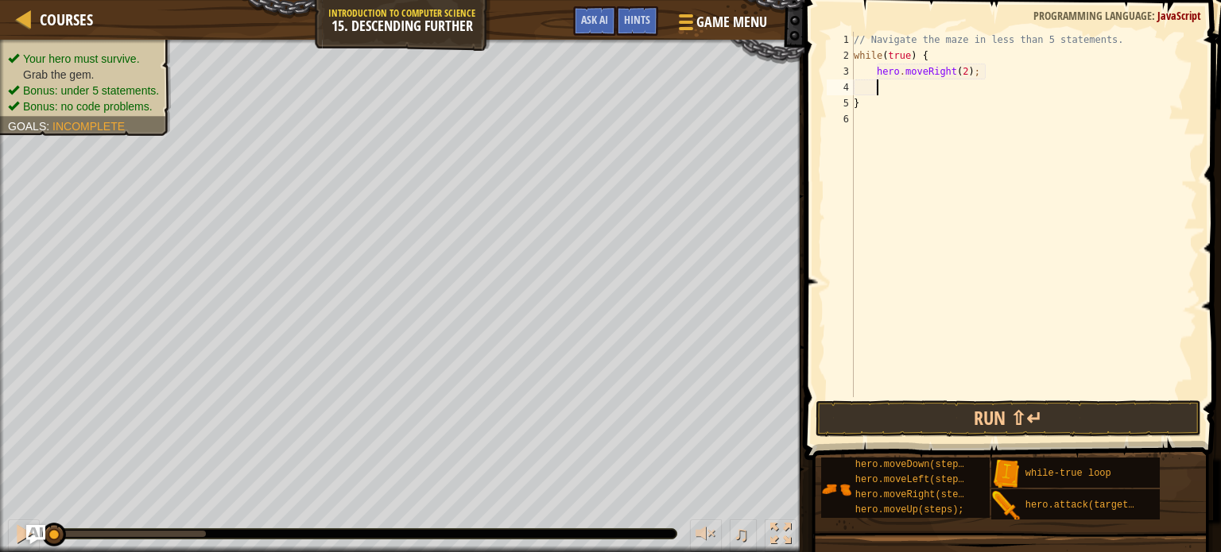
type textarea "d"
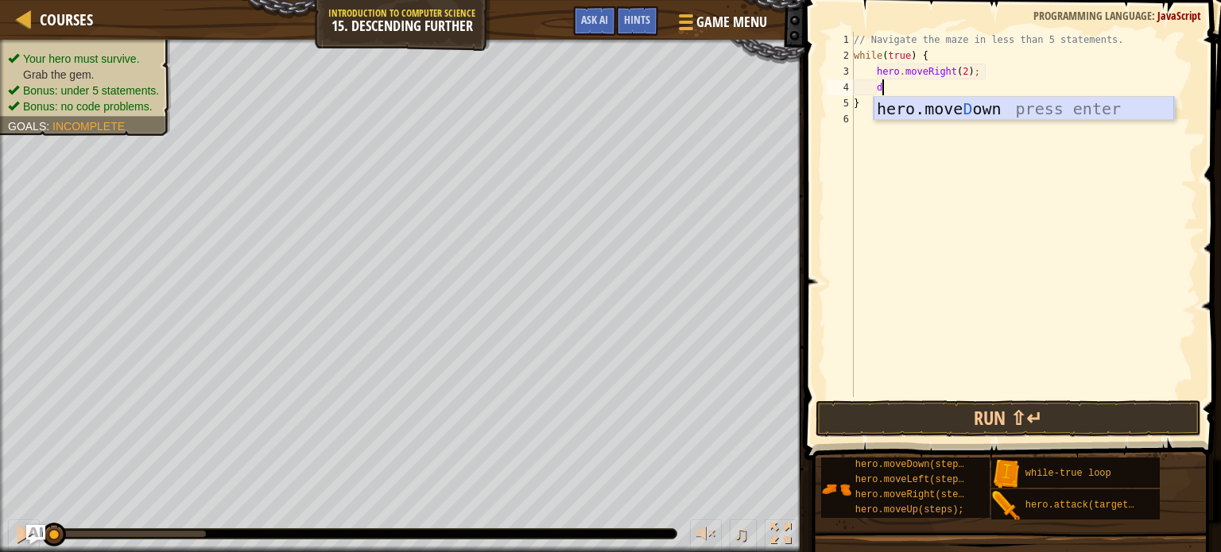
click at [978, 102] on div "hero.move D own press enter" at bounding box center [1024, 133] width 300 height 72
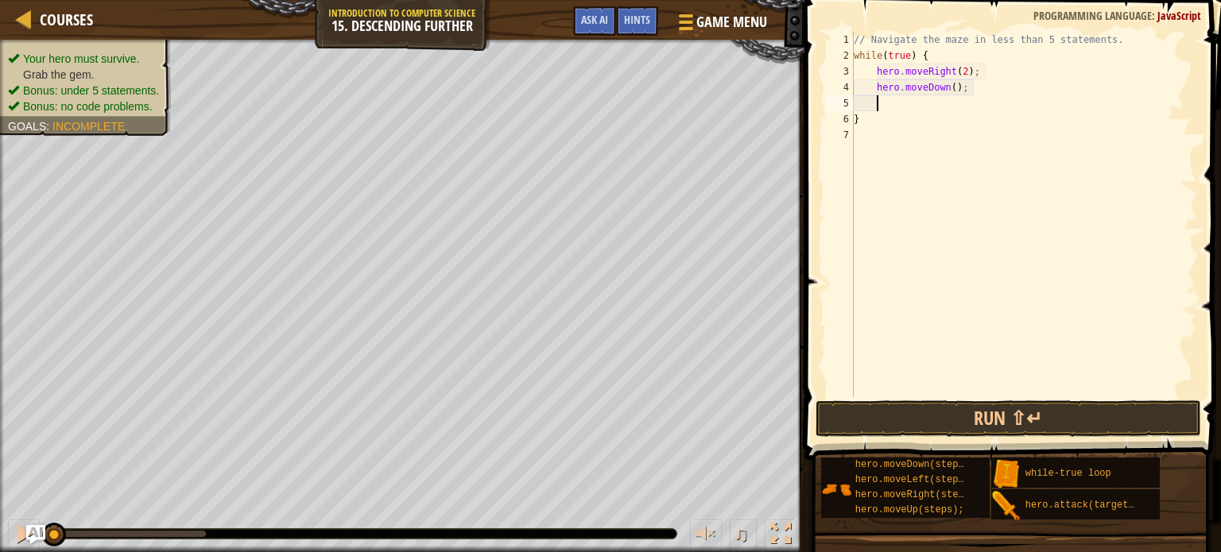
scroll to position [7, 0]
click at [854, 415] on button "Run ⇧↵" at bounding box center [1009, 419] width 386 height 37
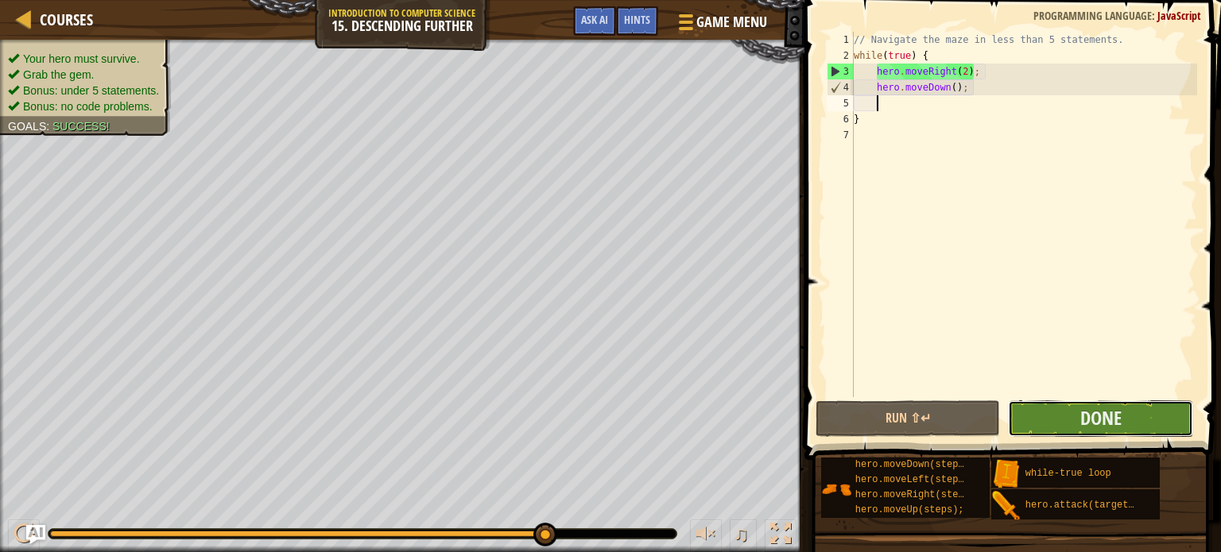
click at [1054, 416] on button "Done" at bounding box center [1100, 419] width 185 height 37
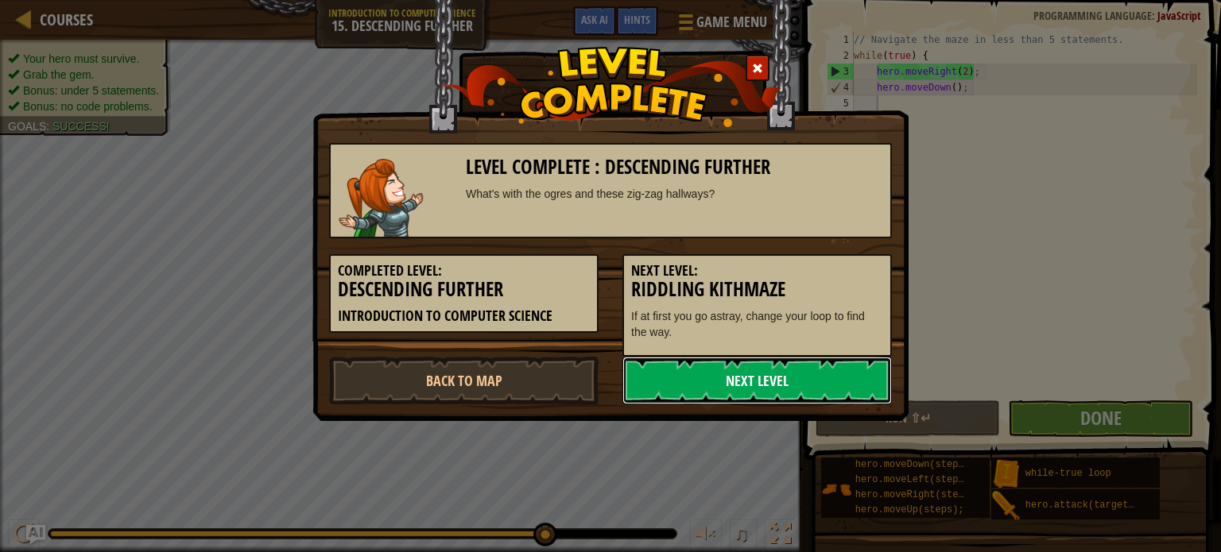
click at [750, 400] on link "Next Level" at bounding box center [756, 381] width 269 height 48
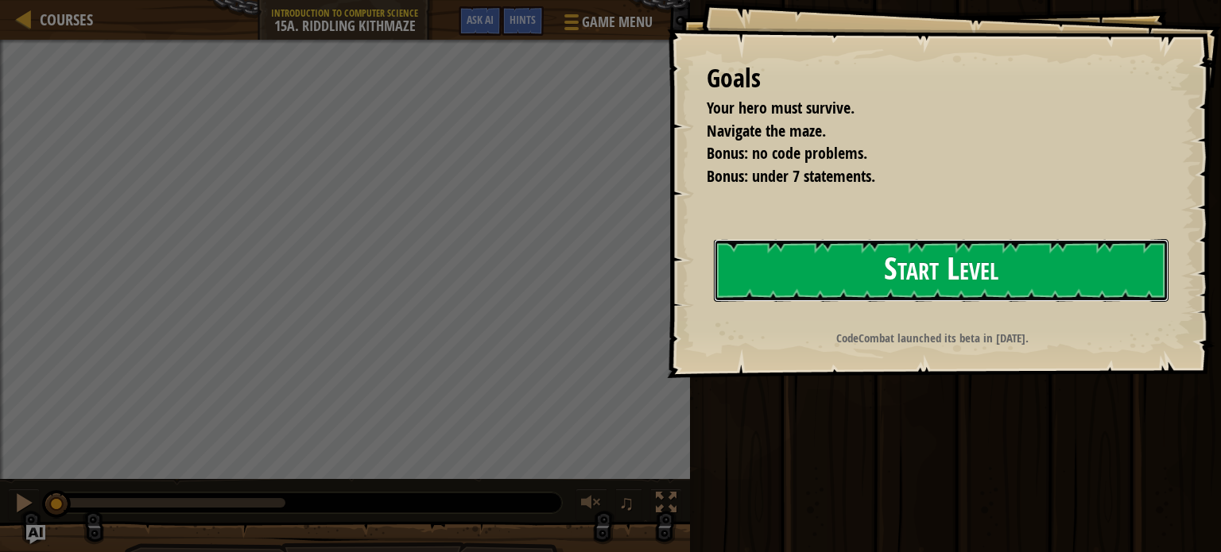
drag, startPoint x: 824, startPoint y: 273, endPoint x: 814, endPoint y: 281, distance: 13.0
click at [823, 273] on button "Start Level" at bounding box center [941, 270] width 455 height 63
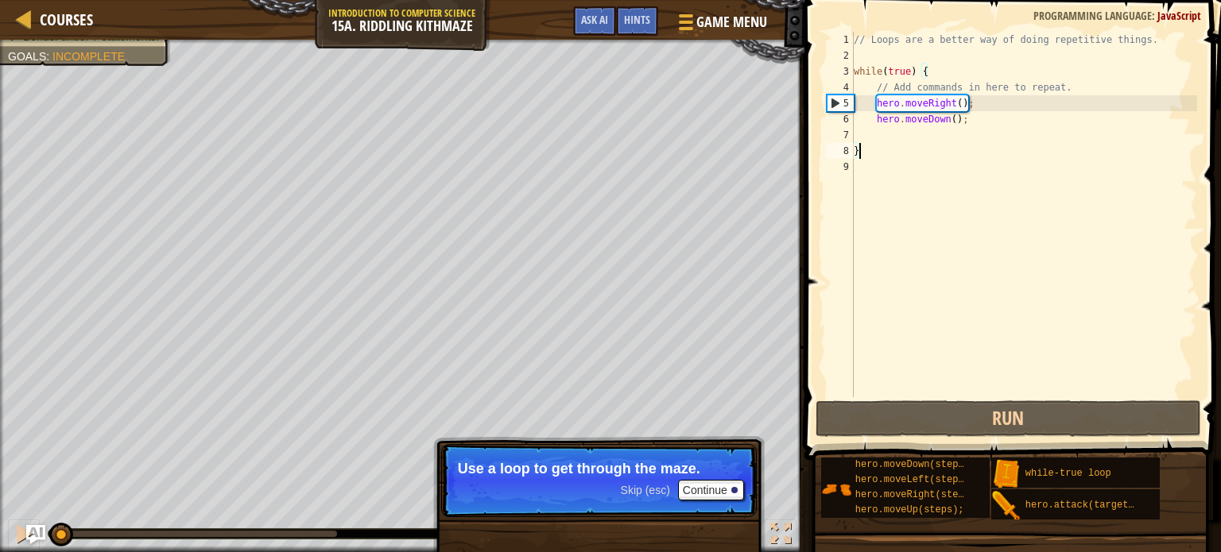
click at [59, 534] on div at bounding box center [55, 534] width 10 height 6
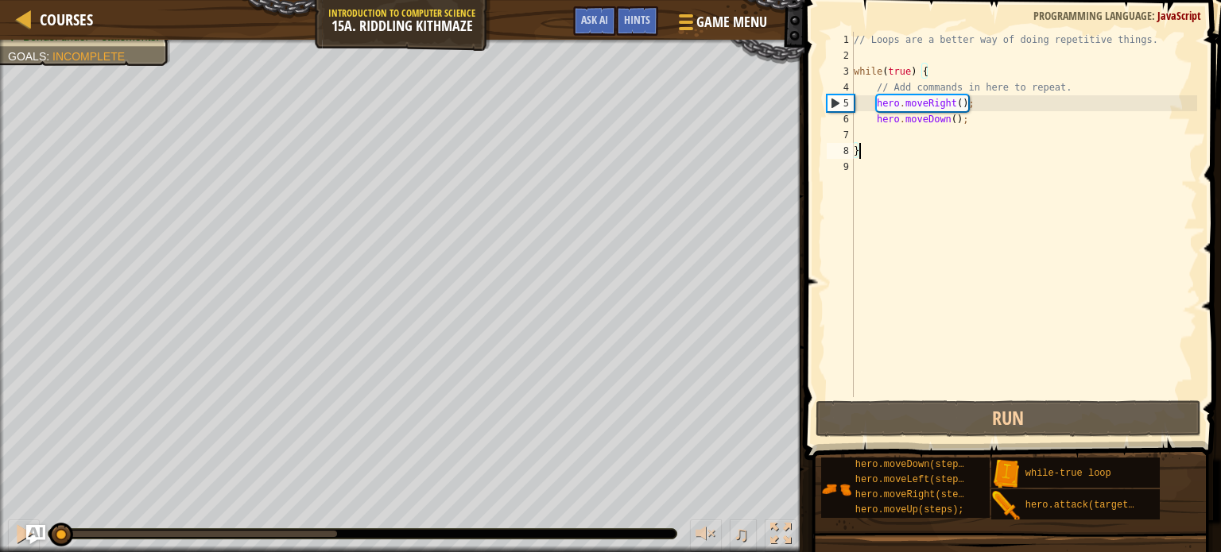
click at [949, 142] on div "// Loops are a better way of doing repetitive things. while ( true ) { // Add c…" at bounding box center [1024, 230] width 347 height 397
type textarea "r"
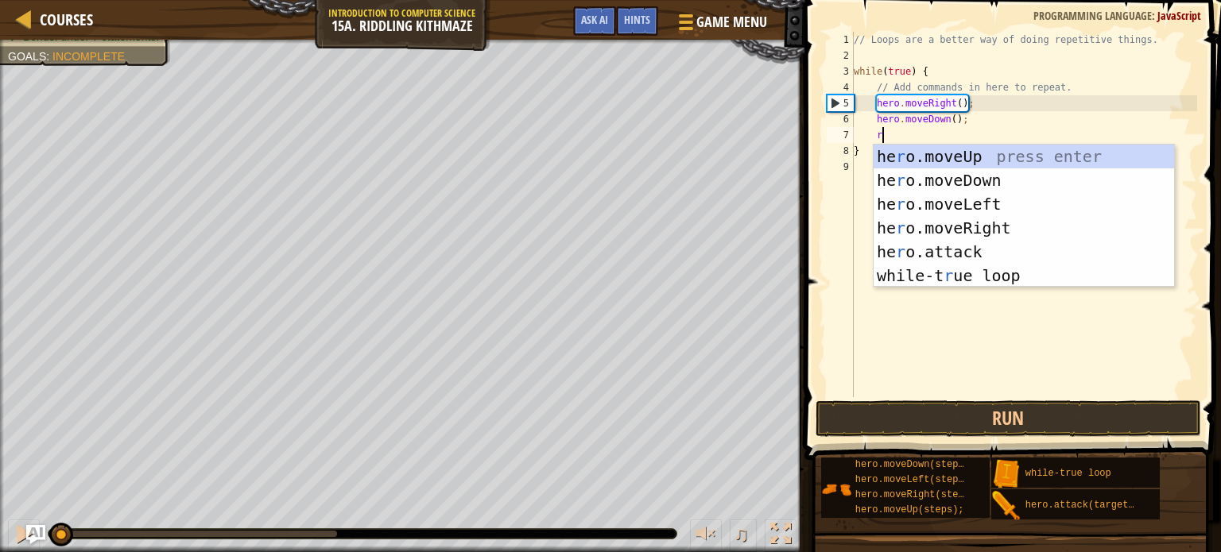
scroll to position [7, 1]
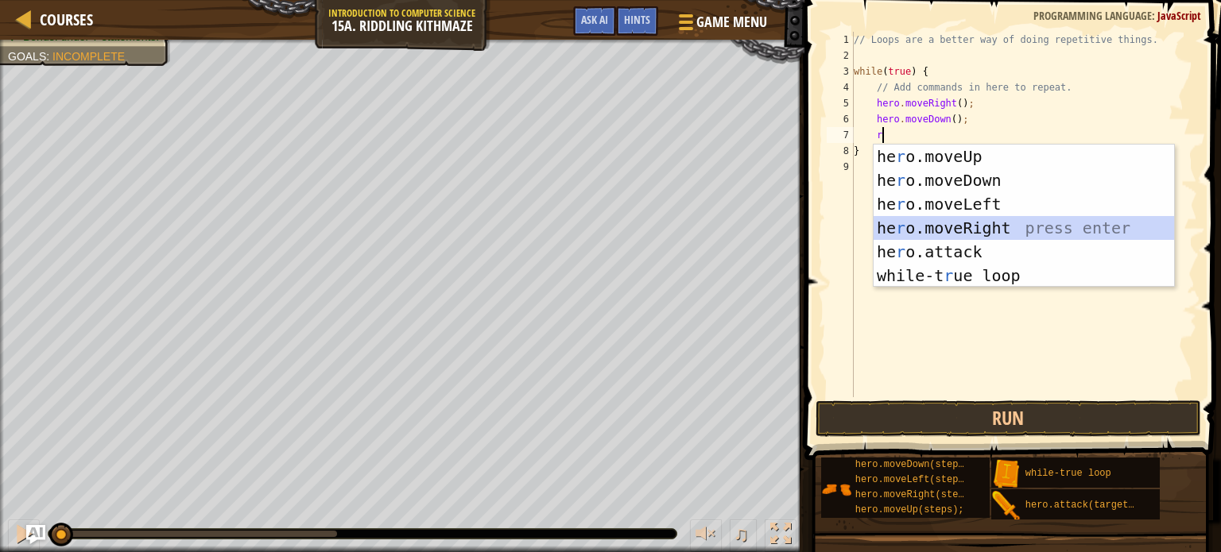
click at [923, 221] on div "he r o.moveUp press enter he r o.moveDown press enter he r o.moveLeft press ent…" at bounding box center [1024, 240] width 300 height 191
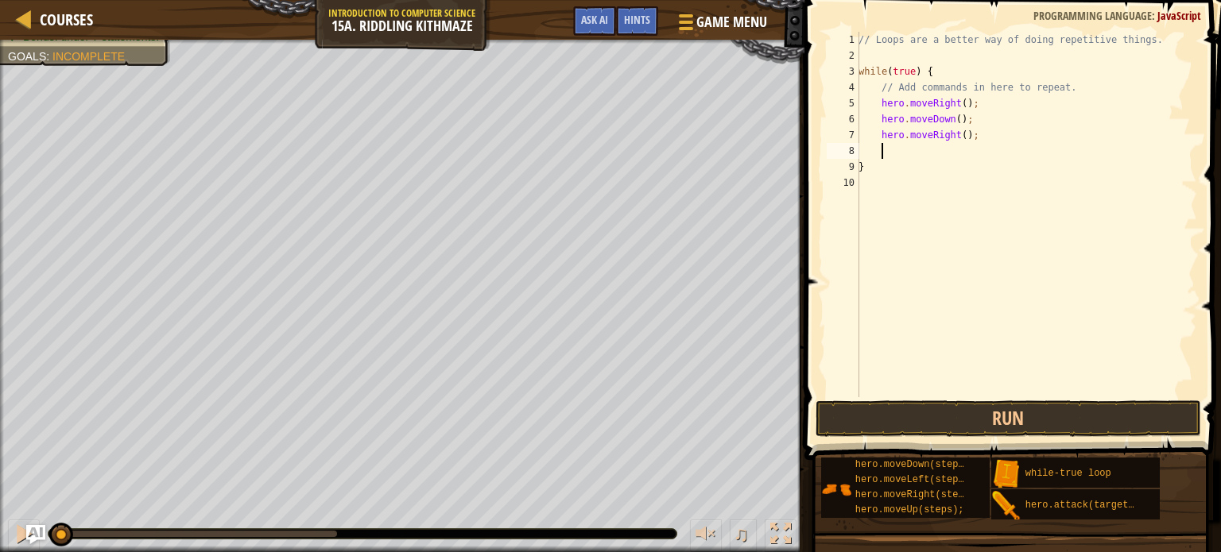
click at [967, 134] on div "// Loops are a better way of doing repetitive things. while ( true ) { // Add c…" at bounding box center [1026, 230] width 342 height 397
click at [970, 418] on button "Run" at bounding box center [1009, 419] width 386 height 37
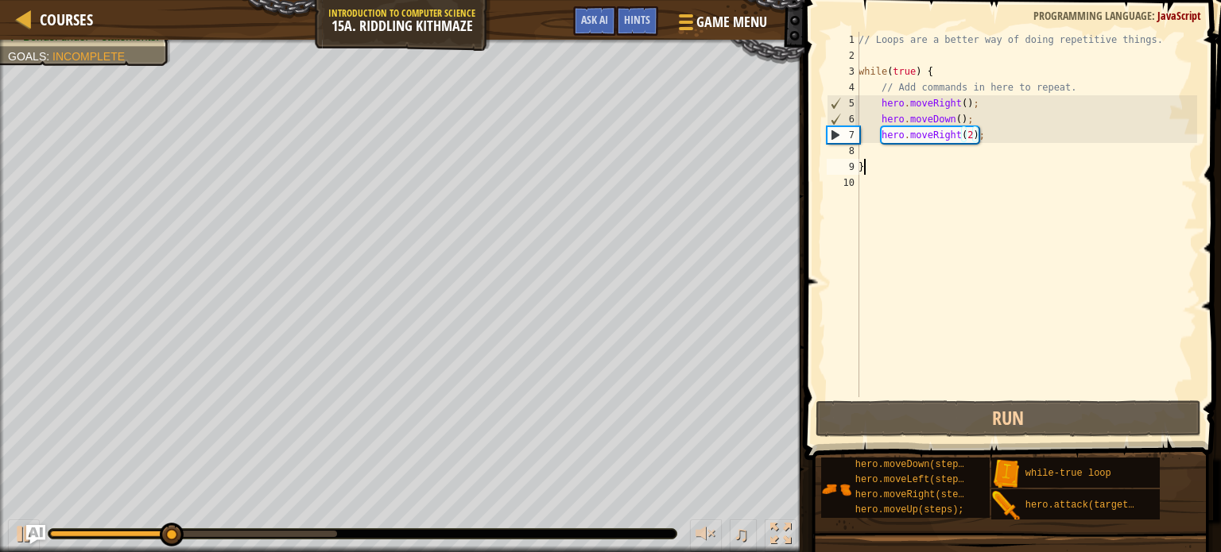
click at [971, 159] on div "// Loops are a better way of doing repetitive things. while ( true ) { // Add c…" at bounding box center [1026, 230] width 342 height 397
type textarea "}"
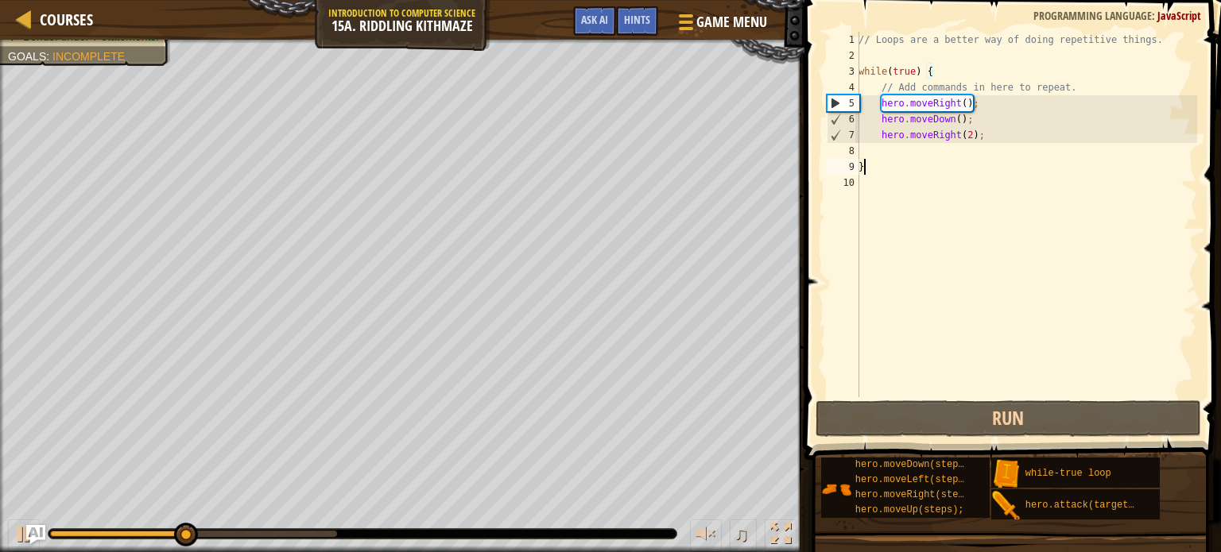
click at [943, 151] on div "// Loops are a better way of doing repetitive things. while ( true ) { // Add c…" at bounding box center [1026, 230] width 342 height 397
type textarea "u"
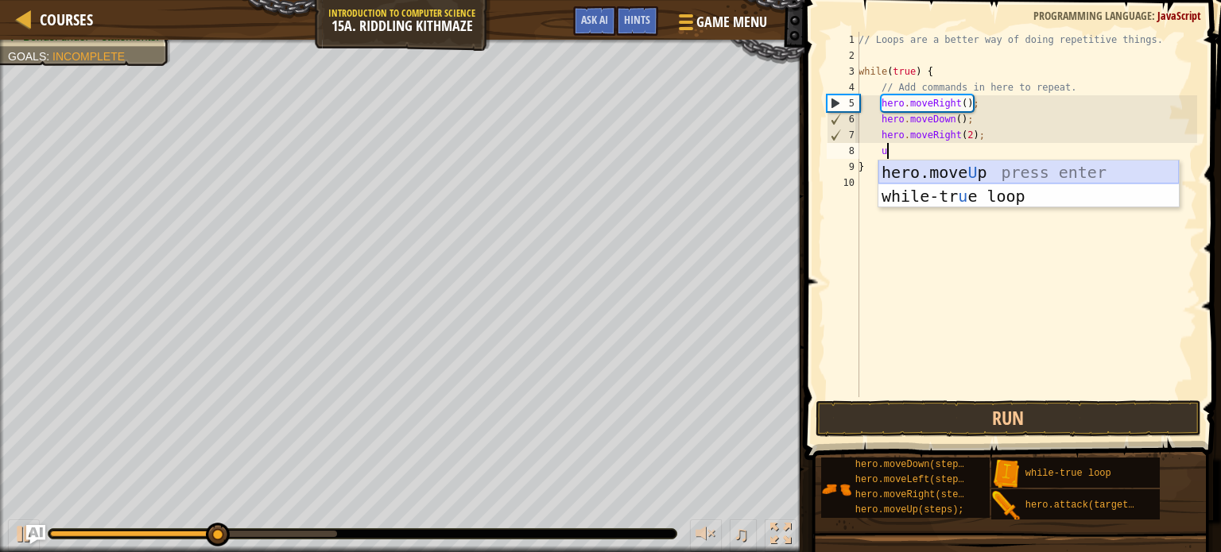
click at [959, 172] on div "hero.move U p press enter while-tr u e loop press enter" at bounding box center [1028, 208] width 300 height 95
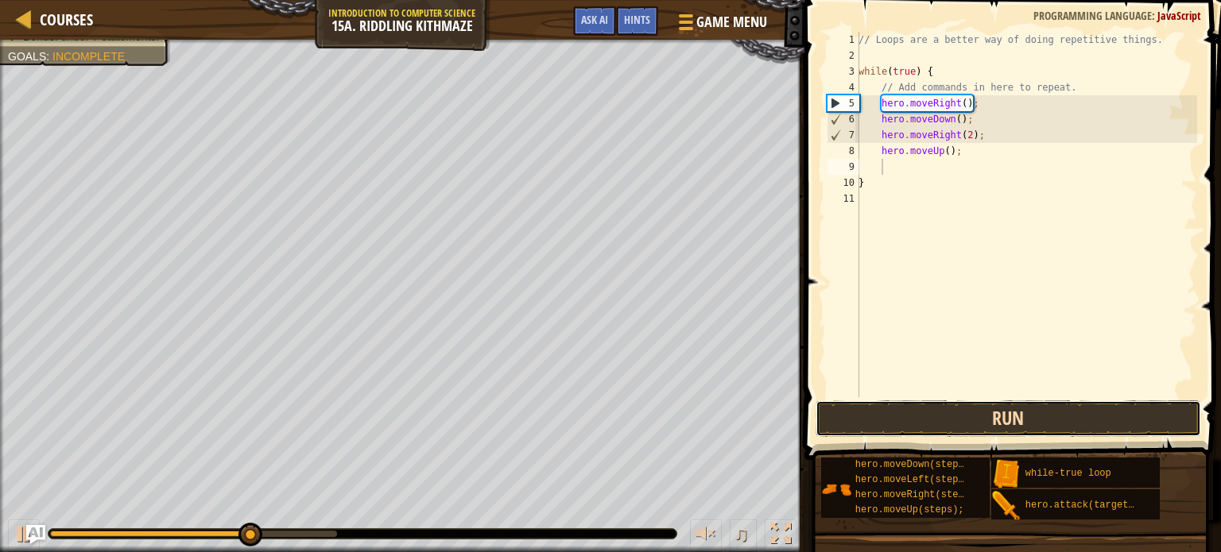
click at [963, 412] on button "Run" at bounding box center [1009, 419] width 386 height 37
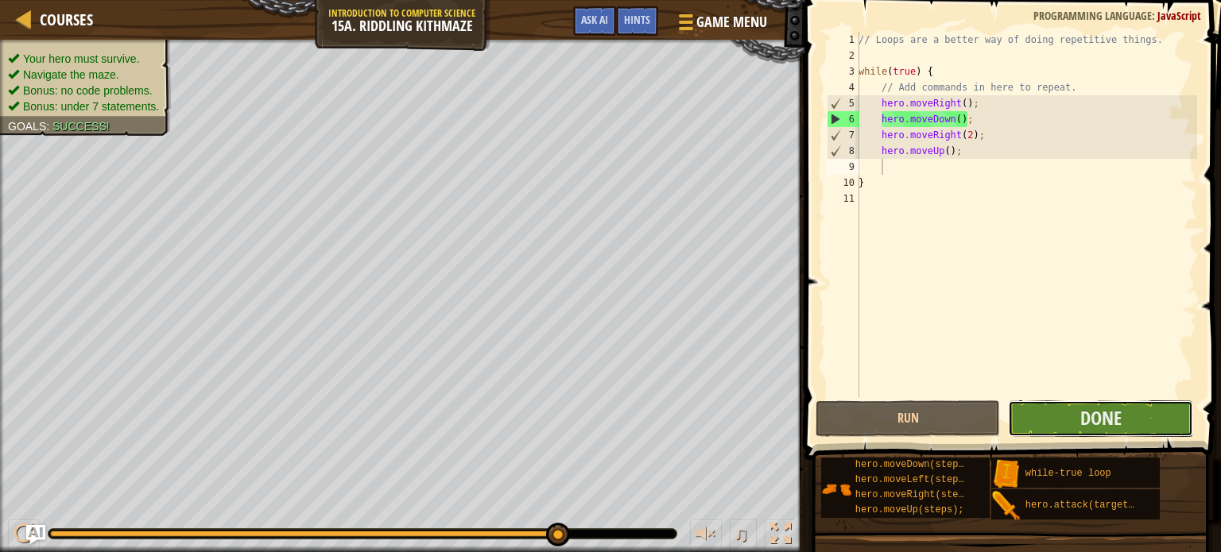
click at [1133, 418] on button "Done" at bounding box center [1100, 419] width 185 height 37
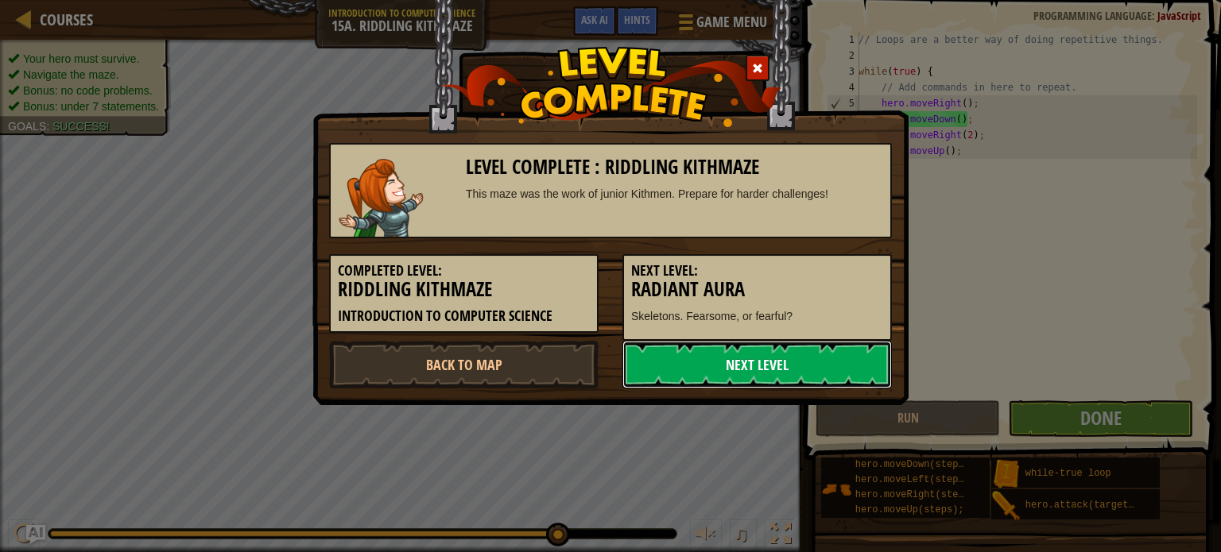
click at [791, 362] on link "Next Level" at bounding box center [756, 365] width 269 height 48
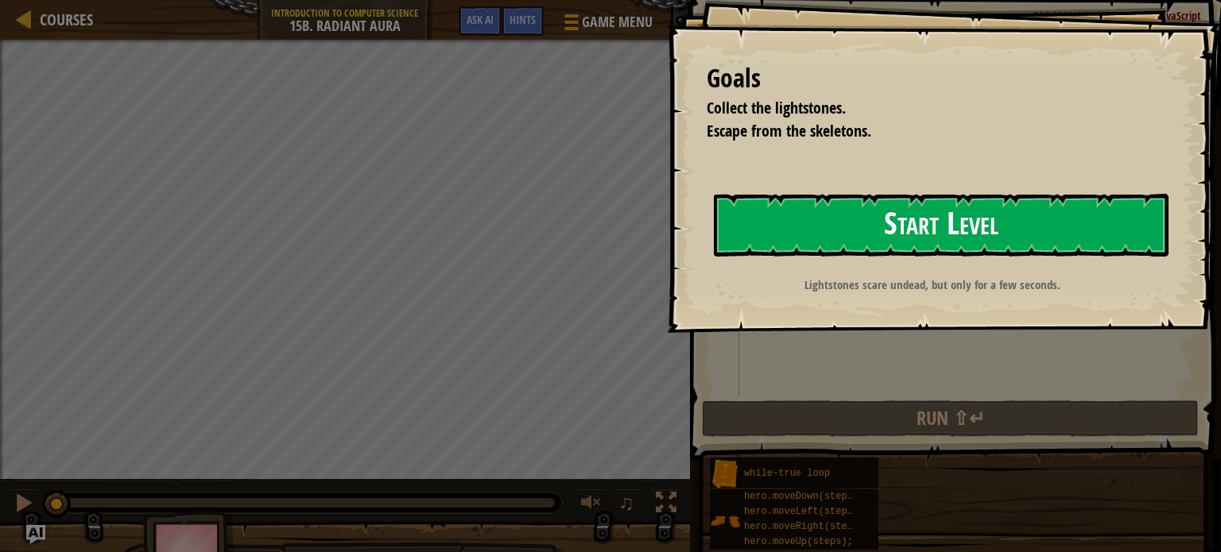
click at [1015, 228] on button "Start Level" at bounding box center [941, 225] width 455 height 63
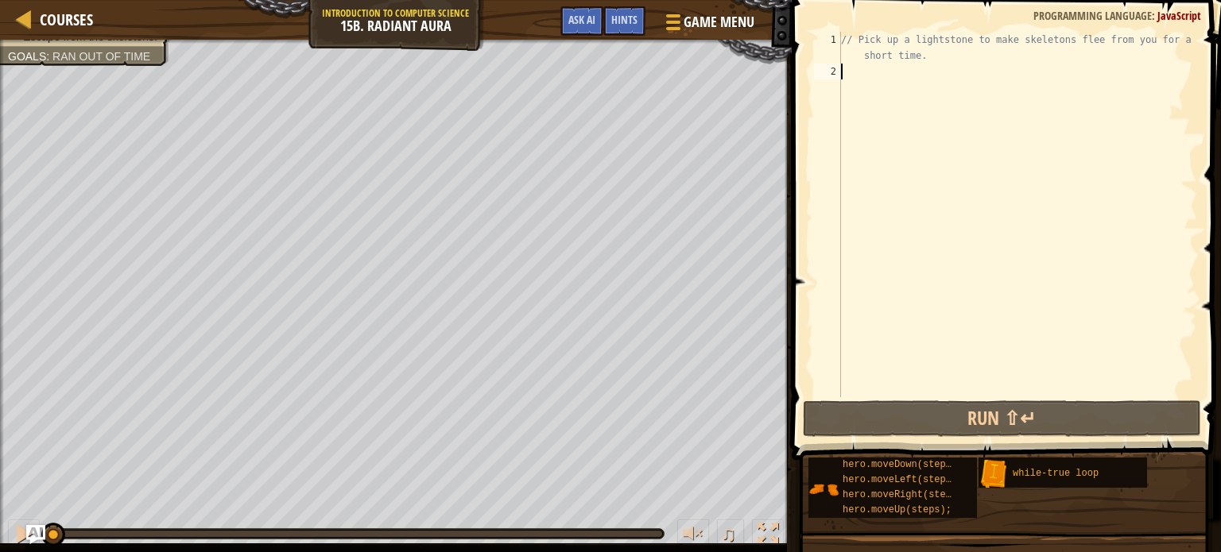
type textarea "w"
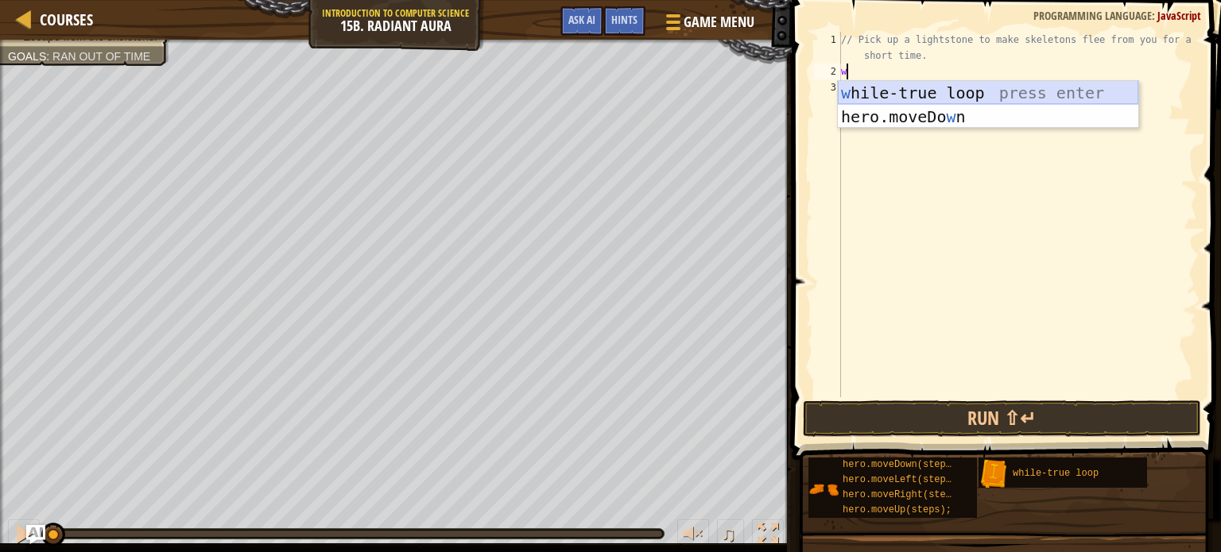
click at [994, 89] on div "w [PERSON_NAME]-true loop press enter hero.moveDo w n press enter" at bounding box center [988, 128] width 300 height 95
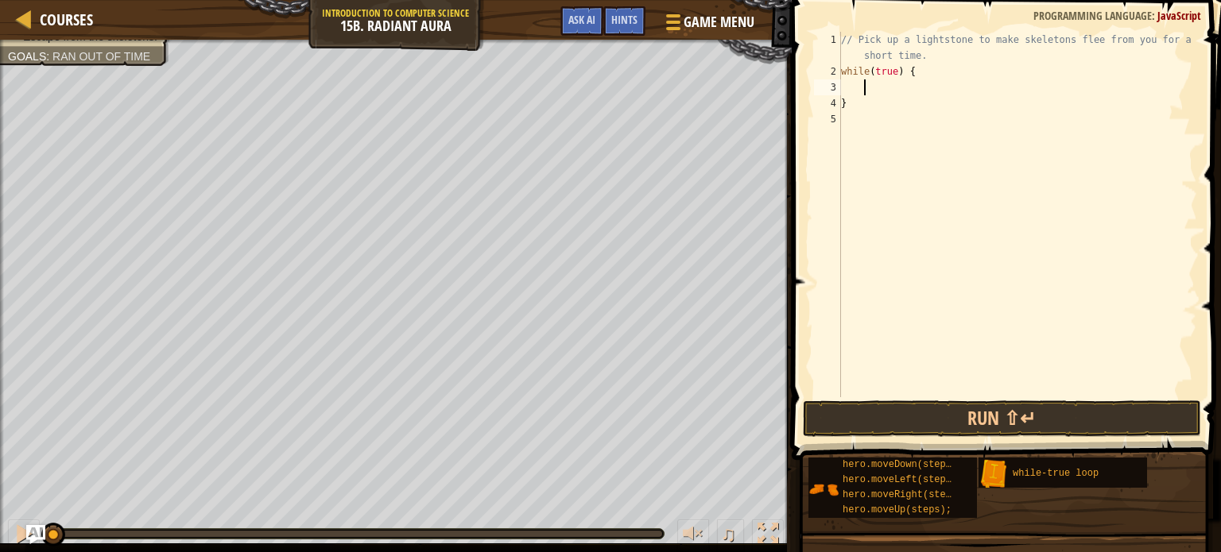
type textarea "u"
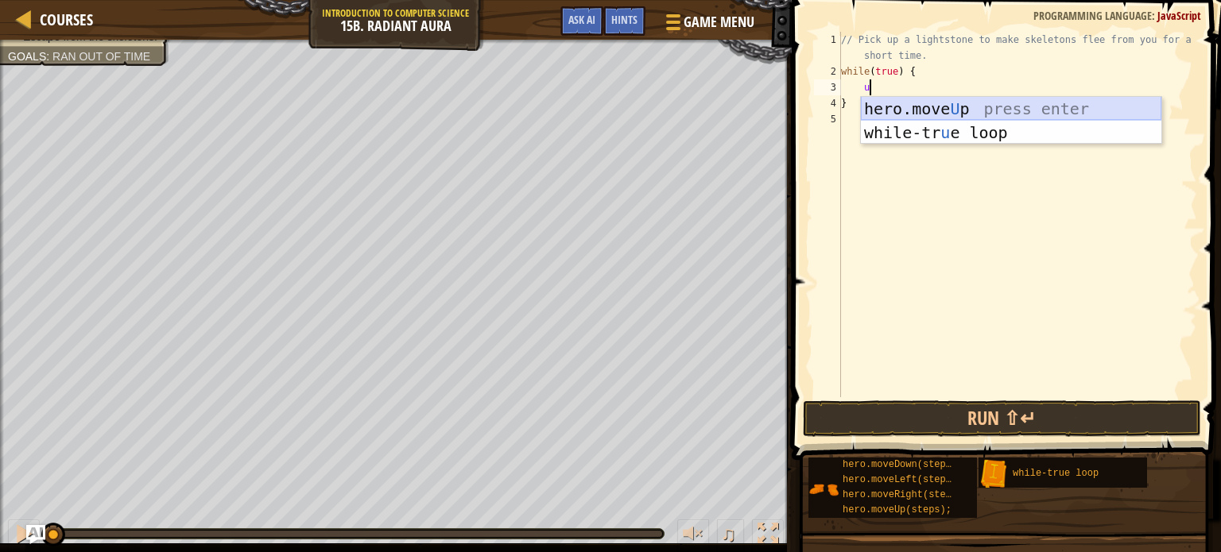
click at [1011, 118] on div "hero.move U p press enter while-tr u e loop press enter" at bounding box center [1011, 144] width 300 height 95
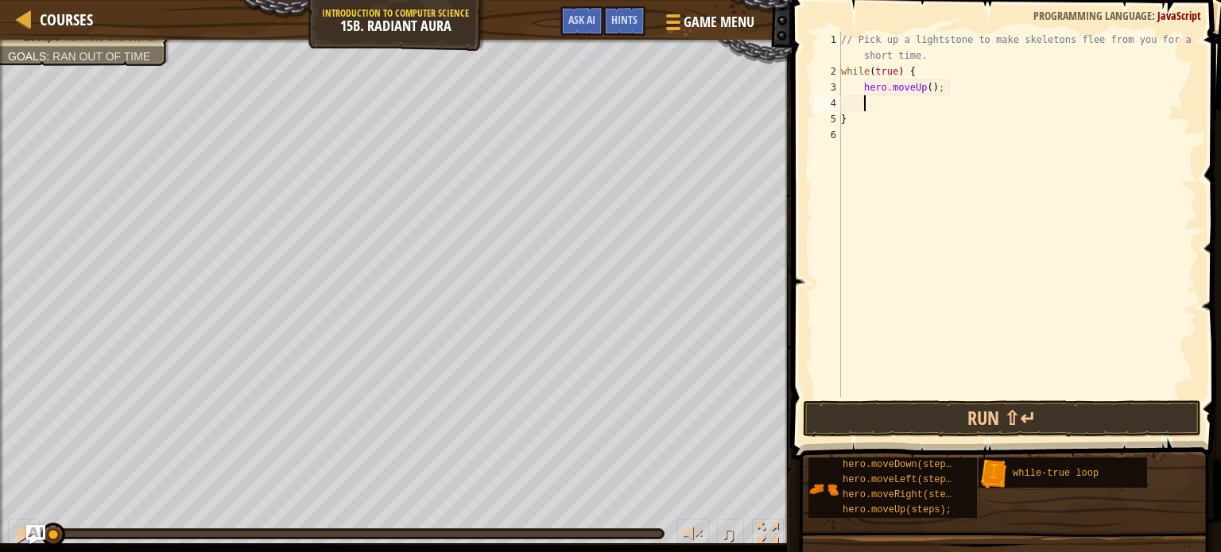
type textarea "d"
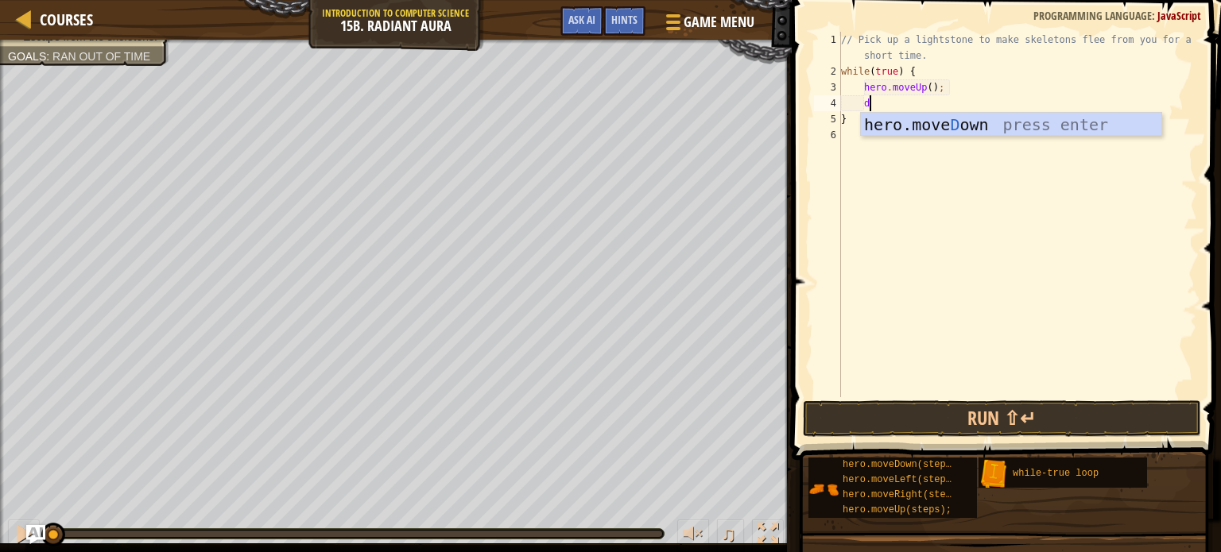
scroll to position [7, 1]
click at [998, 129] on div "hero.move D own press enter" at bounding box center [1011, 149] width 300 height 72
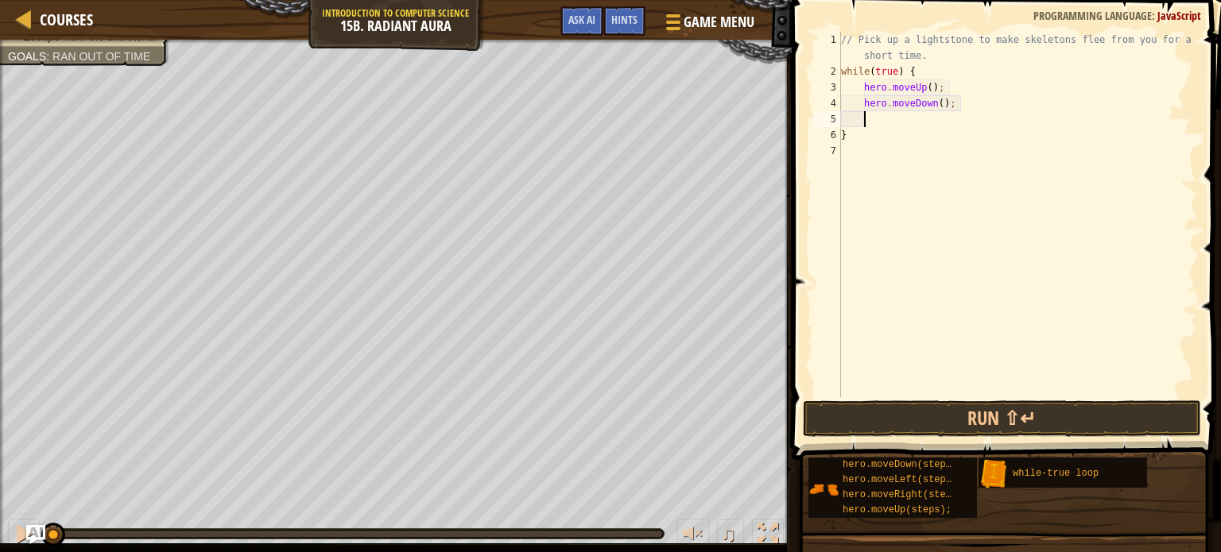
scroll to position [7, 0]
type textarea "r"
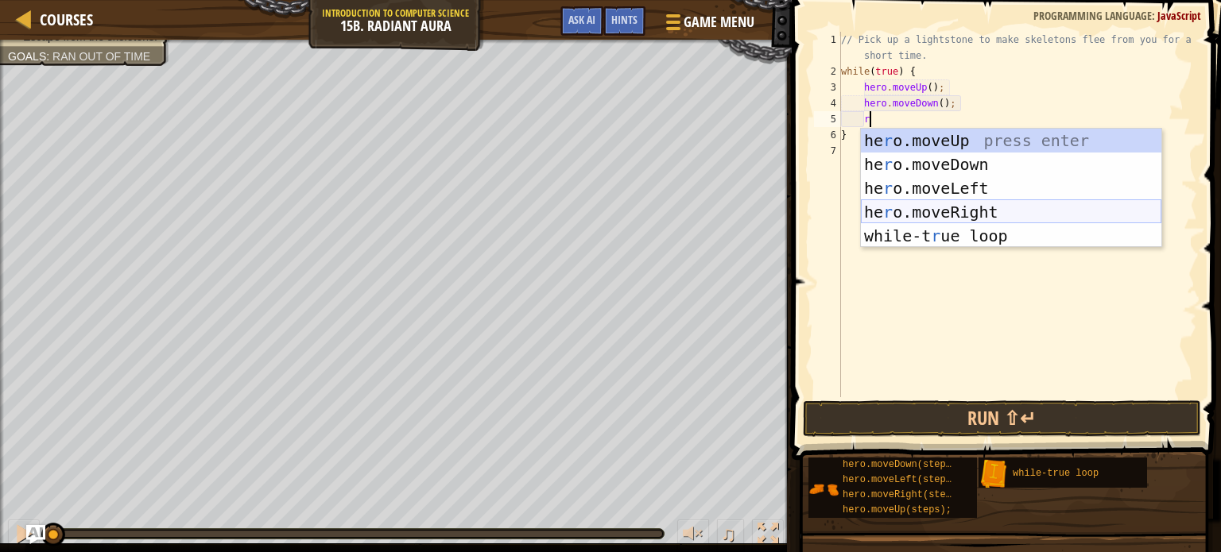
click at [944, 202] on div "he r o.moveUp press enter he r o.moveDown press enter he r o.moveLeft press ent…" at bounding box center [1011, 212] width 300 height 167
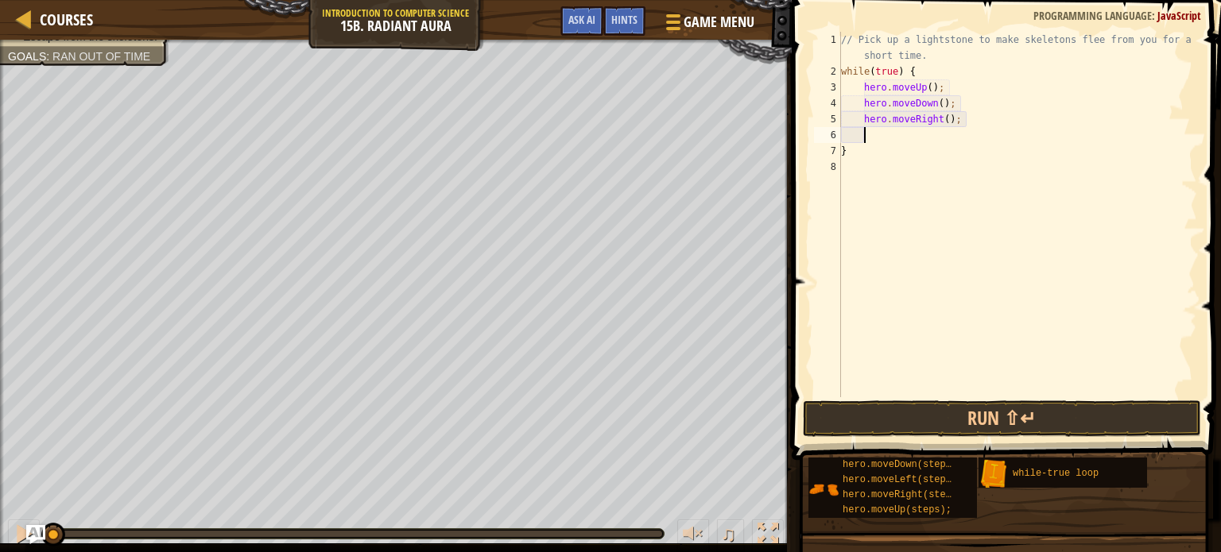
scroll to position [7, 0]
click at [950, 122] on div "// Pick up a lightstone to make skeletons flee from you for a short time. while…" at bounding box center [1017, 238] width 359 height 413
type textarea "hero.moveRight(2);"
click at [989, 422] on button "Run ⇧↵" at bounding box center [1002, 419] width 398 height 37
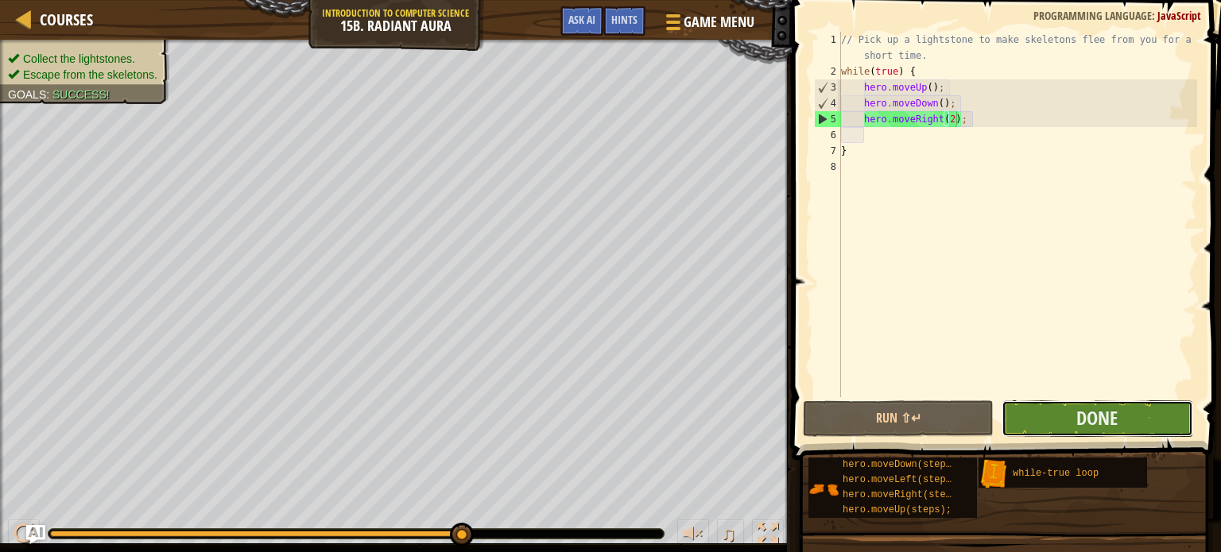
click at [1133, 430] on button "Done" at bounding box center [1097, 419] width 191 height 37
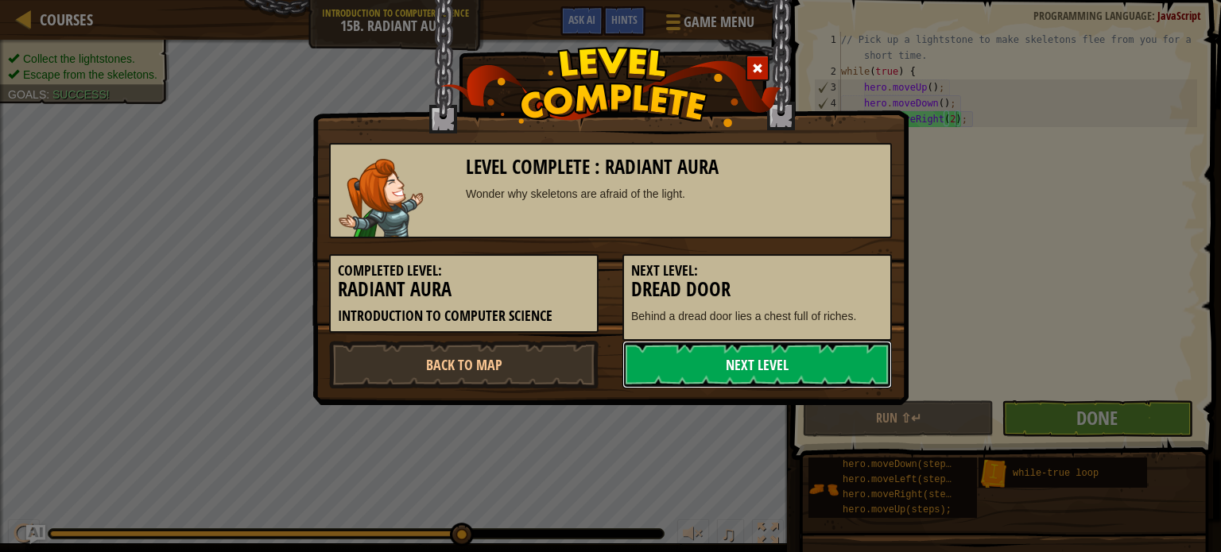
click at [779, 366] on link "Next Level" at bounding box center [756, 365] width 269 height 48
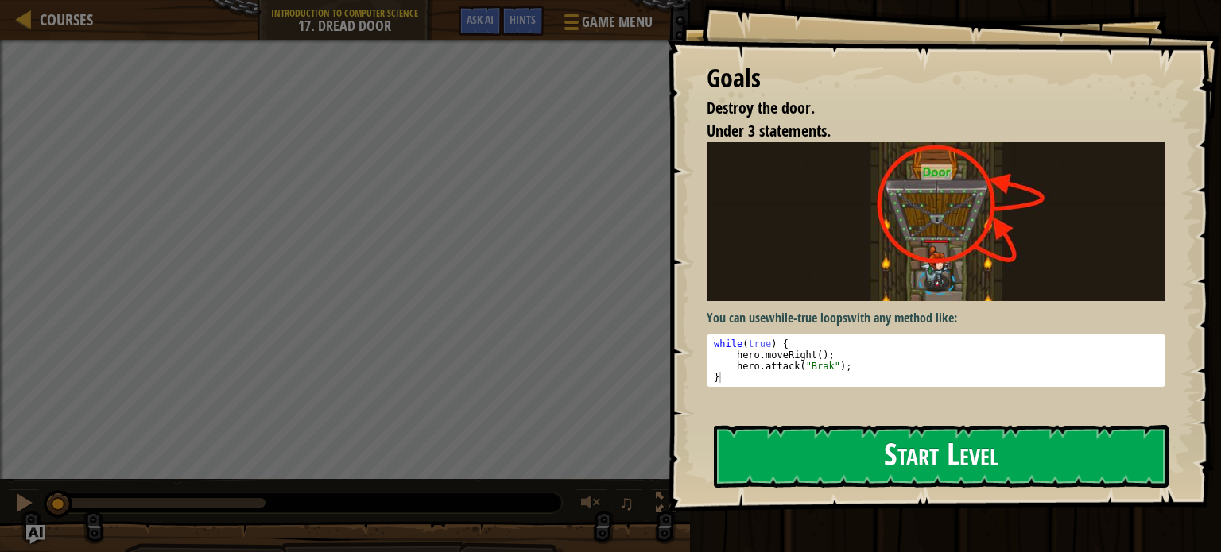
click at [792, 291] on img at bounding box center [936, 221] width 459 height 158
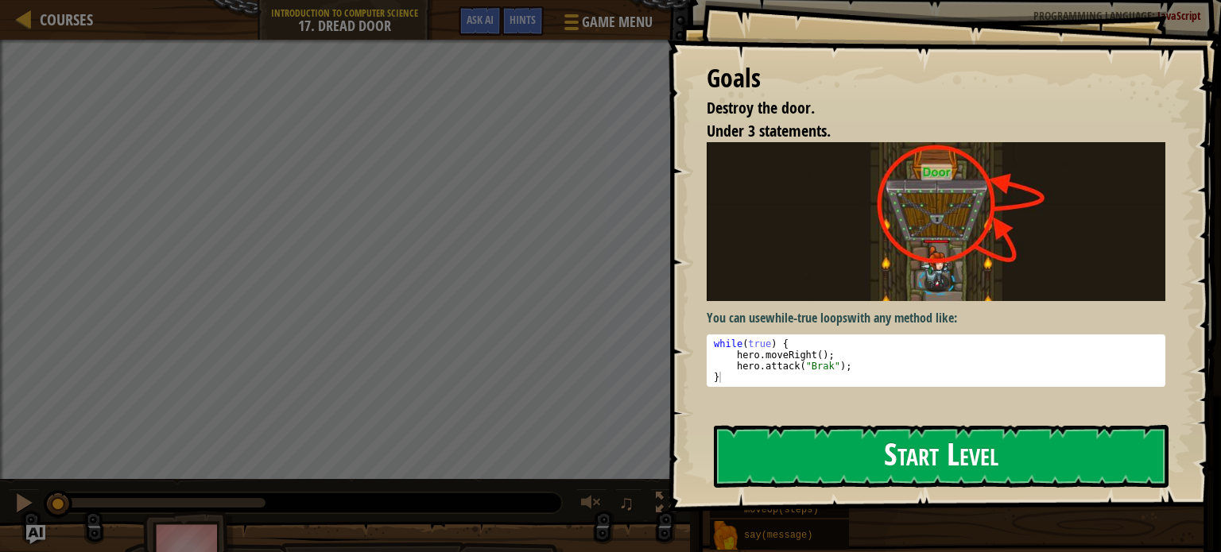
click at [760, 455] on button "Start Level" at bounding box center [941, 456] width 455 height 63
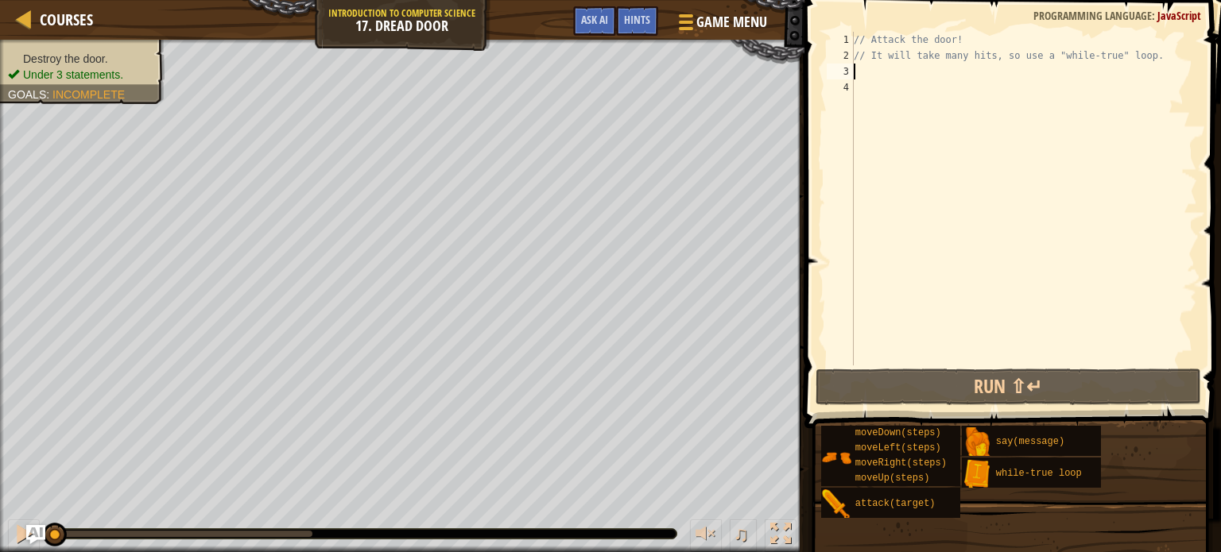
scroll to position [7, 0]
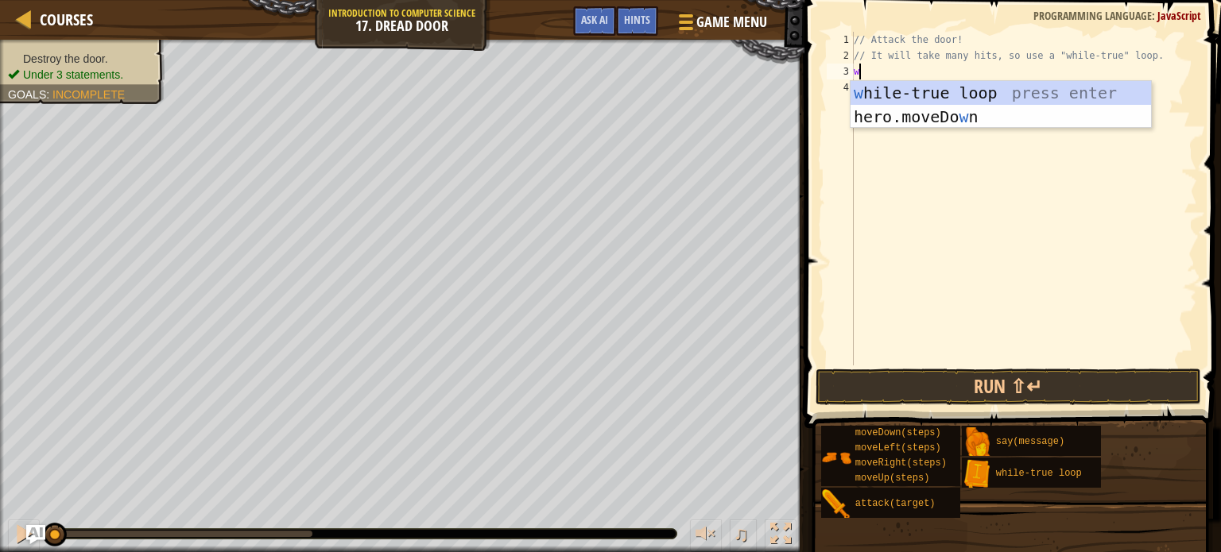
type textarea "wh"
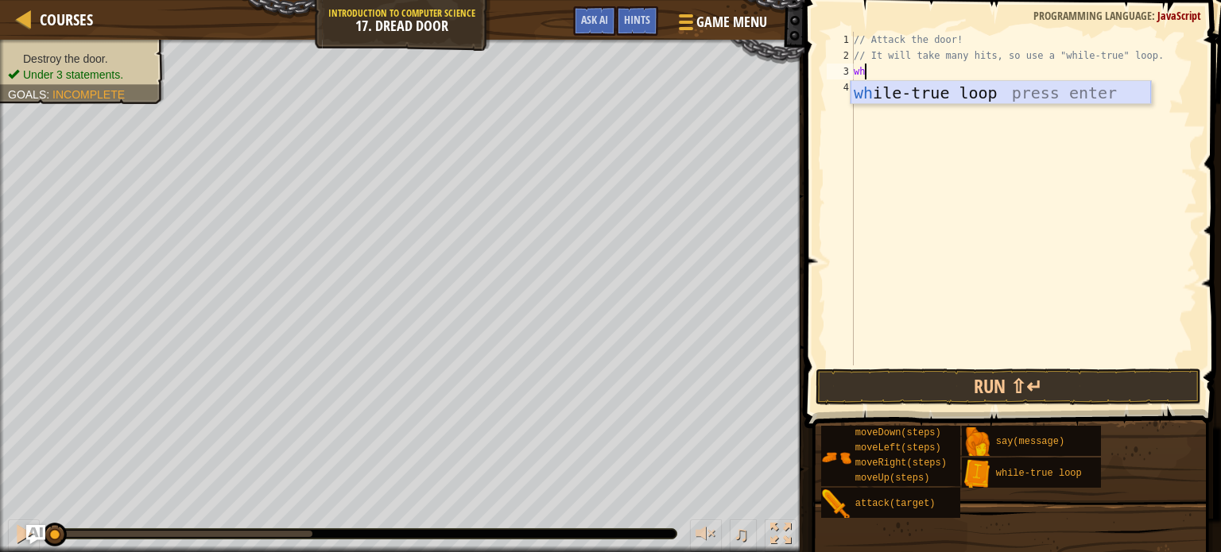
click at [969, 93] on div "wh ile-true loop press enter" at bounding box center [1001, 117] width 300 height 72
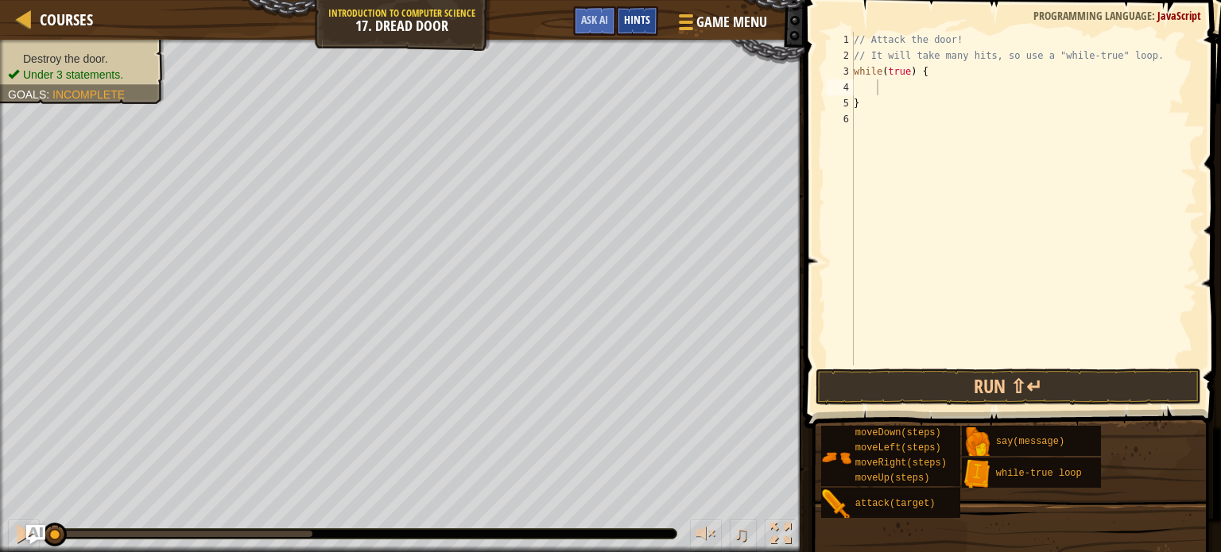
click at [633, 17] on span "Hints" at bounding box center [637, 19] width 26 height 15
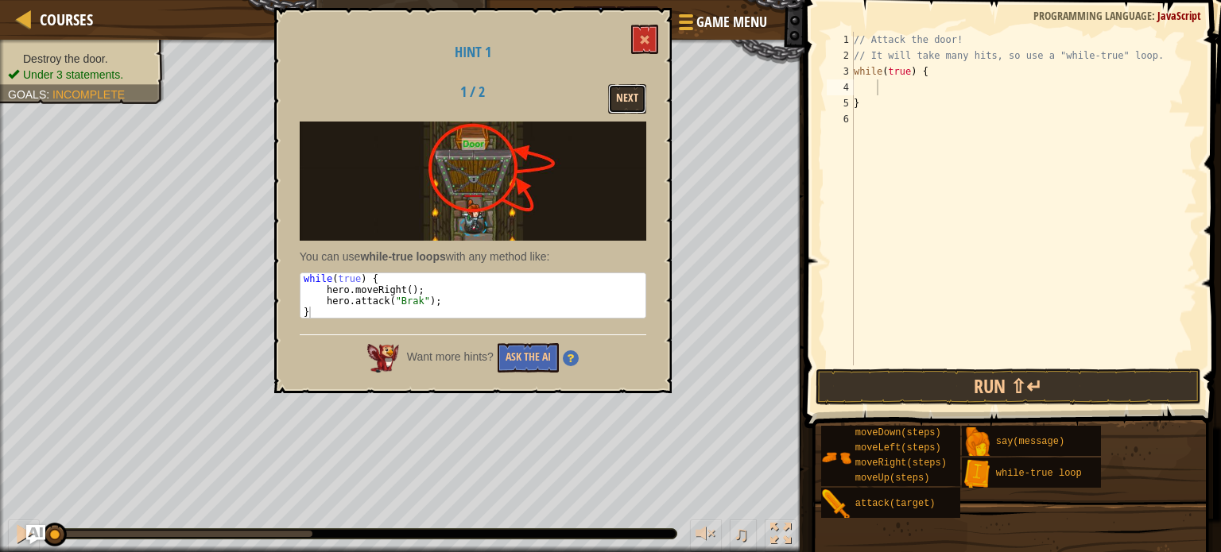
click at [626, 101] on button "Next" at bounding box center [627, 98] width 38 height 29
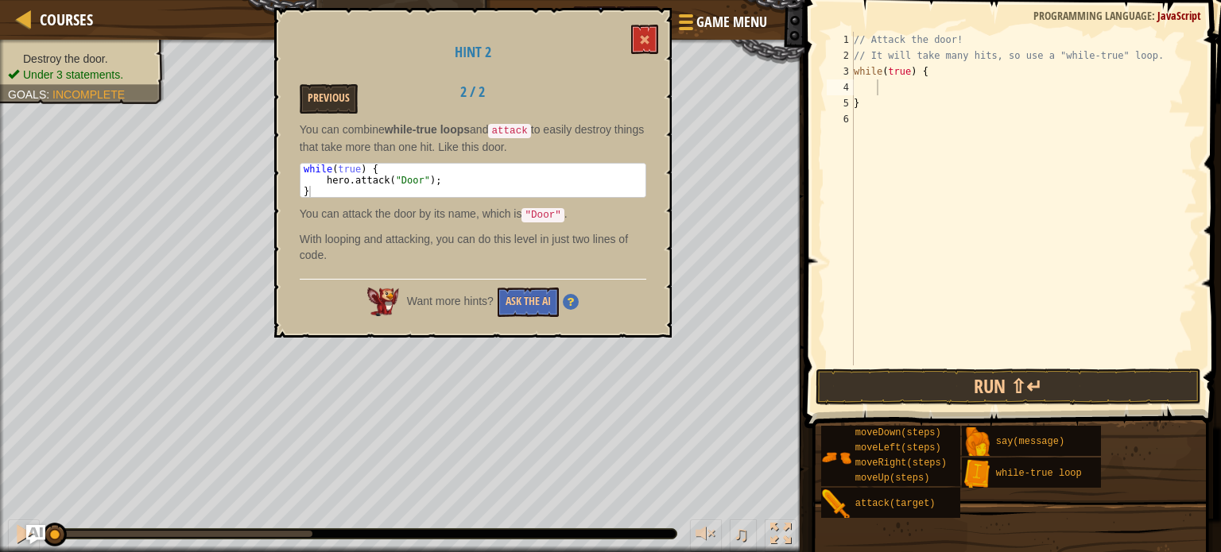
click at [896, 89] on div "// Attack the door! // It will take many hits, so use a "while-true" loop. whil…" at bounding box center [1024, 215] width 347 height 366
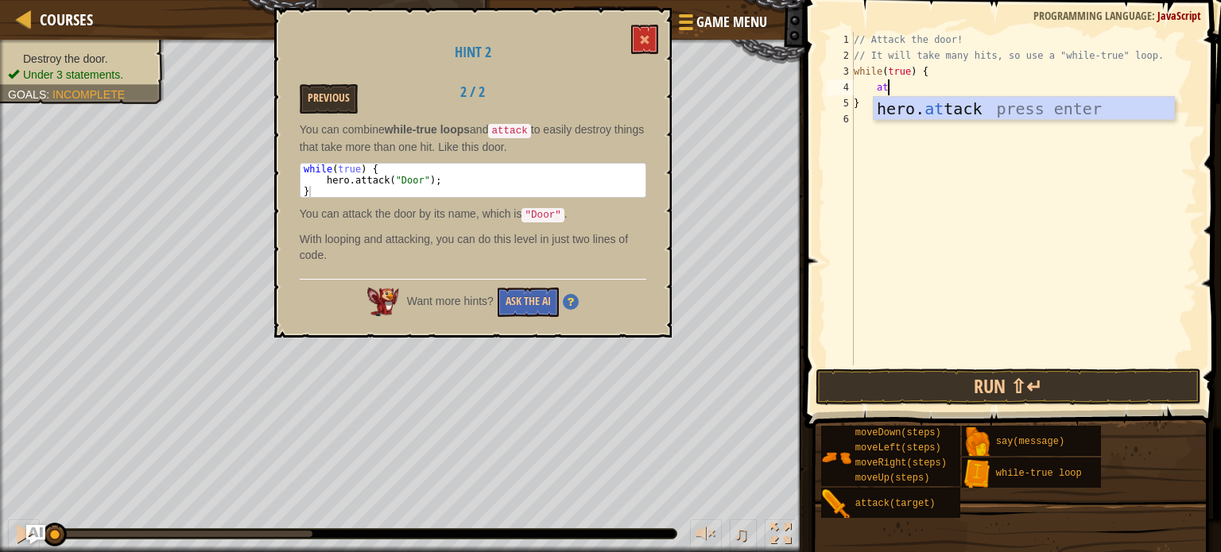
scroll to position [7, 2]
click at [951, 103] on div "hero. att ack press enter" at bounding box center [1024, 133] width 300 height 72
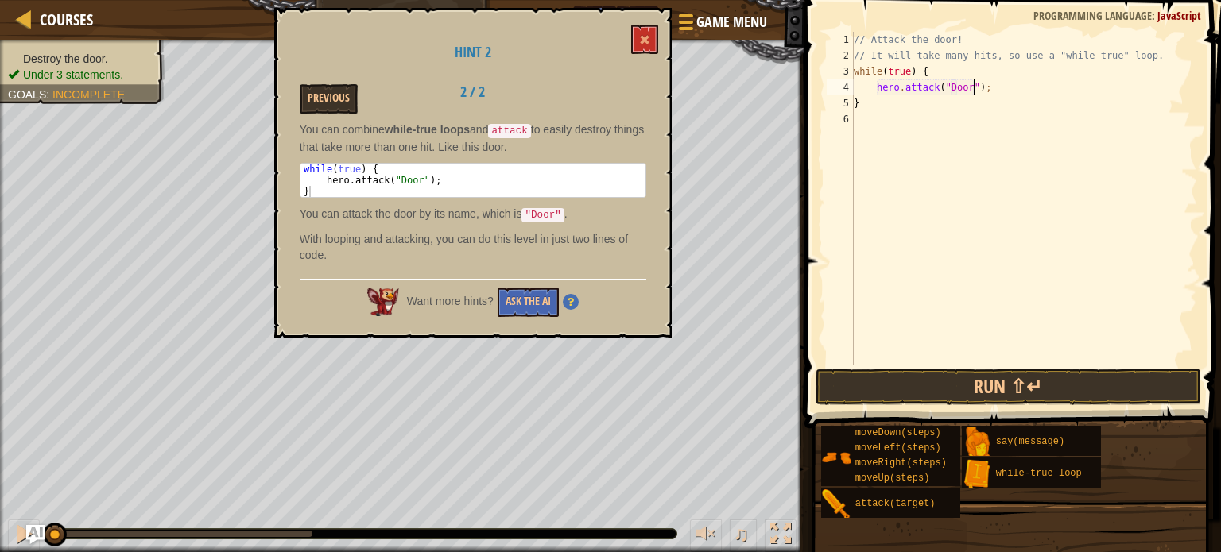
scroll to position [7, 10]
type textarea "hero.attack("Door");"
click at [1013, 396] on button "Run ⇧↵" at bounding box center [1009, 387] width 386 height 37
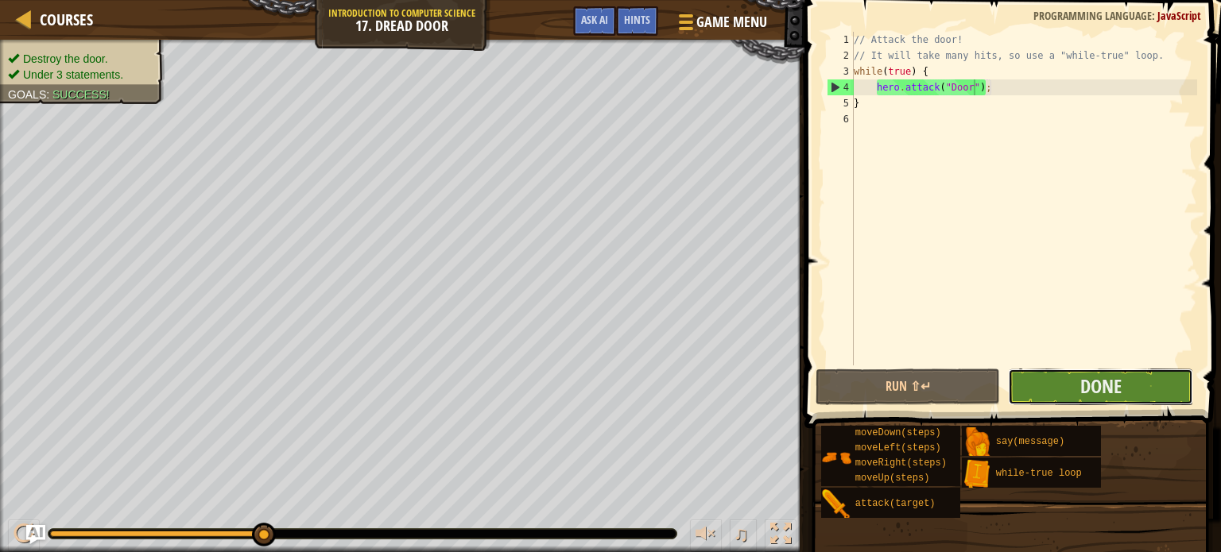
click at [1060, 388] on button "Done" at bounding box center [1100, 387] width 185 height 37
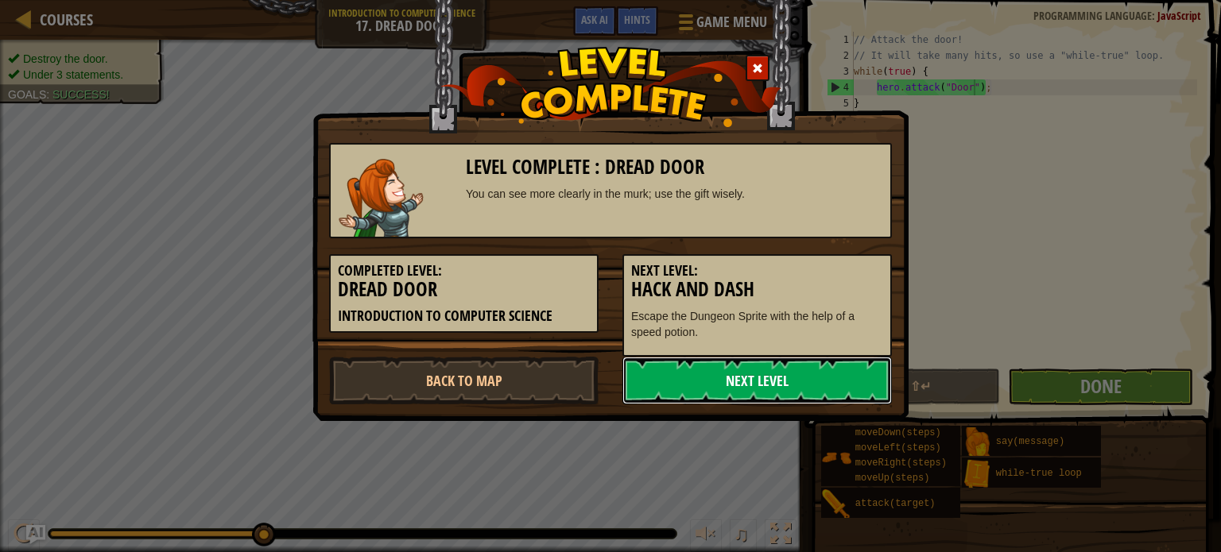
click at [734, 382] on link "Next Level" at bounding box center [756, 381] width 269 height 48
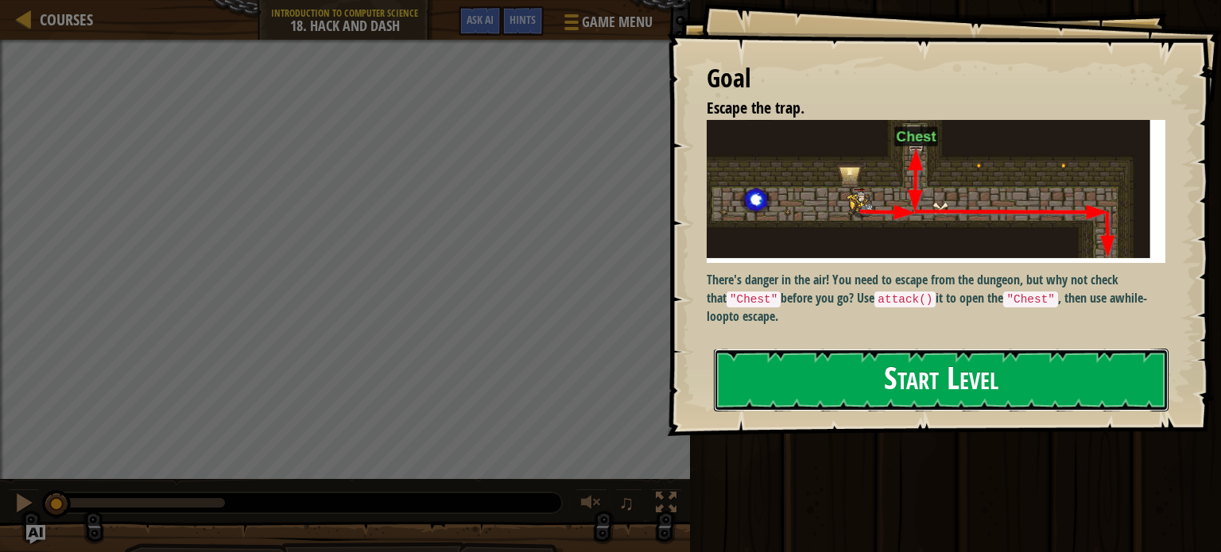
click at [759, 386] on button "Start Level" at bounding box center [941, 380] width 455 height 63
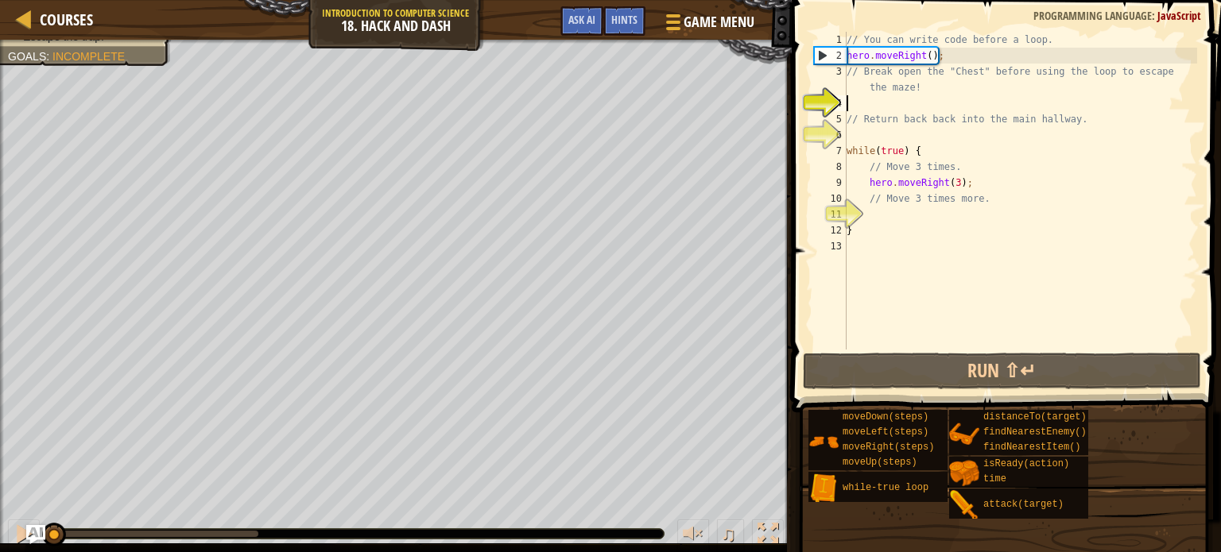
type textarea "u"
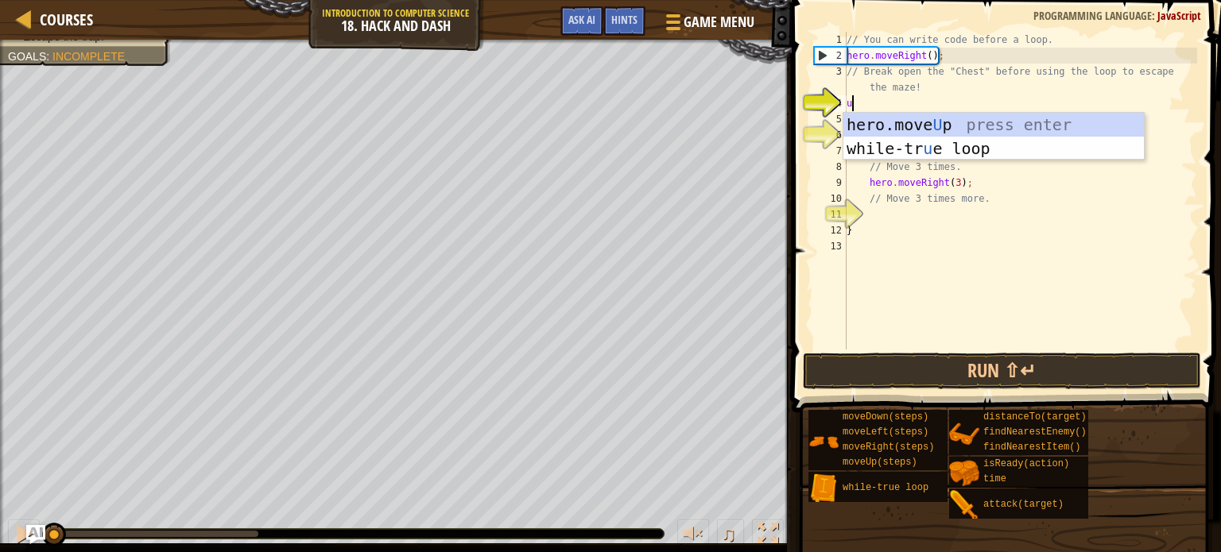
scroll to position [7, 0]
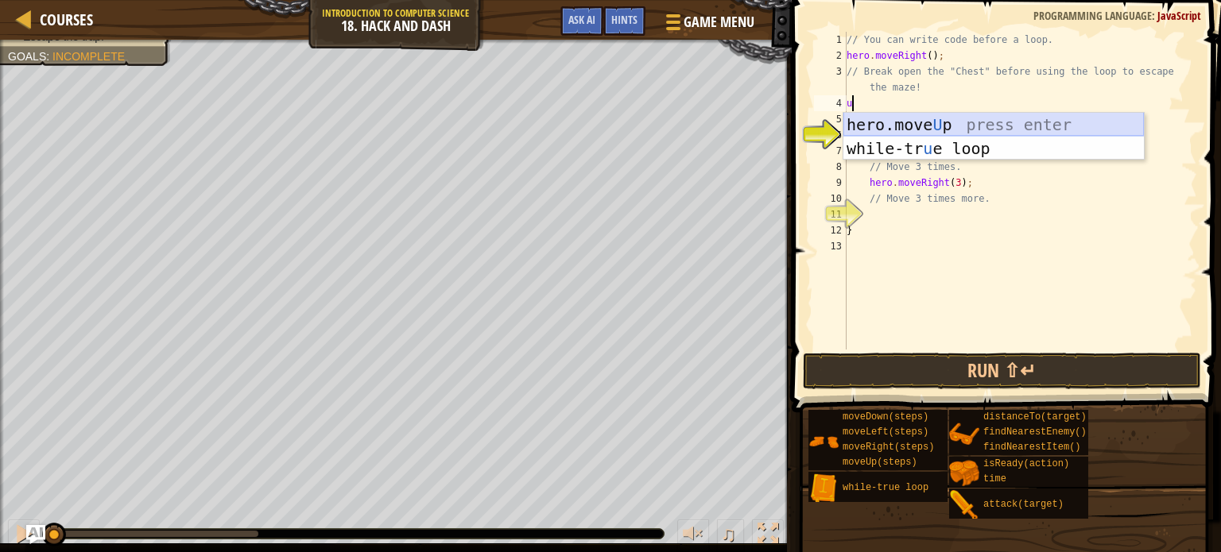
click at [1001, 130] on div "hero.move U p press enter while-tr u e loop press enter" at bounding box center [993, 160] width 300 height 95
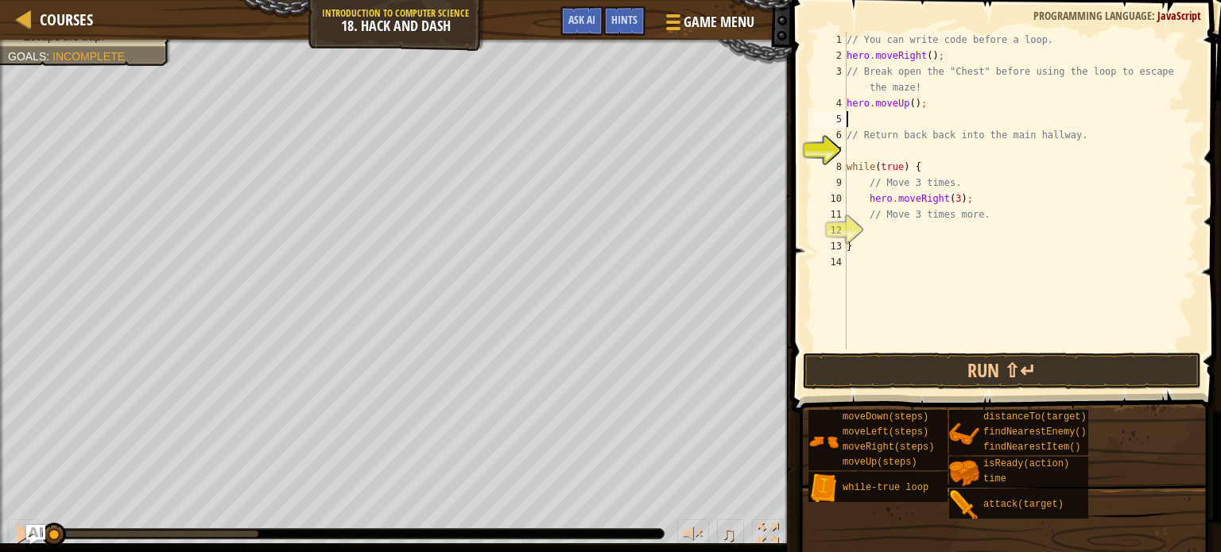
type textarea "w"
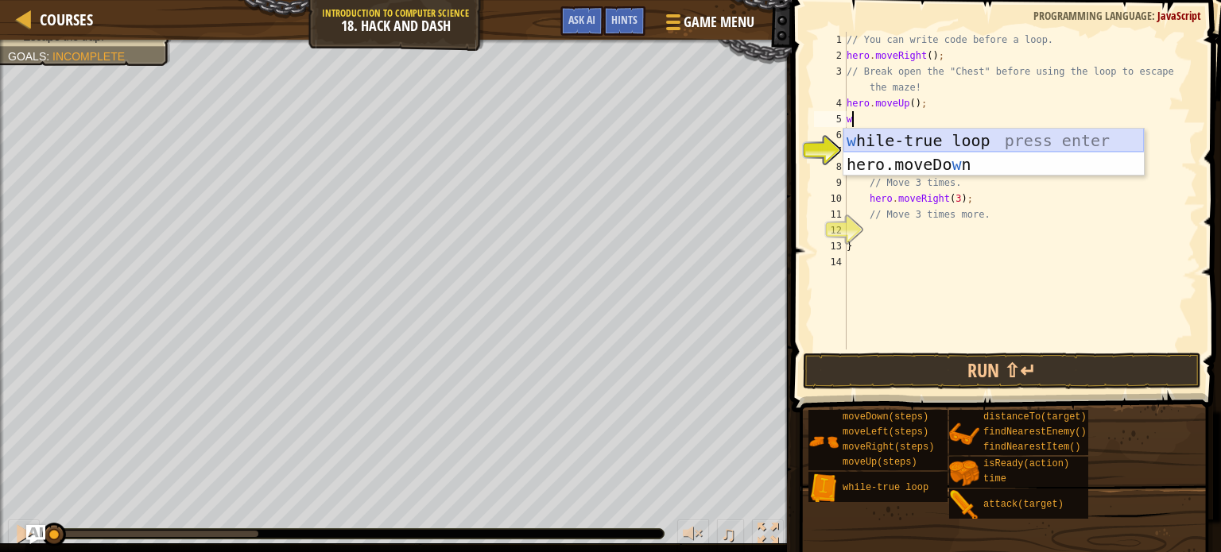
click at [936, 140] on div "w [PERSON_NAME]-true loop press enter hero.moveDo w n press enter" at bounding box center [993, 176] width 300 height 95
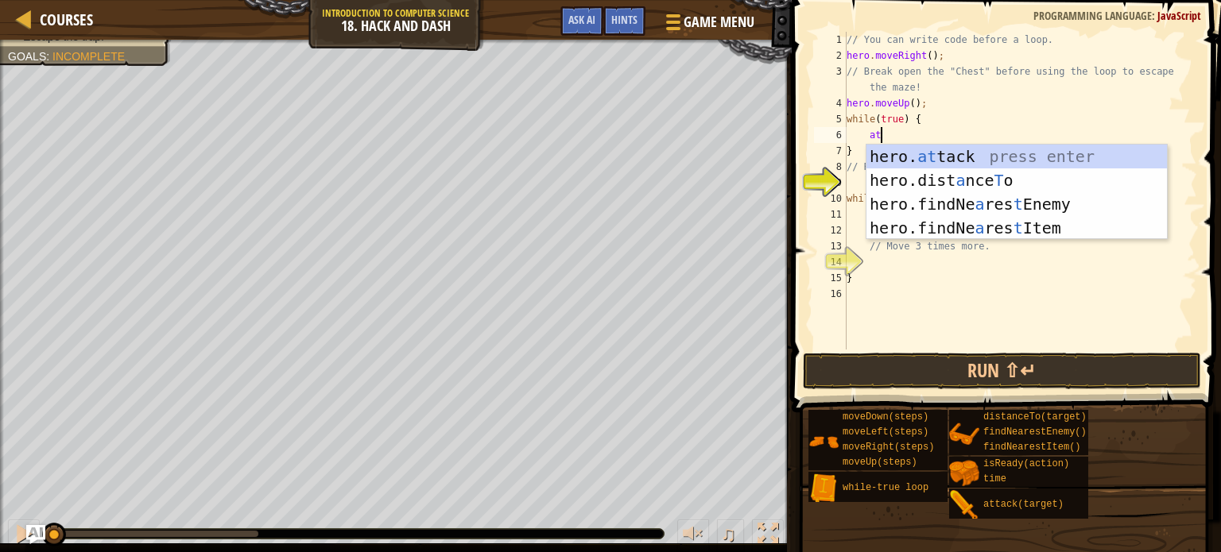
scroll to position [7, 2]
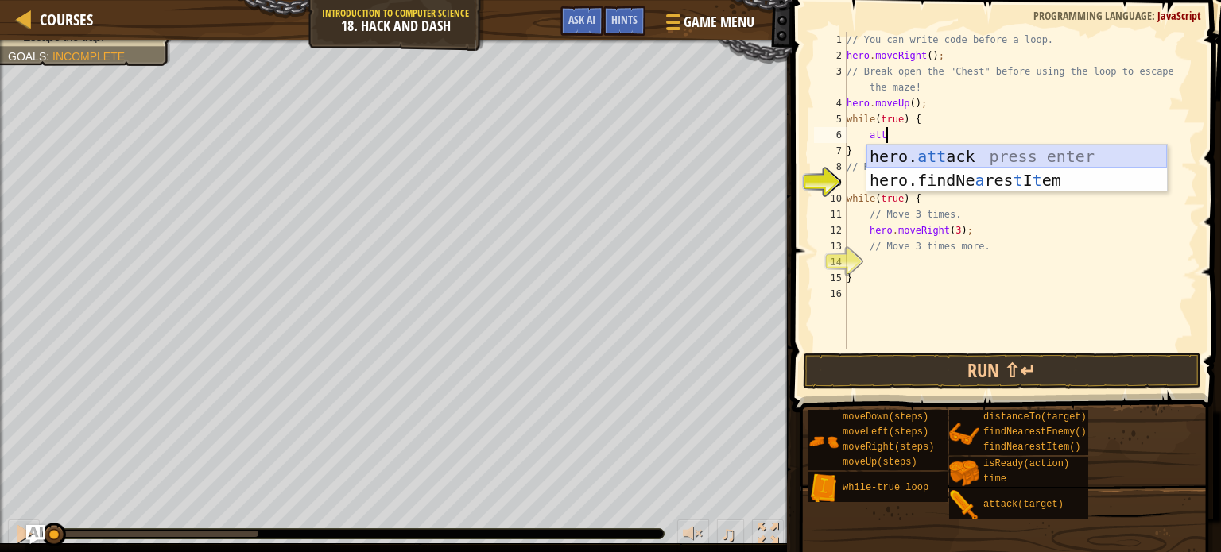
click at [945, 153] on div "hero. att ack press enter hero.findNe a res t I t em press enter" at bounding box center [1016, 192] width 300 height 95
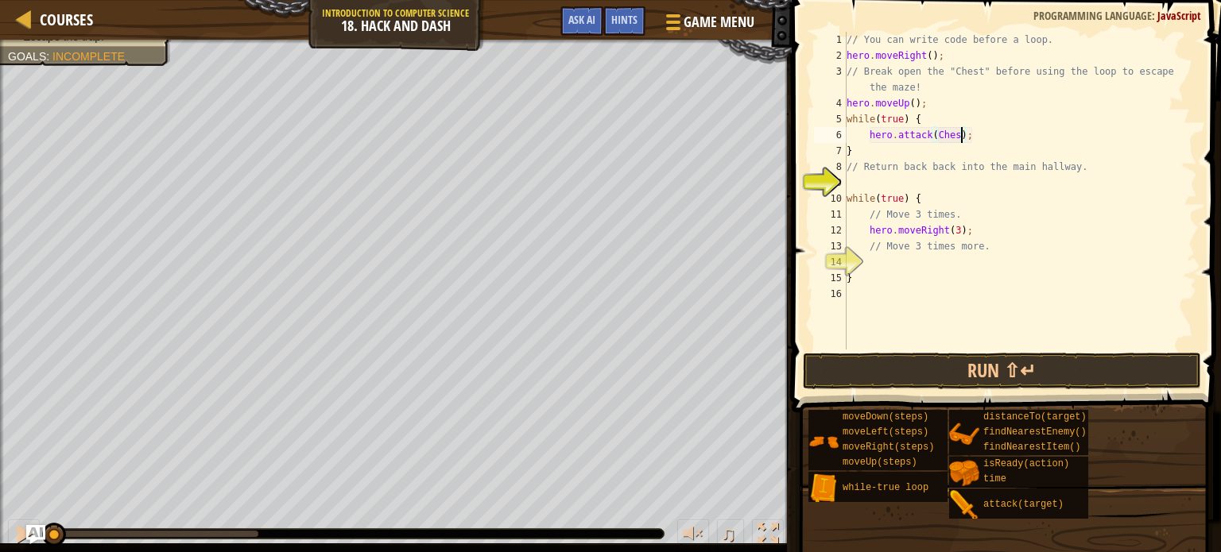
scroll to position [7, 10]
click at [940, 138] on div "// You can write code before a loop. hero . moveRight ( ) ; // Break open the "…" at bounding box center [1020, 207] width 354 height 350
type textarea "hero.attack("Chest");"
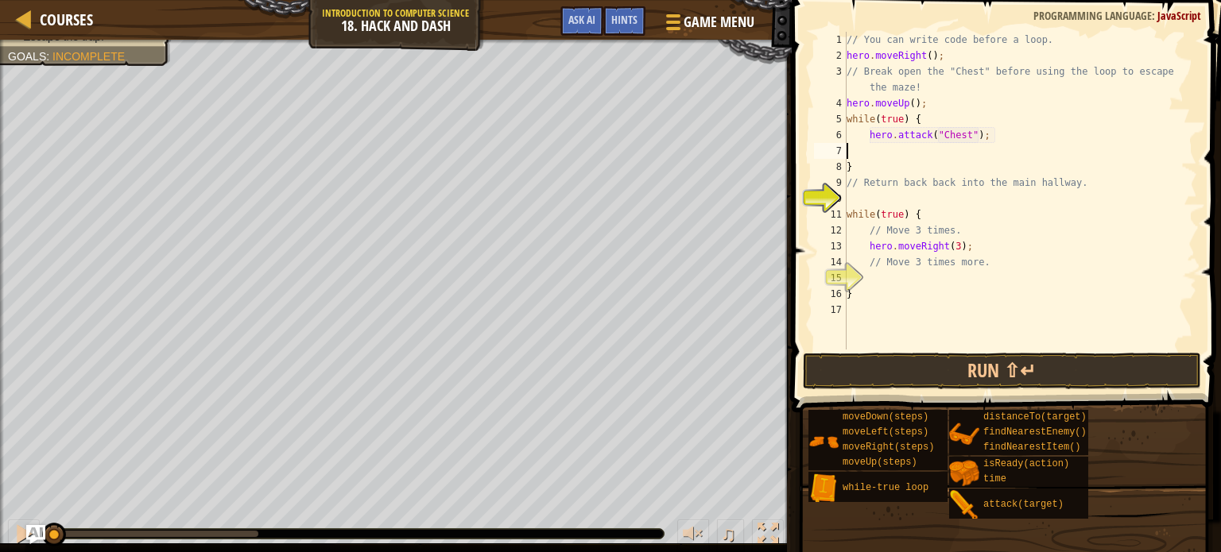
scroll to position [7, 0]
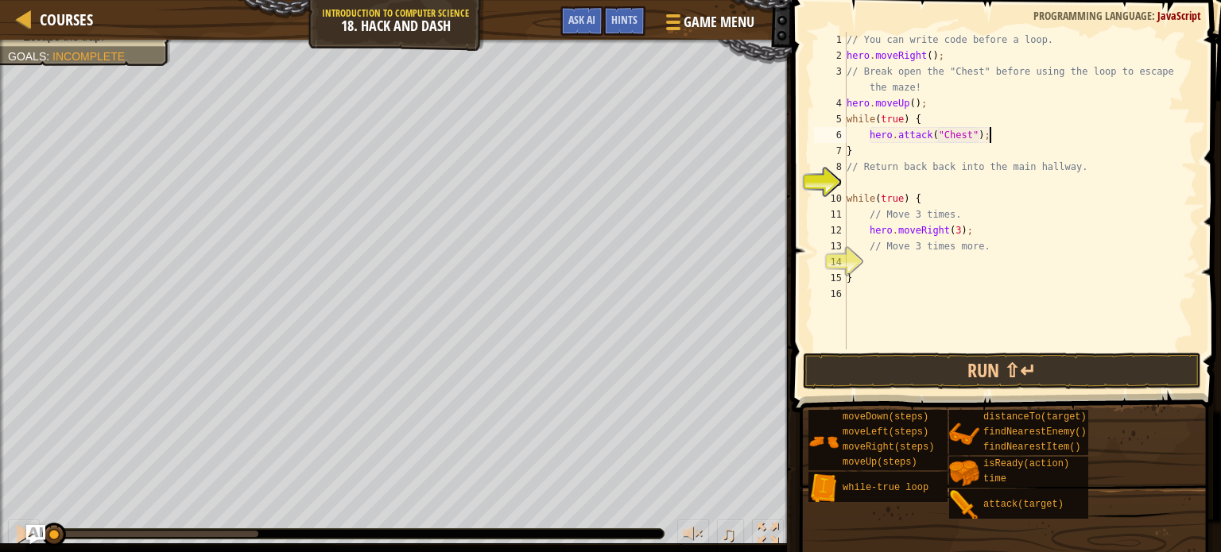
click at [933, 150] on div "// You can write code before a loop. hero . moveRight ( ) ; // Break open the "…" at bounding box center [1020, 207] width 354 height 350
click at [997, 134] on div "// You can write code before a loop. hero . moveRight ( ) ; // Break open the "…" at bounding box center [1020, 207] width 354 height 350
type textarea "hero.attack("Chest");"
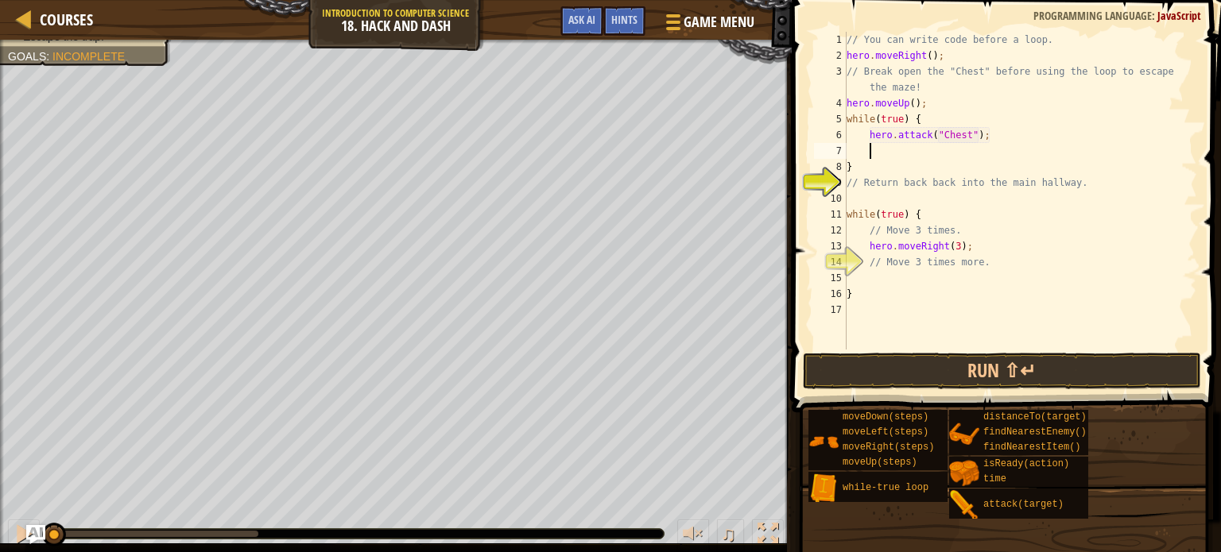
type textarea "d"
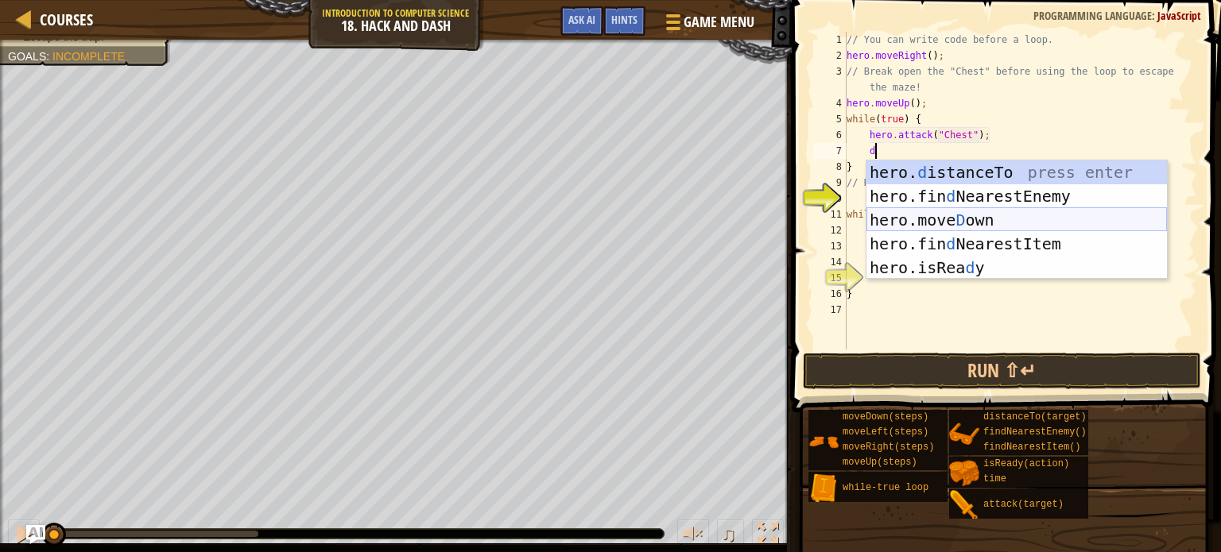
click at [971, 222] on div "hero. d istanceTo press enter hero.fin d NearestEnemy press enter hero.[PERSON_…" at bounding box center [1016, 244] width 300 height 167
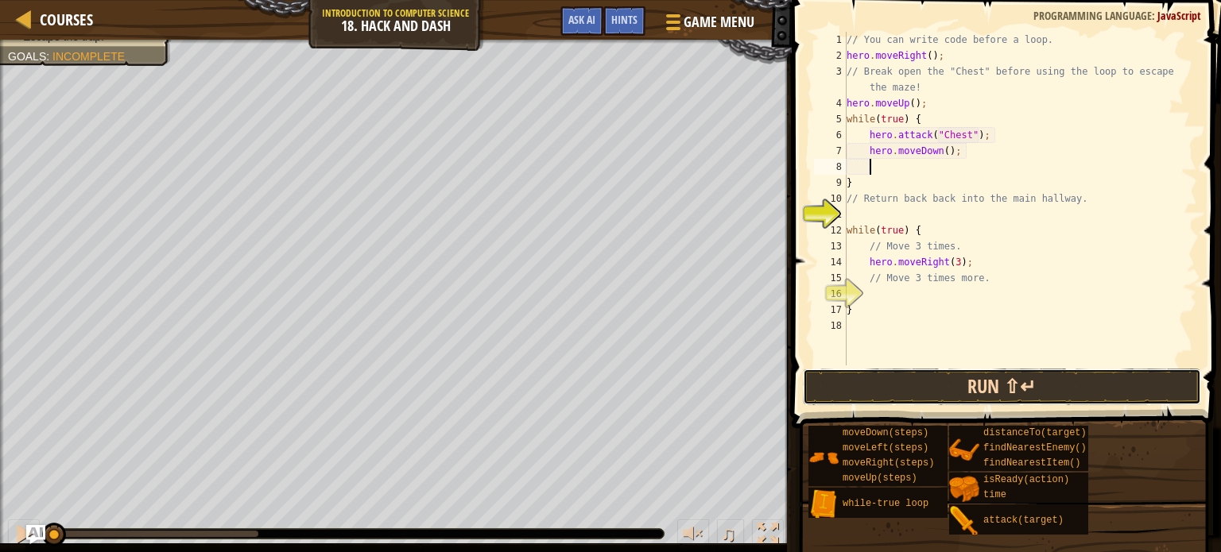
click at [990, 388] on button "Run ⇧↵" at bounding box center [1002, 387] width 398 height 37
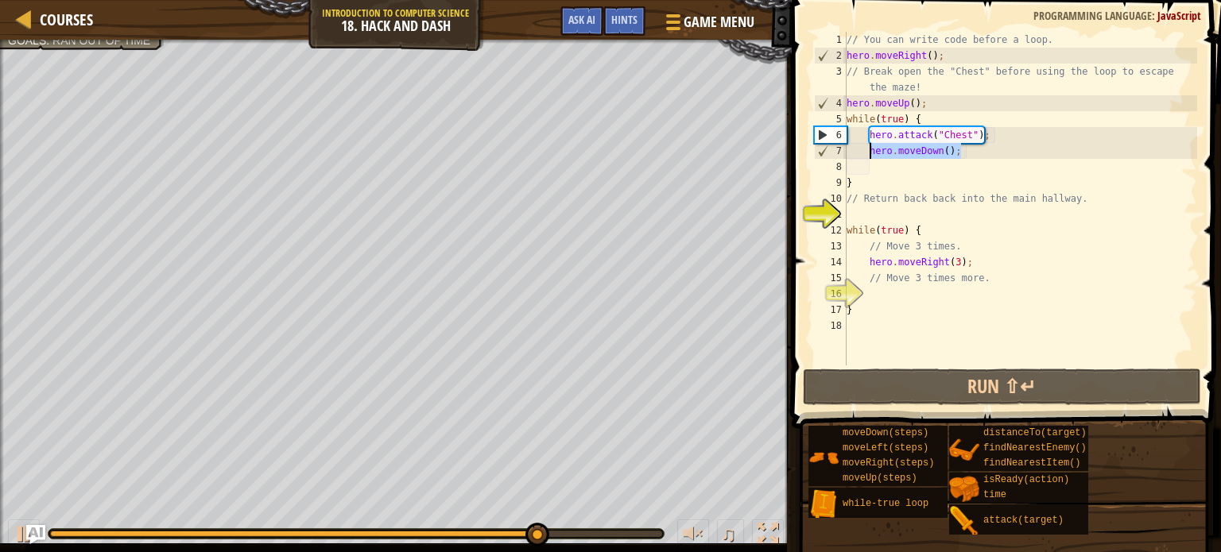
drag, startPoint x: 965, startPoint y: 152, endPoint x: 871, endPoint y: 151, distance: 93.8
click at [871, 151] on div "// You can write code before a loop. hero . moveRight ( ) ; // Break open the "…" at bounding box center [1020, 215] width 354 height 366
type textarea "hero.moveDown();"
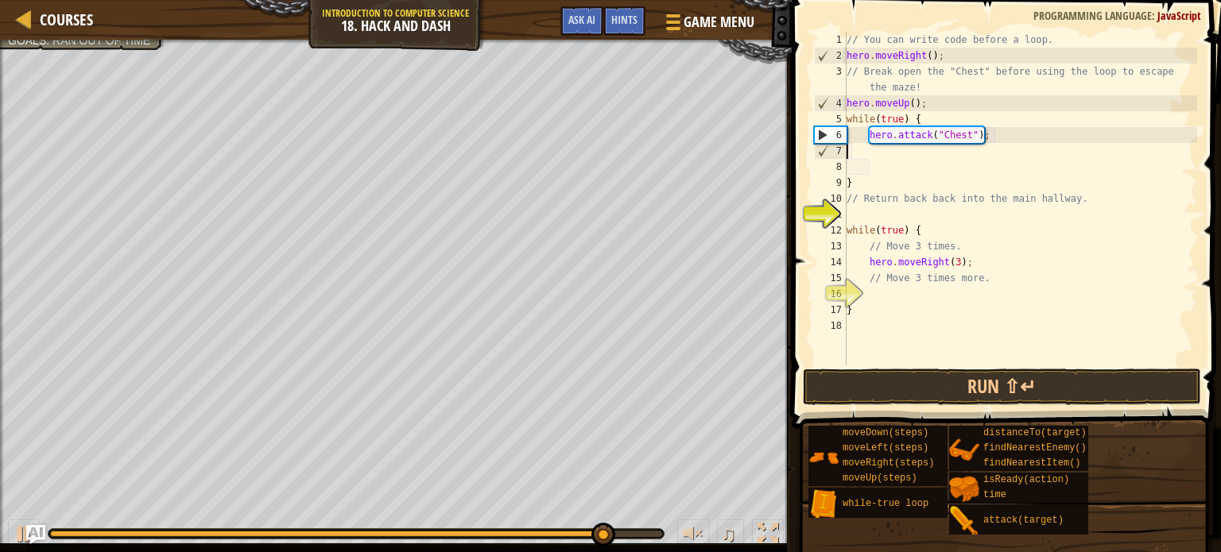
type textarea "hero.attack("Chest");"
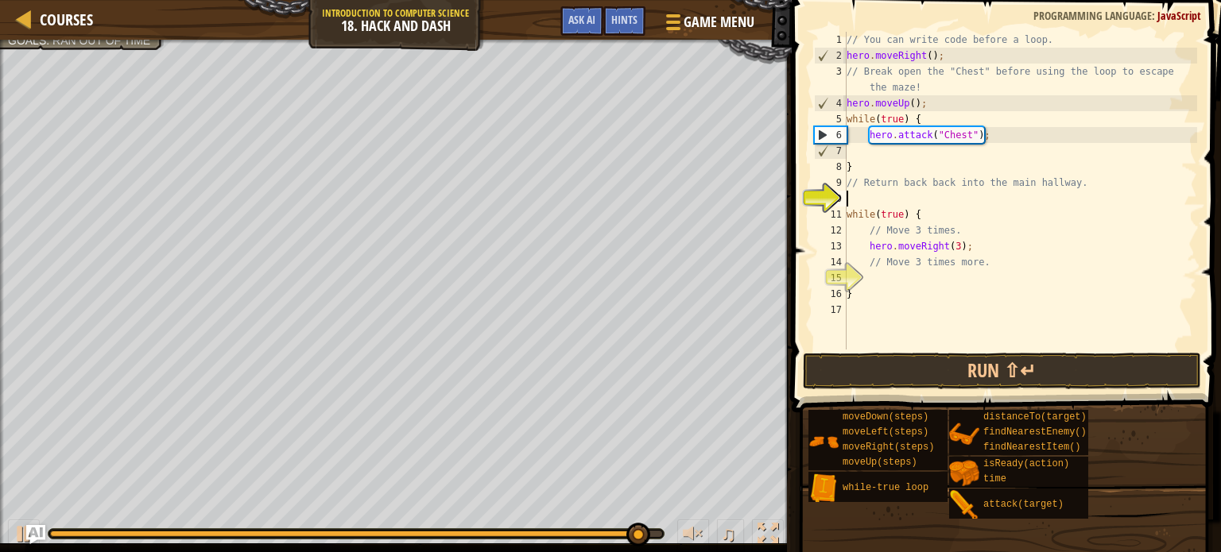
click at [1002, 196] on div "// You can write code before a loop. hero . moveRight ( ) ; // Break open the "…" at bounding box center [1020, 207] width 354 height 350
paste textarea "hero.moveDown();"
type textarea "hero.moveDown();"
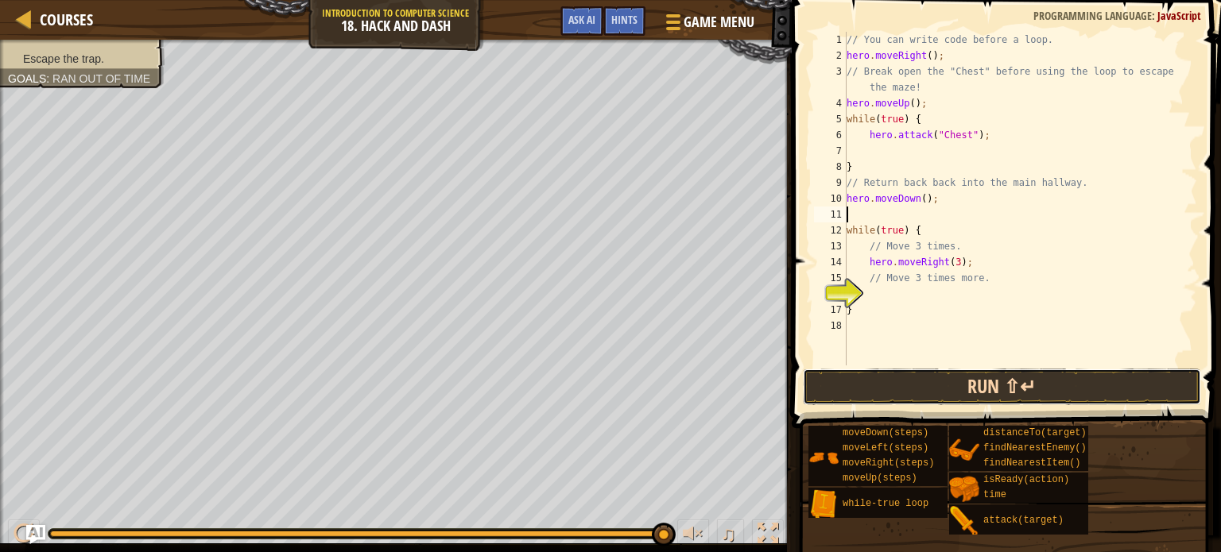
click at [839, 385] on button "Run ⇧↵" at bounding box center [1002, 387] width 398 height 37
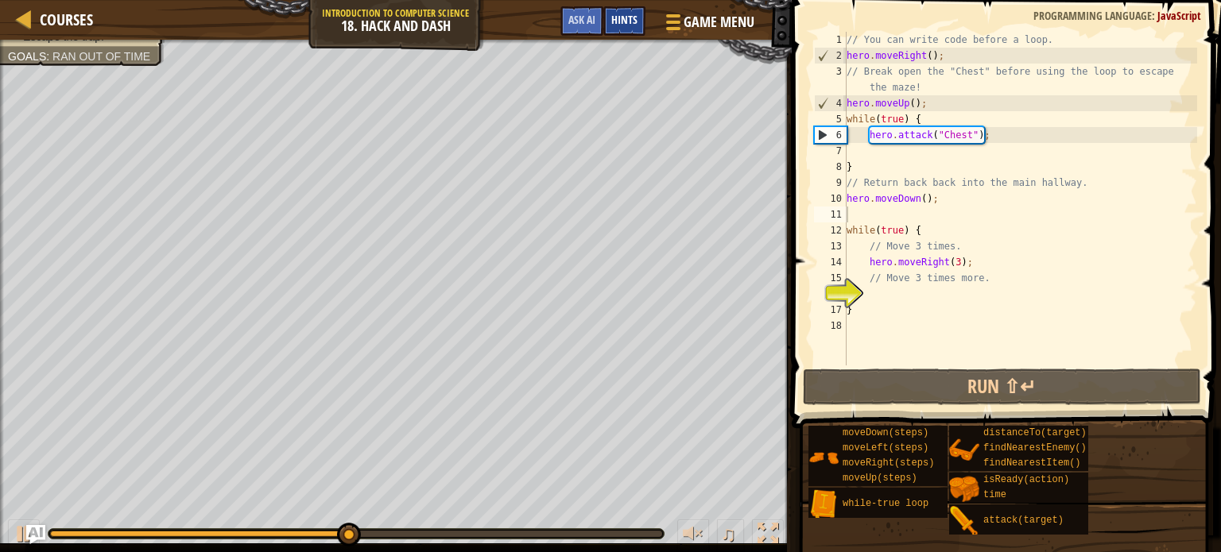
click at [636, 30] on div "Hints" at bounding box center [624, 20] width 42 height 29
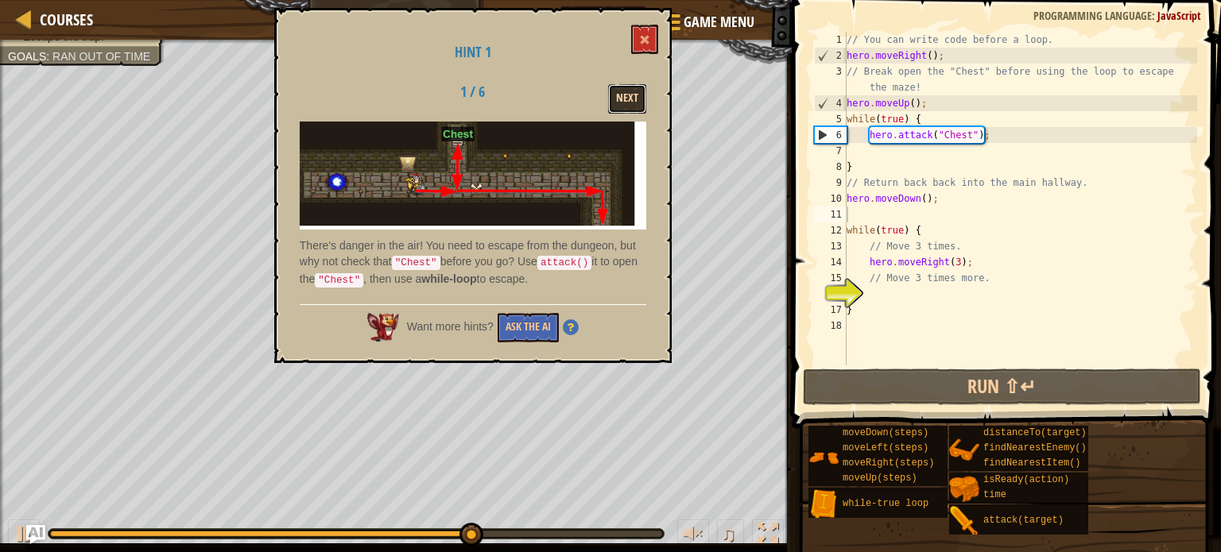
click at [645, 99] on button "Next" at bounding box center [627, 98] width 38 height 29
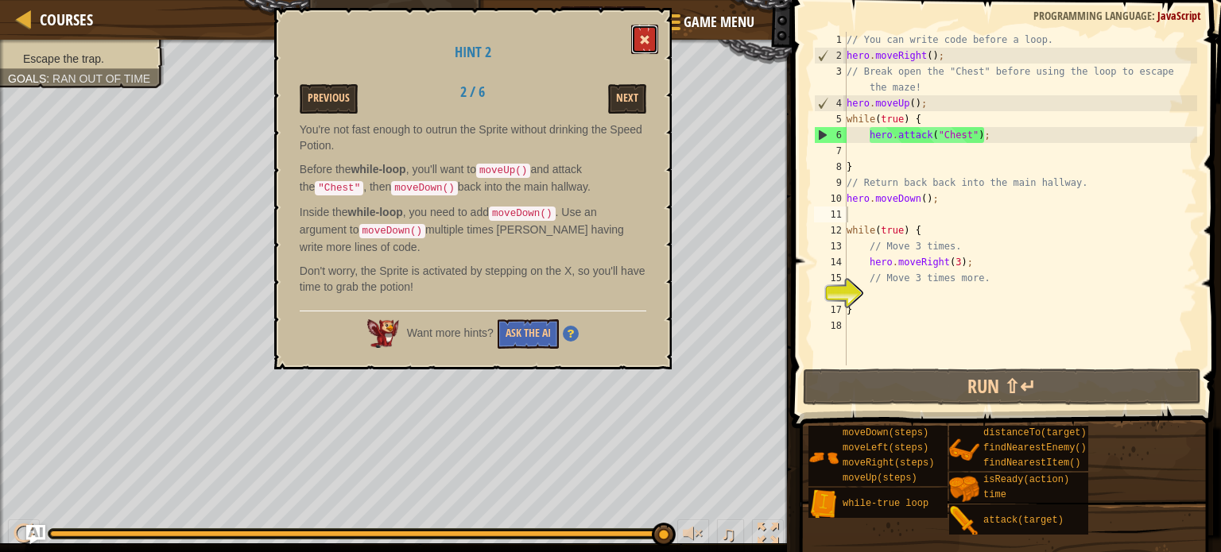
click at [653, 36] on button at bounding box center [644, 39] width 27 height 29
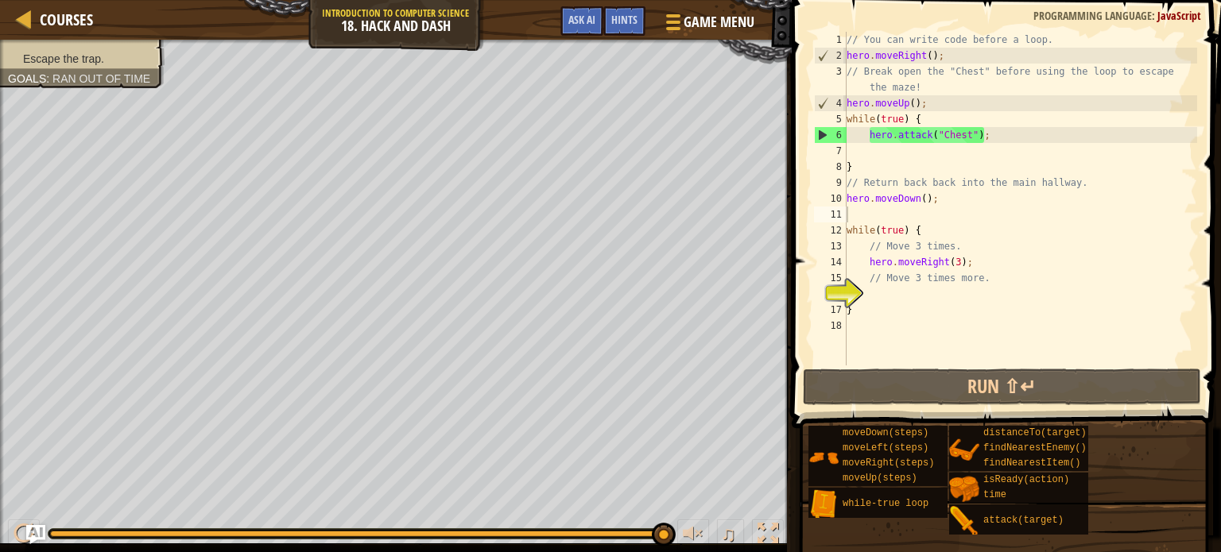
type textarea "hero.moveDown();"
drag, startPoint x: 943, startPoint y: 196, endPoint x: 825, endPoint y: 191, distance: 117.7
click at [825, 192] on div "hero.moveDown(); 1 2 3 4 5 6 7 8 9 10 11 12 13 14 15 16 17 18 // You can write …" at bounding box center [1004, 199] width 386 height 334
click at [901, 155] on div "// You can write code before a loop. hero . moveRight ( ) ; // Break open the "…" at bounding box center [1020, 215] width 354 height 366
paste textarea "hero.moveDown();"
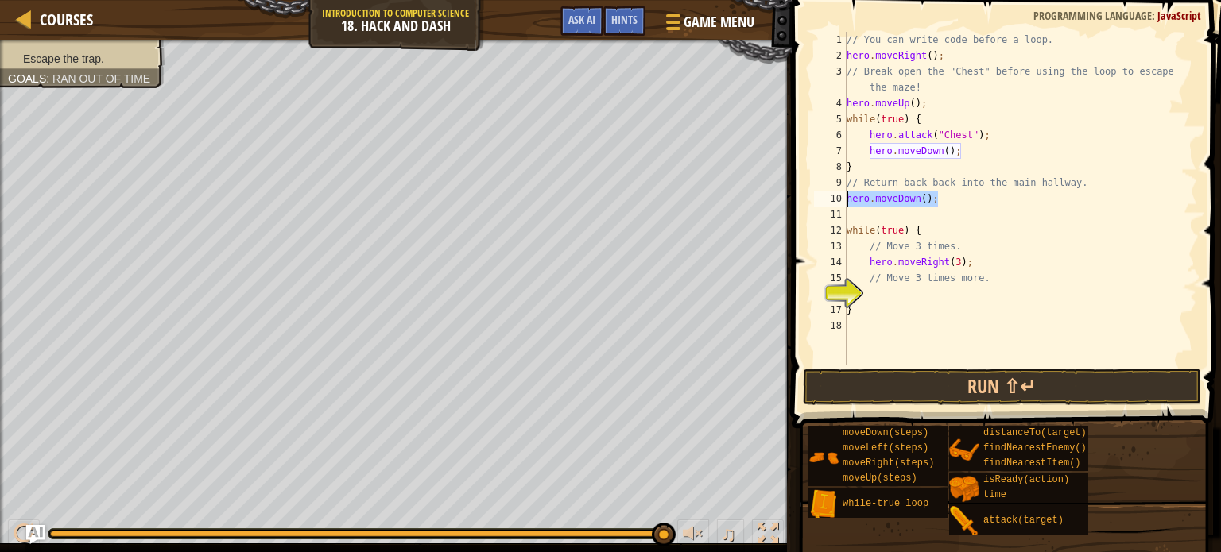
drag, startPoint x: 953, startPoint y: 196, endPoint x: 839, endPoint y: 200, distance: 113.7
click at [839, 200] on div "hero.moveDown(); 1 2 3 4 5 6 7 8 9 10 11 12 13 14 15 16 17 18 // You can write …" at bounding box center [1004, 199] width 386 height 334
type textarea "hero.moveDown();"
type textarea "// Return back back into the main hallway."
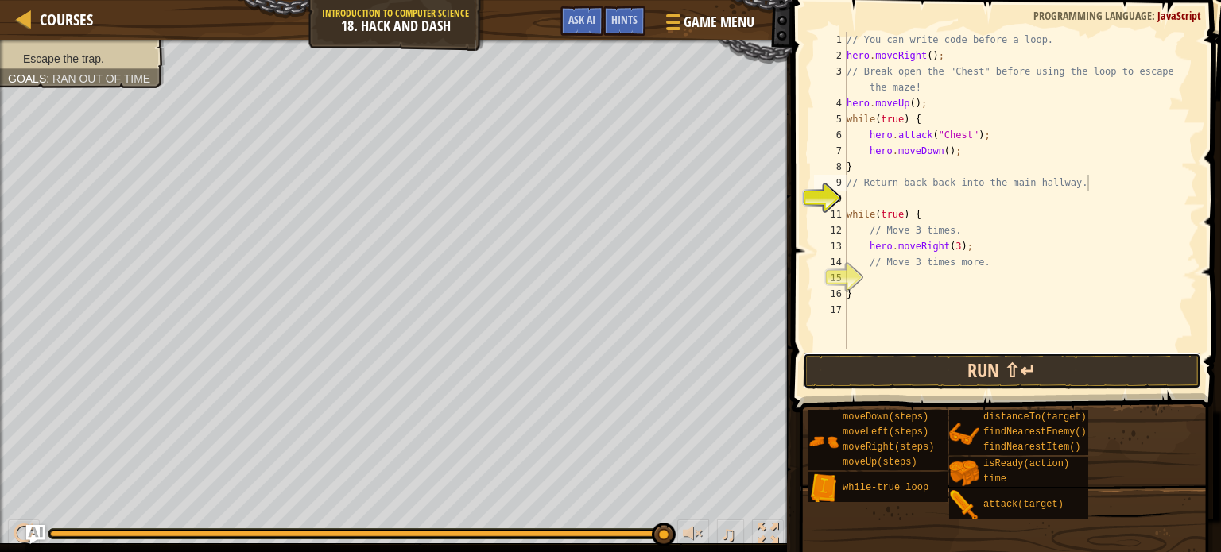
click at [913, 373] on button "Run ⇧↵" at bounding box center [1002, 371] width 398 height 37
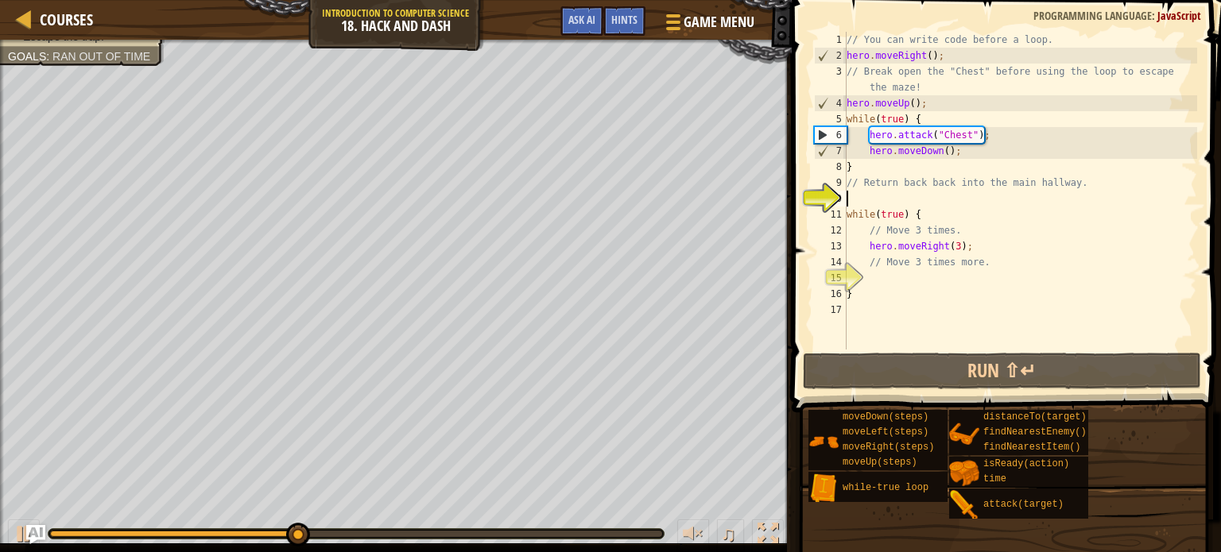
click at [866, 196] on div "// You can write code before a loop. hero . moveRight ( ) ; // Break open the "…" at bounding box center [1020, 207] width 354 height 350
type textarea "r"
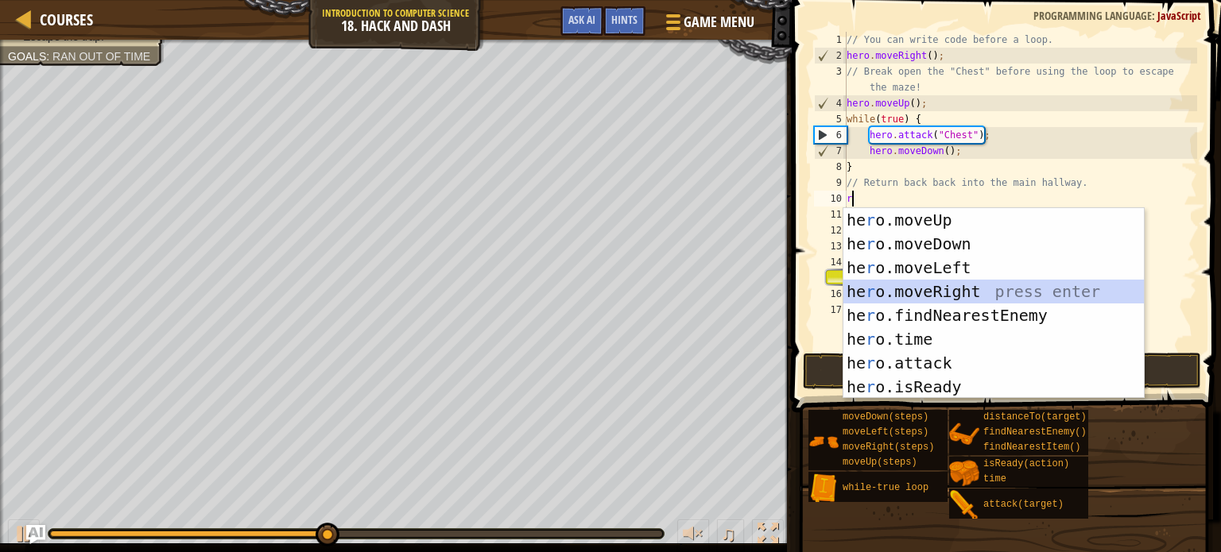
click at [909, 289] on div "he r o.moveUp press enter he r o.moveDown press enter he r o.moveLeft press ent…" at bounding box center [993, 327] width 300 height 238
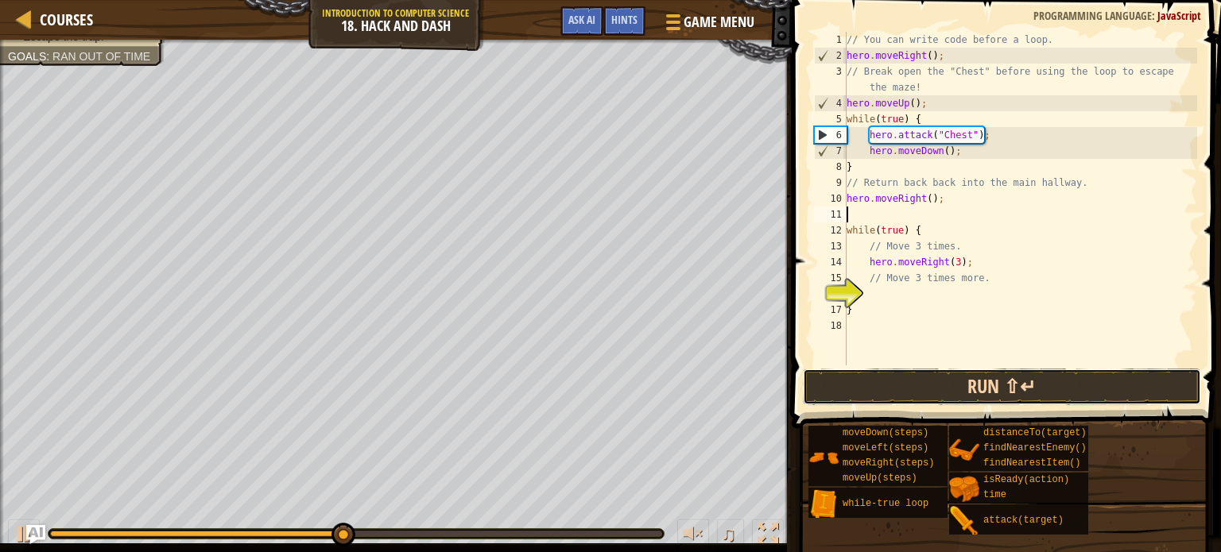
click at [922, 394] on button "Run ⇧↵" at bounding box center [1002, 387] width 398 height 37
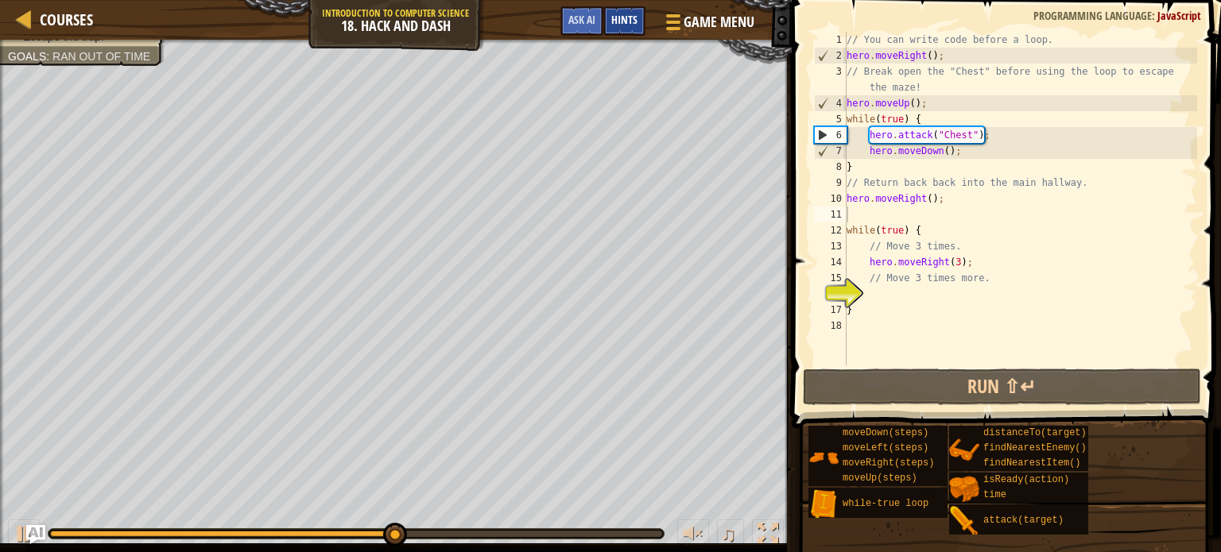
click at [627, 25] on span "Hints" at bounding box center [624, 19] width 26 height 15
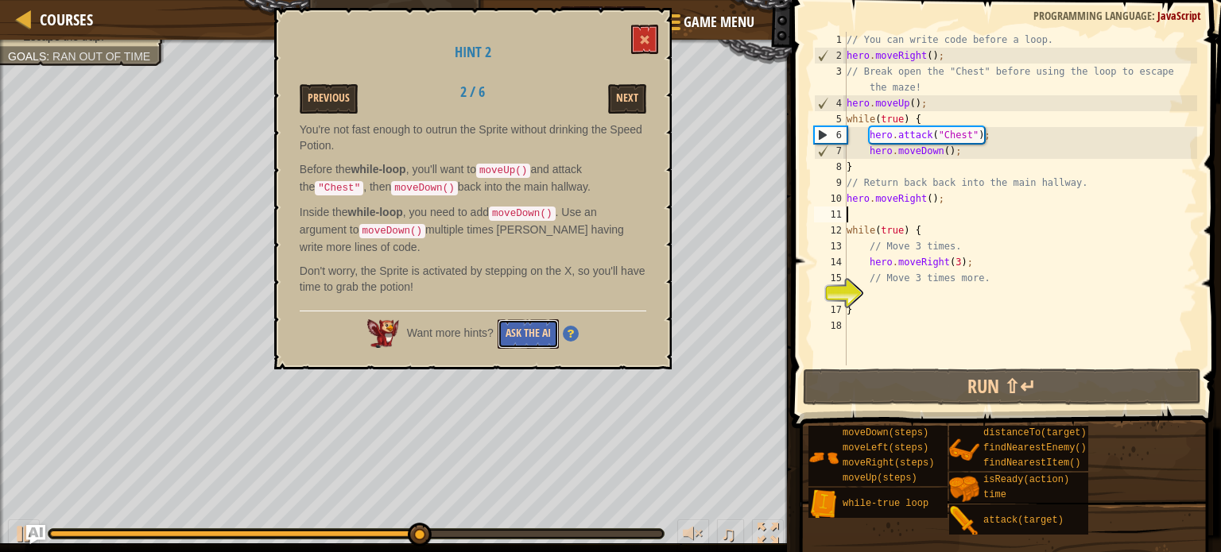
click at [541, 328] on button "Ask the AI" at bounding box center [528, 334] width 61 height 29
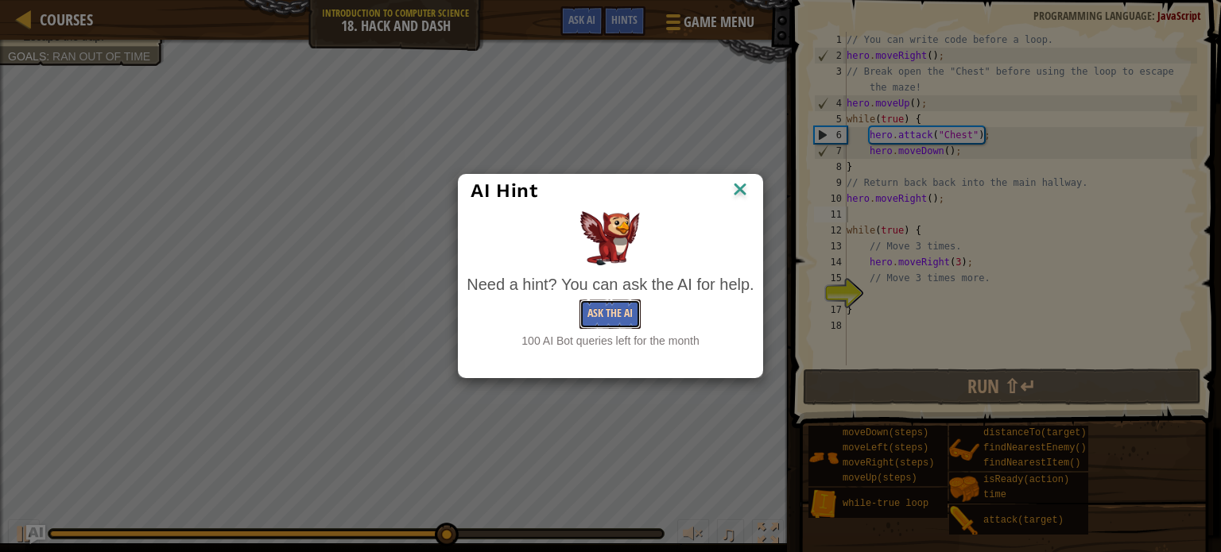
click at [594, 311] on button "Ask the AI" at bounding box center [609, 314] width 61 height 29
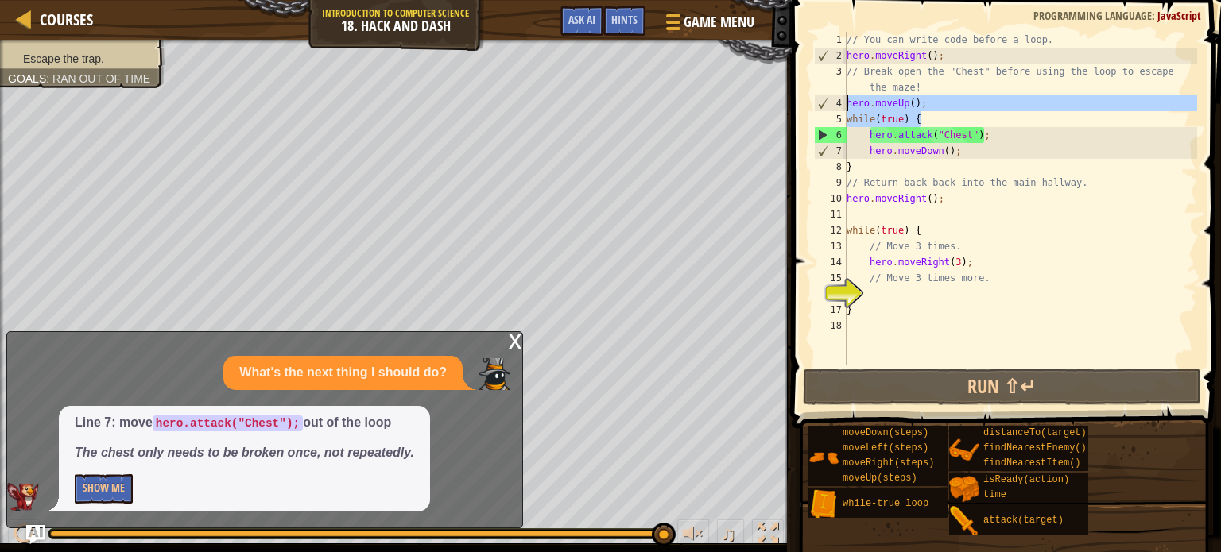
drag, startPoint x: 941, startPoint y: 117, endPoint x: 816, endPoint y: 109, distance: 125.0
click at [816, 109] on div "1 2 3 4 5 6 7 8 9 10 11 12 13 14 15 16 17 18 // You can write code before a loo…" at bounding box center [1004, 199] width 386 height 334
click at [816, 109] on div "4" at bounding box center [831, 103] width 32 height 16
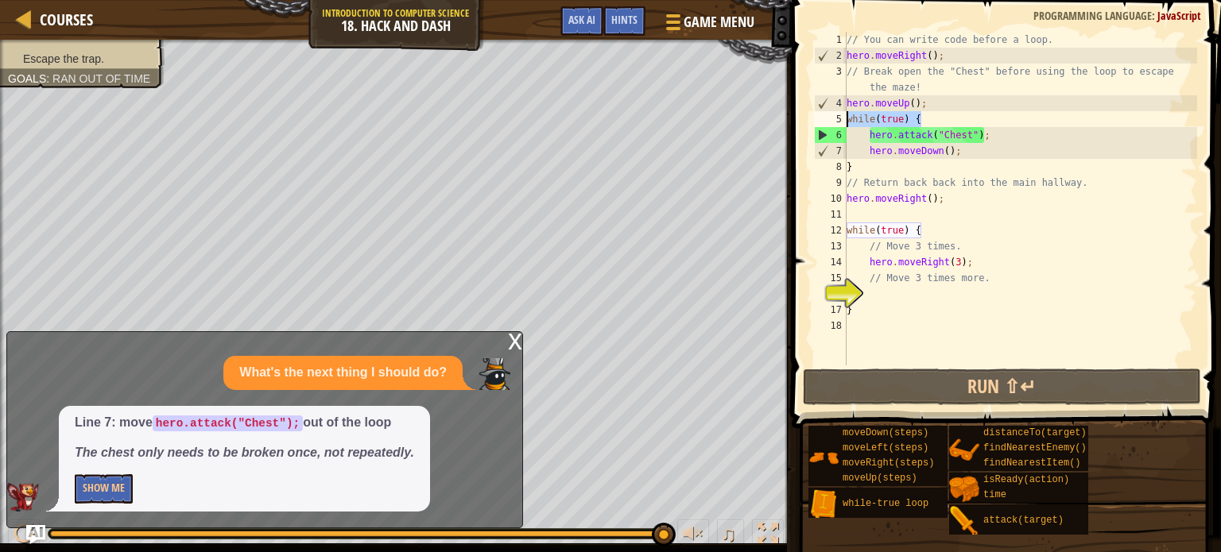
drag, startPoint x: 944, startPoint y: 121, endPoint x: 810, endPoint y: 121, distance: 133.5
click at [811, 121] on div "hero.moveUp(); 1 2 3 4 5 6 7 8 9 10 11 12 13 14 15 16 17 18 // You can write co…" at bounding box center [1004, 199] width 386 height 334
type textarea "while(true) {"
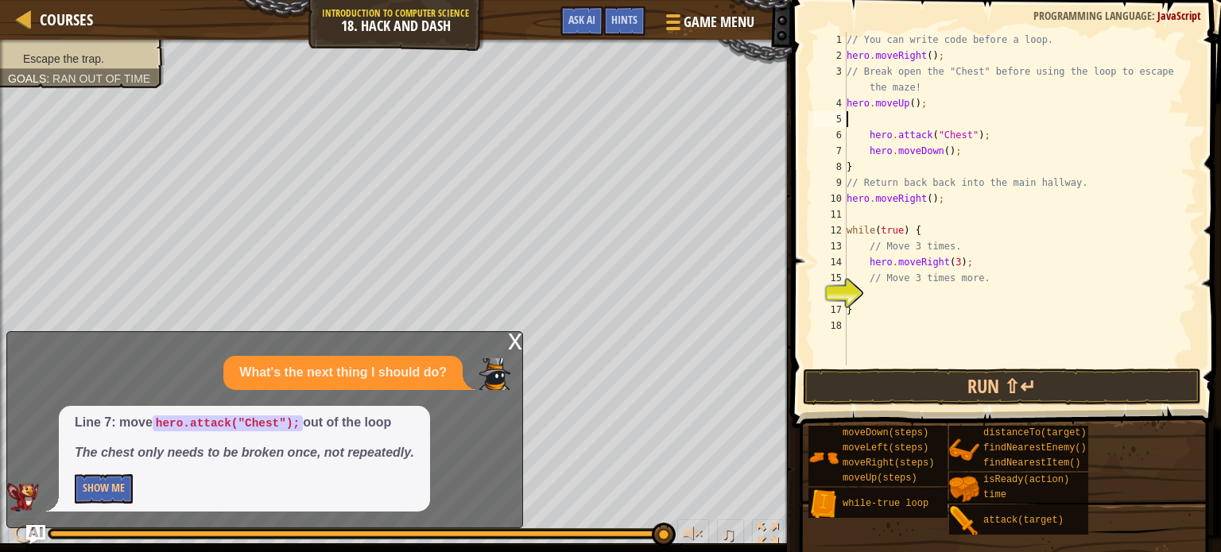
click at [867, 134] on div "// You can write code before a loop. hero . moveRight ( ) ; // Break open the "…" at bounding box center [1020, 215] width 354 height 366
click at [875, 152] on div "// You can write code before a loop. hero . moveRight ( ) ; // Break open the "…" at bounding box center [1020, 215] width 354 height 366
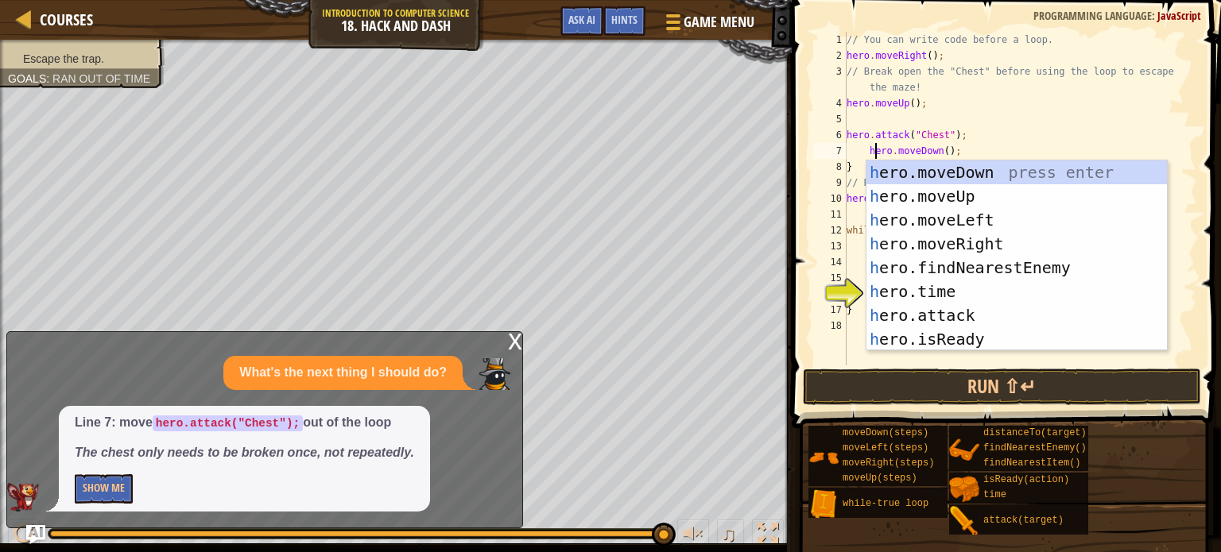
scroll to position [7, 2]
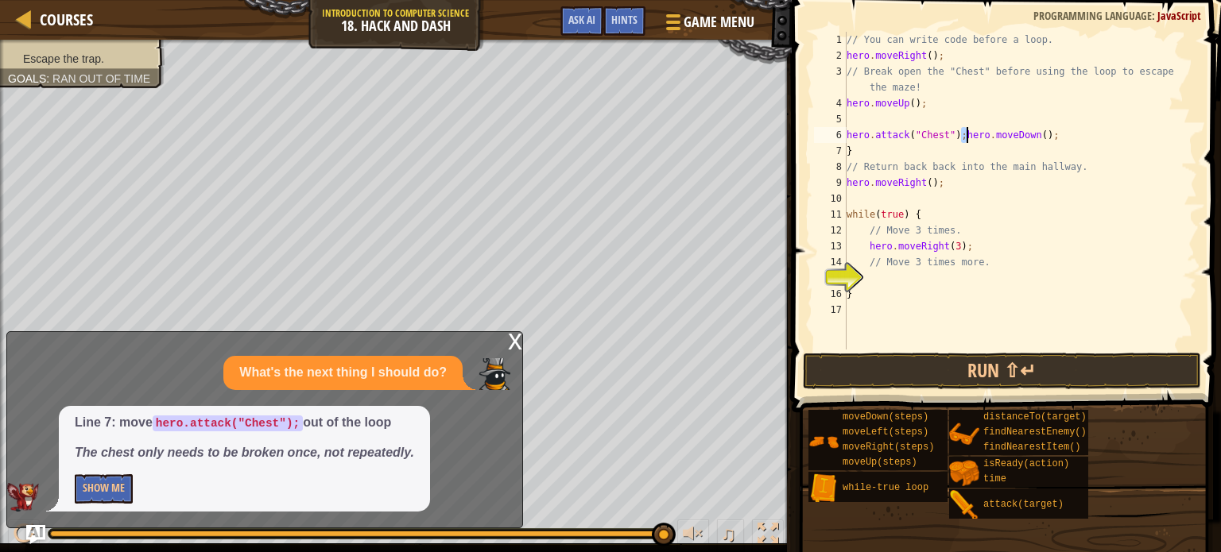
click at [968, 135] on div "// You can write code before a loop. hero . moveRight ( ) ; // Break open the "…" at bounding box center [1020, 191] width 354 height 318
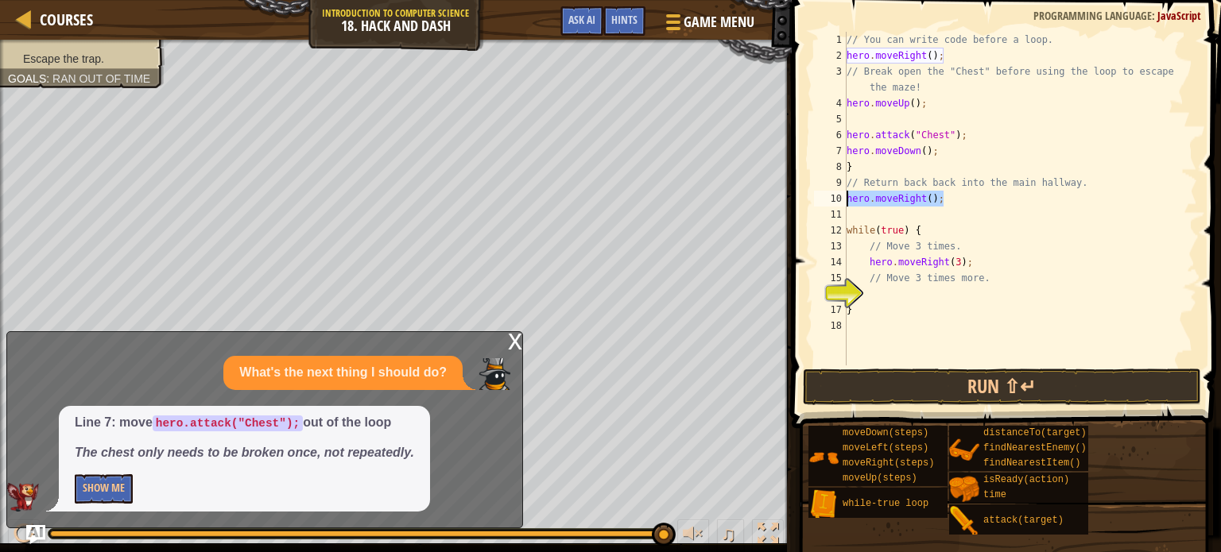
drag, startPoint x: 956, startPoint y: 202, endPoint x: 789, endPoint y: 200, distance: 167.7
click at [789, 200] on div "hero.moveDown(); 1 2 3 4 5 6 7 8 9 10 11 12 13 14 15 16 17 18 // You can write …" at bounding box center [1004, 245] width 434 height 475
type textarea "hero.moveRight();"
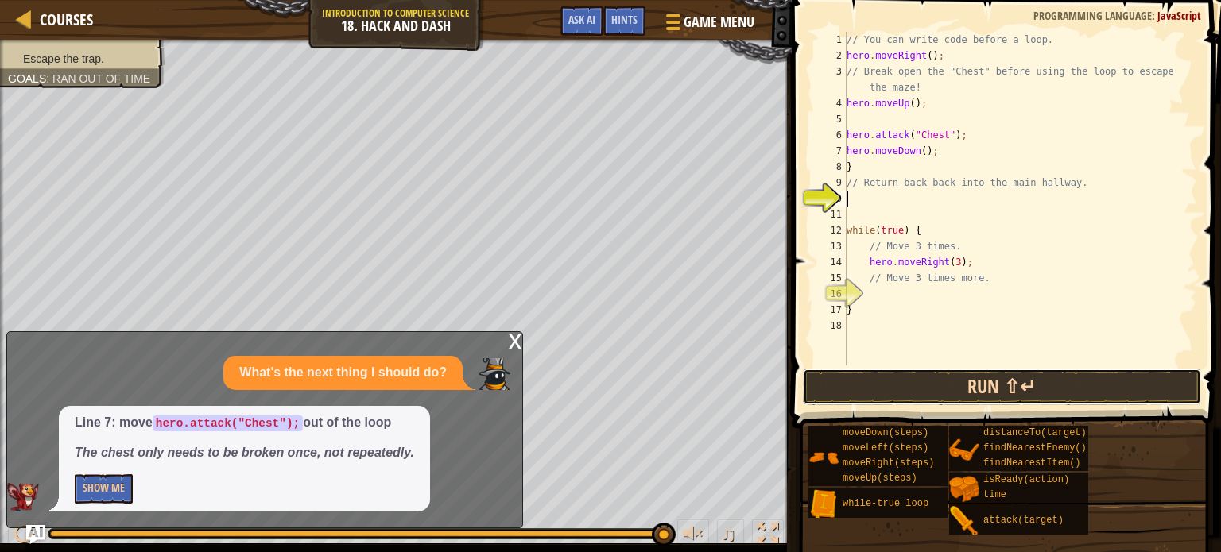
click at [966, 383] on button "Run ⇧↵" at bounding box center [1002, 387] width 398 height 37
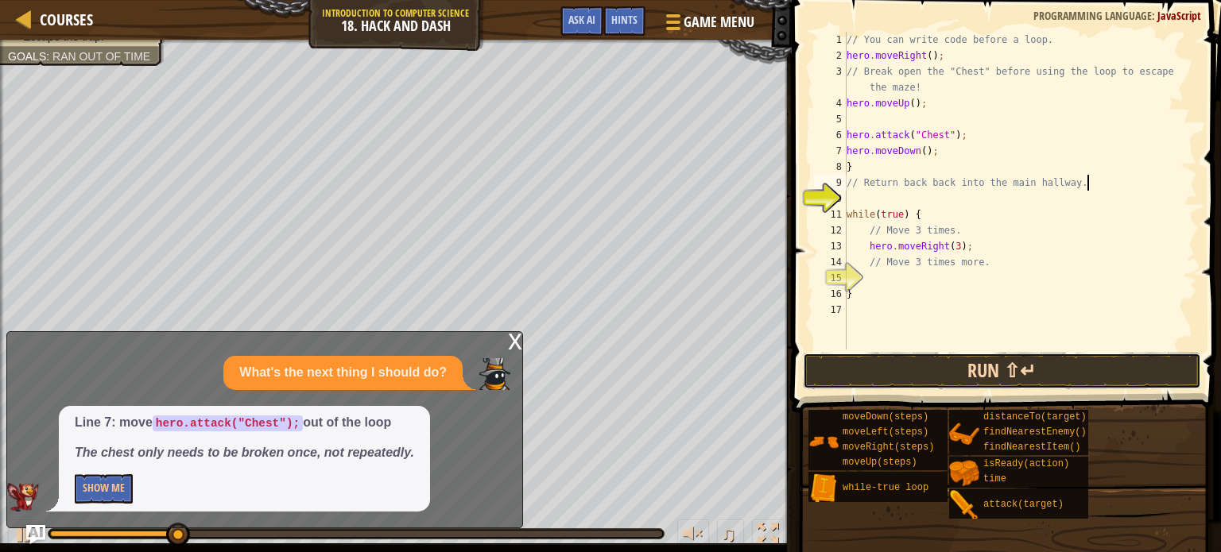
click at [894, 367] on button "Run ⇧↵" at bounding box center [1002, 371] width 398 height 37
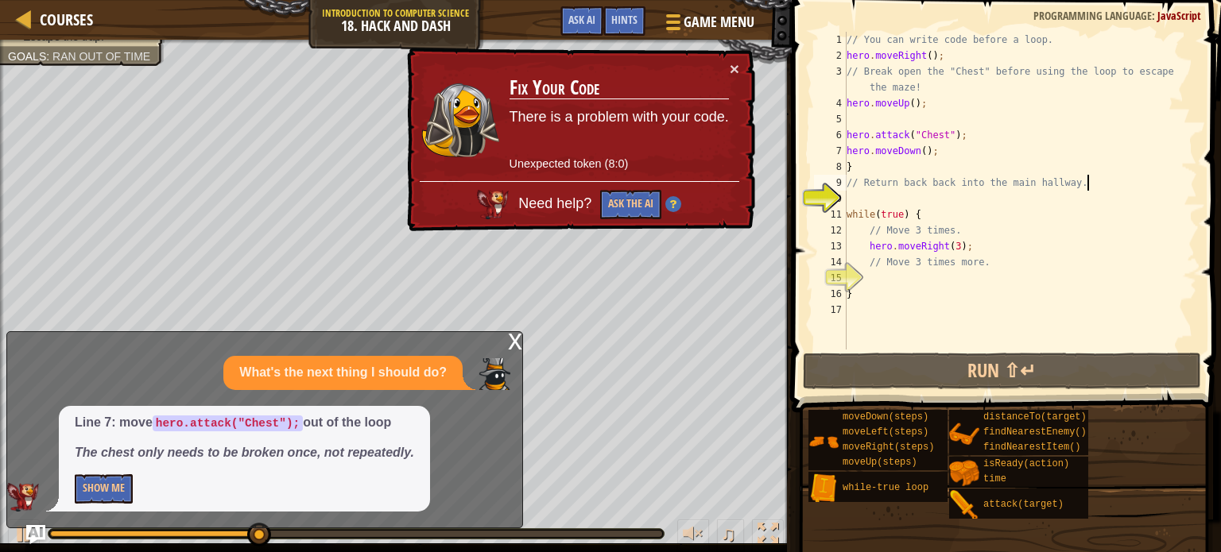
click at [860, 168] on div "// You can write code before a loop. hero . moveRight ( ) ; // Break open the "…" at bounding box center [1020, 207] width 354 height 350
type textarea "}"
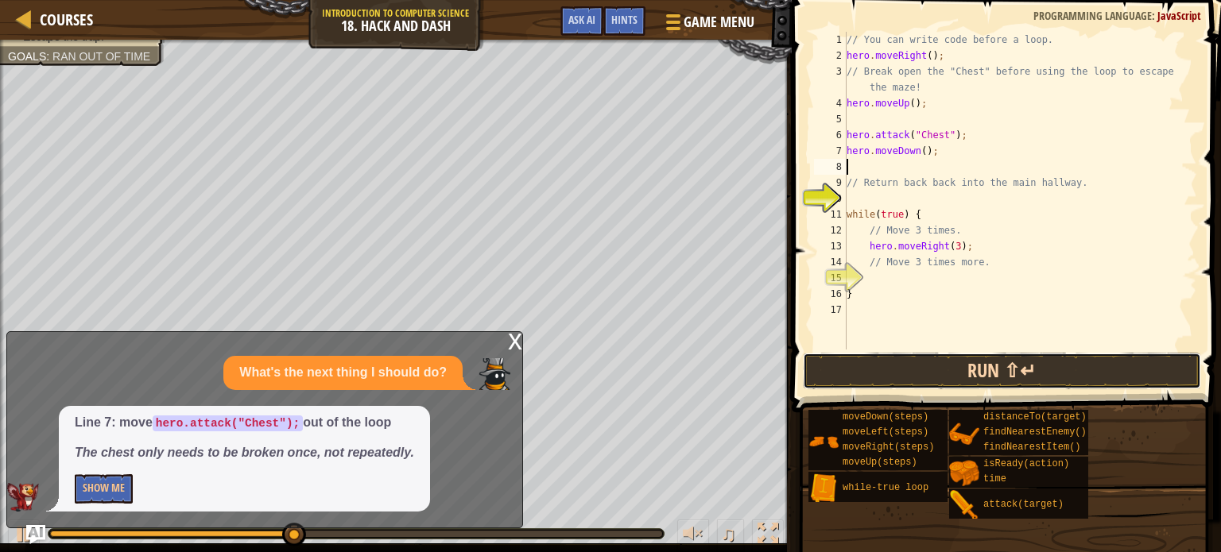
click at [960, 373] on button "Run ⇧↵" at bounding box center [1002, 371] width 398 height 37
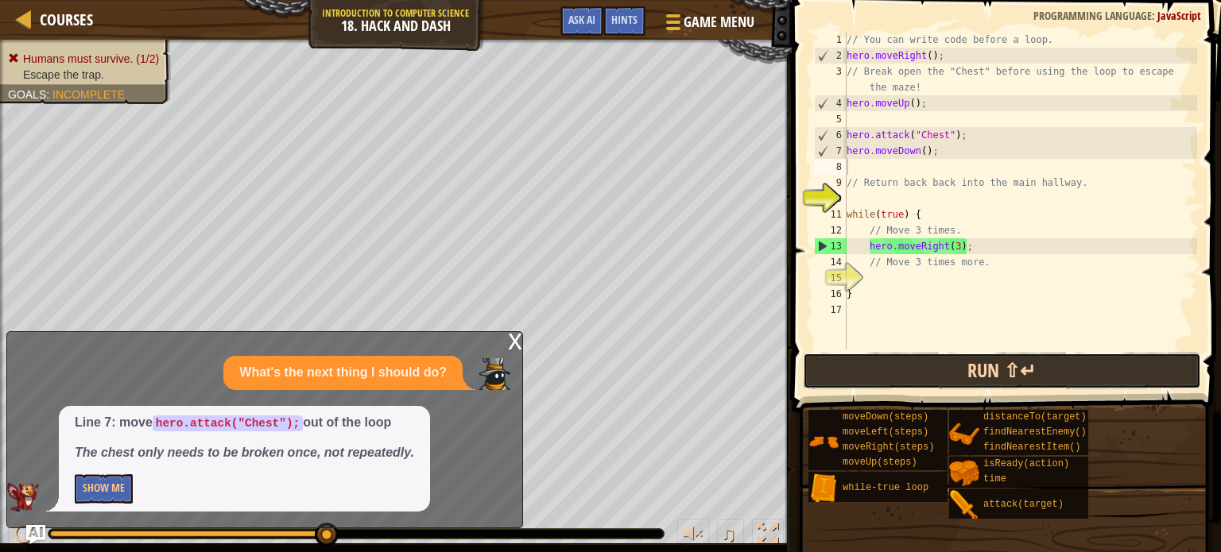
click at [963, 362] on button "Run ⇧↵" at bounding box center [1002, 371] width 398 height 37
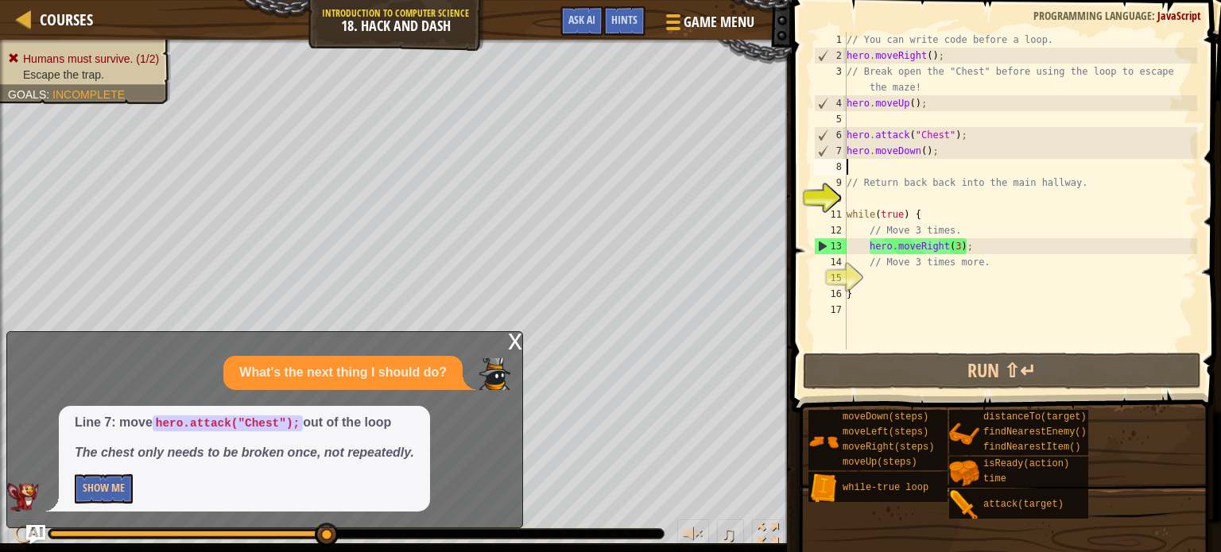
click at [1003, 247] on div "// You can write code before a loop. hero . moveRight ( ) ; // Break open the "…" at bounding box center [1020, 207] width 354 height 350
type textarea "hero.moveRight(3);"
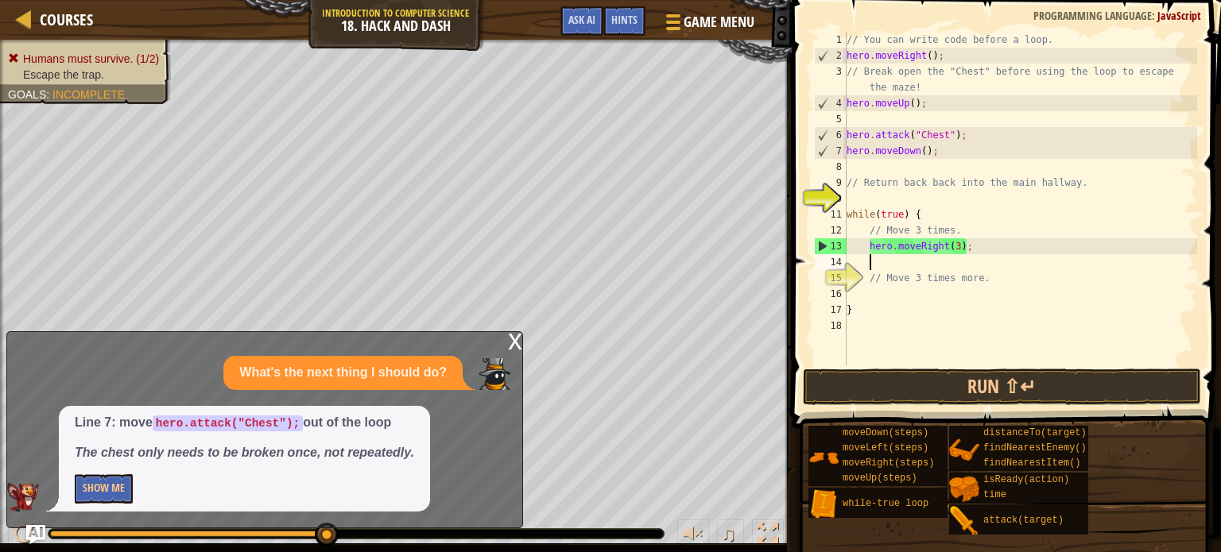
type textarea "d"
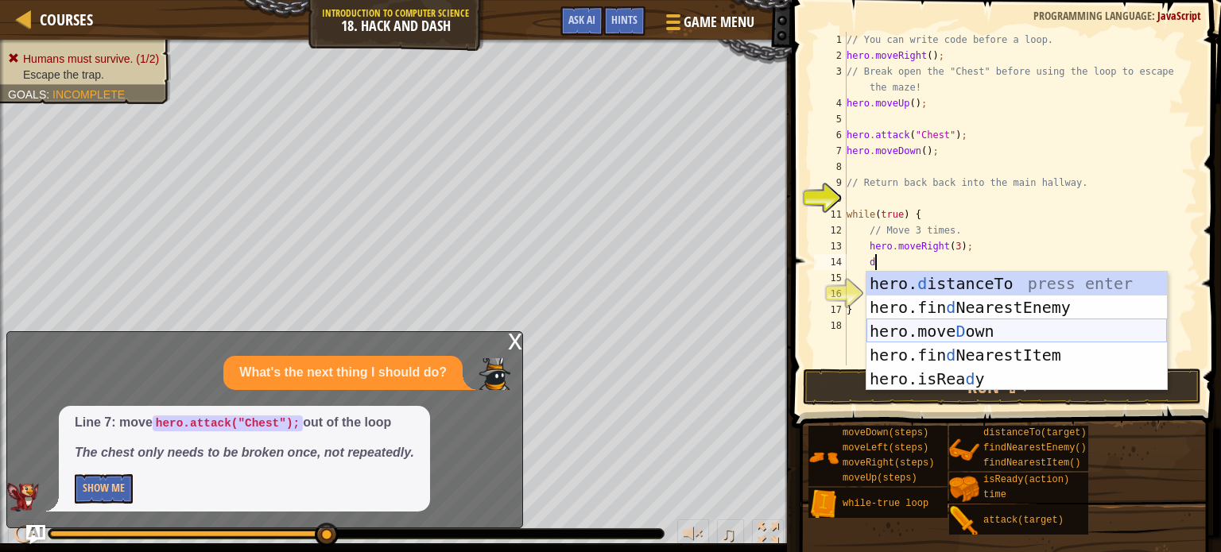
click at [972, 329] on div "hero. d istanceTo press enter hero.fin d NearestEnemy press enter hero.[PERSON_…" at bounding box center [1016, 355] width 300 height 167
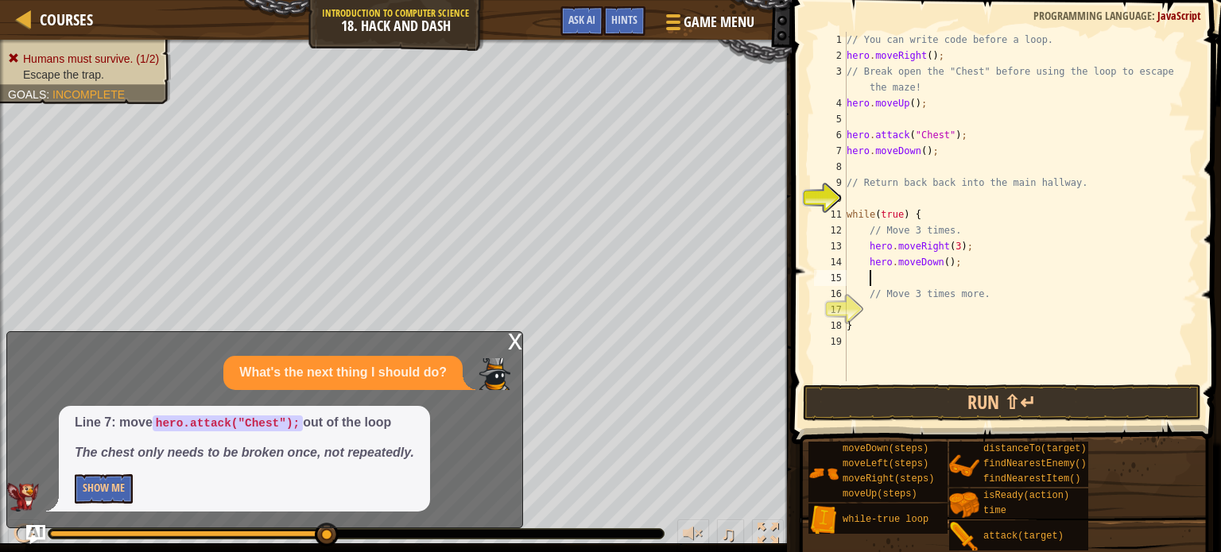
click at [952, 260] on div "// You can write code before a loop. hero . moveRight ( ) ; // Break open the "…" at bounding box center [1020, 223] width 354 height 382
type textarea "hero.moveDown(3);"
click at [995, 407] on button "Run ⇧↵" at bounding box center [1002, 403] width 398 height 37
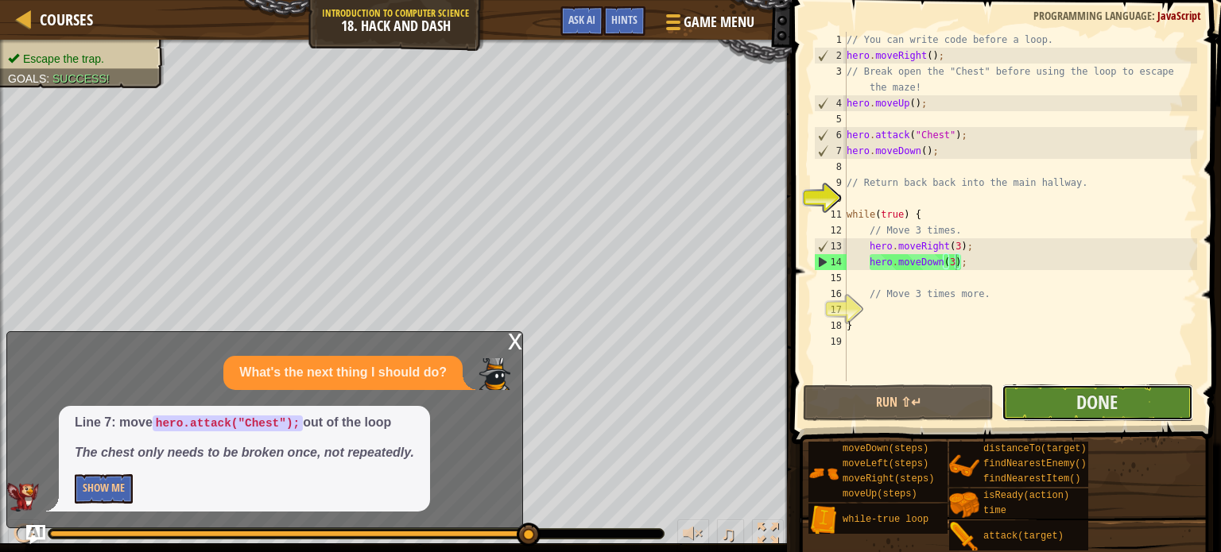
click at [1137, 396] on button "Done" at bounding box center [1097, 403] width 191 height 37
